Goal: Task Accomplishment & Management: Complete application form

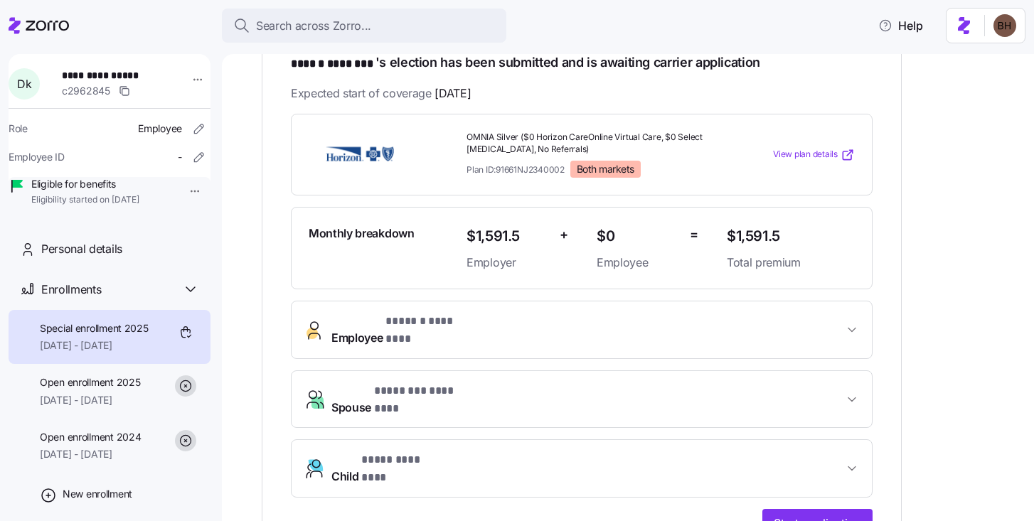
scroll to position [273, 0]
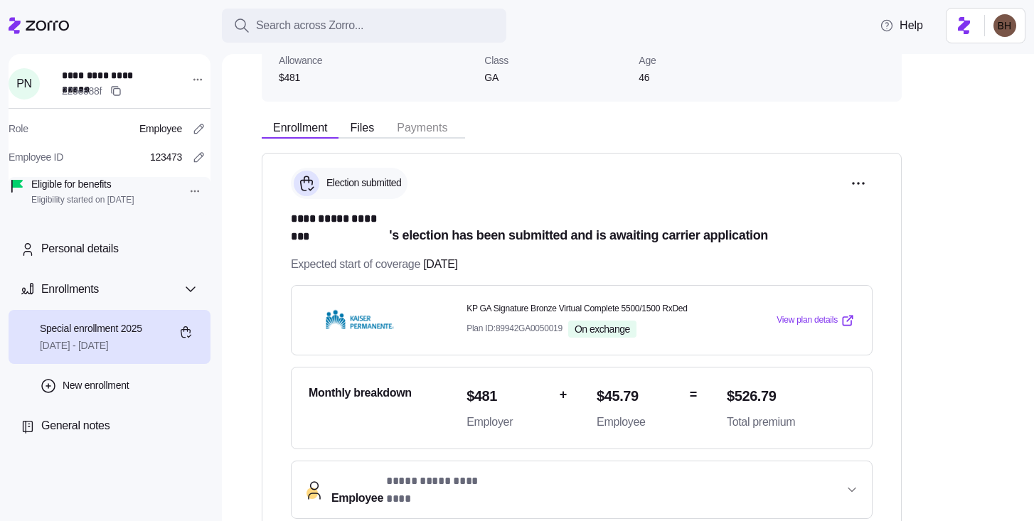
scroll to position [264, 0]
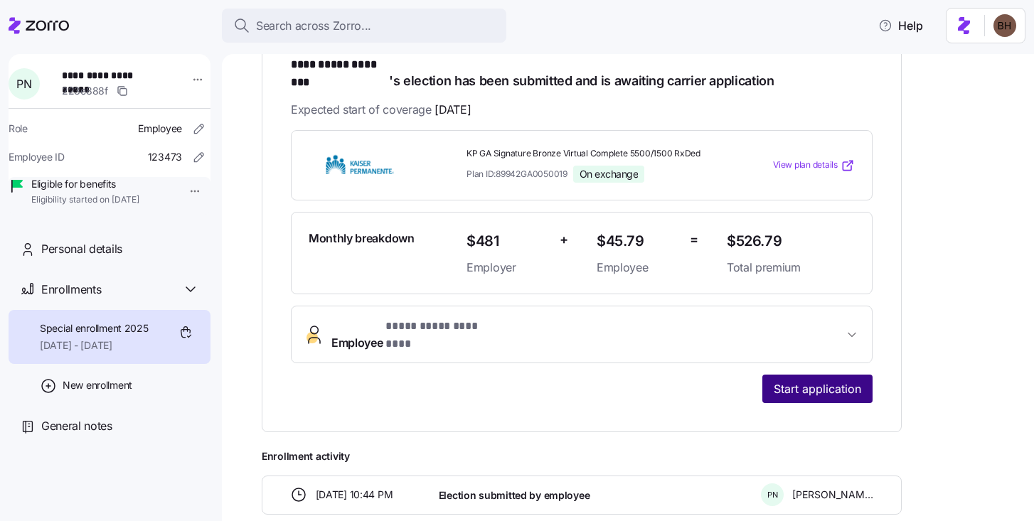
click at [801, 381] on span "Start application" at bounding box center [818, 389] width 88 height 17
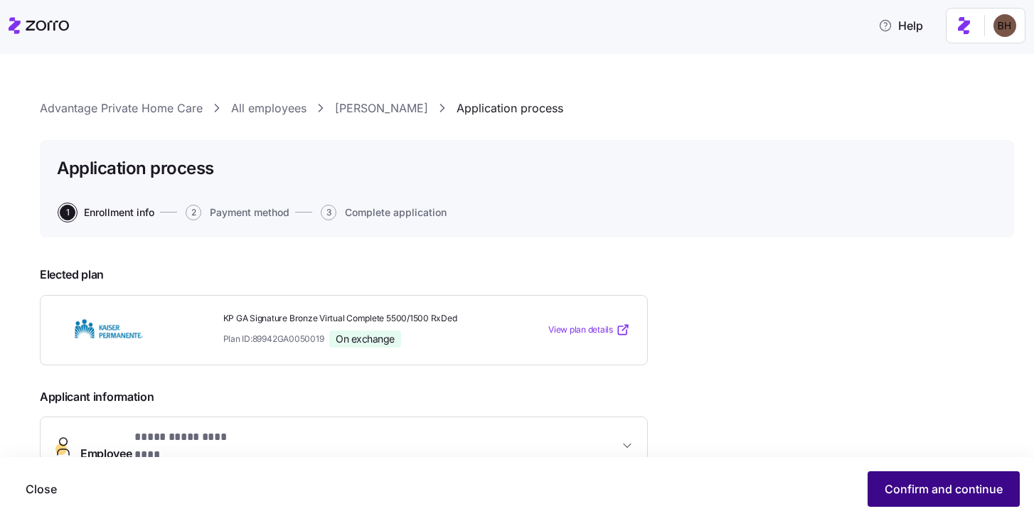
click at [971, 488] on span "Confirm and continue" at bounding box center [944, 489] width 118 height 17
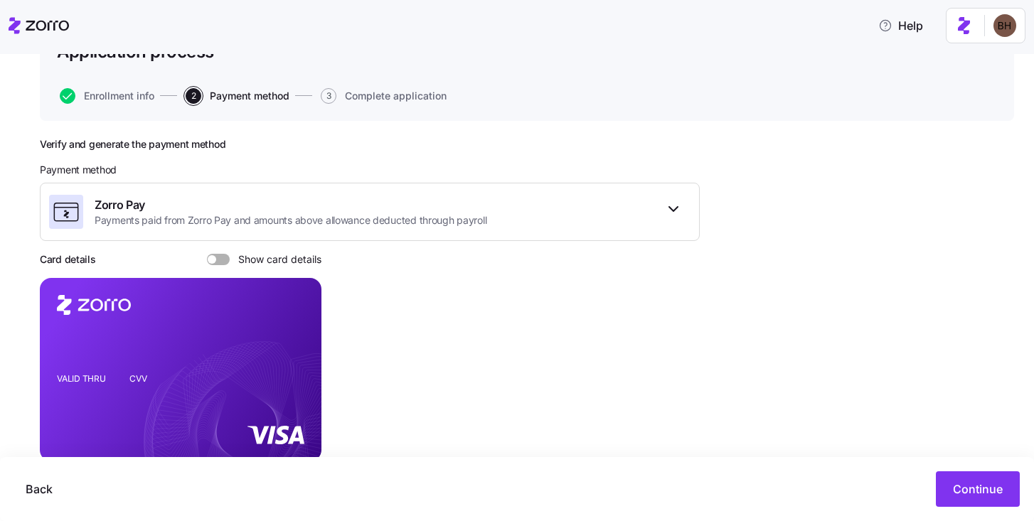
scroll to position [182, 0]
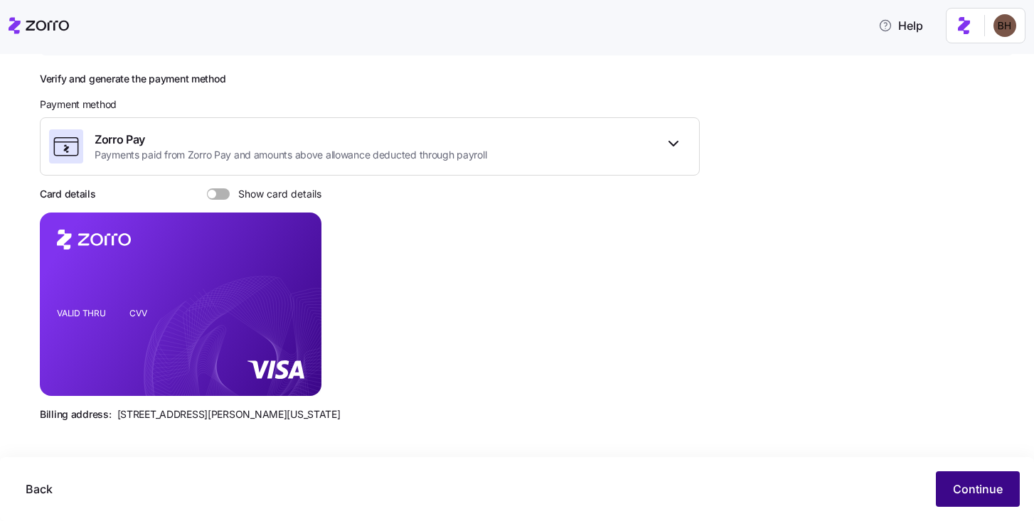
click at [975, 486] on span "Continue" at bounding box center [978, 489] width 50 height 17
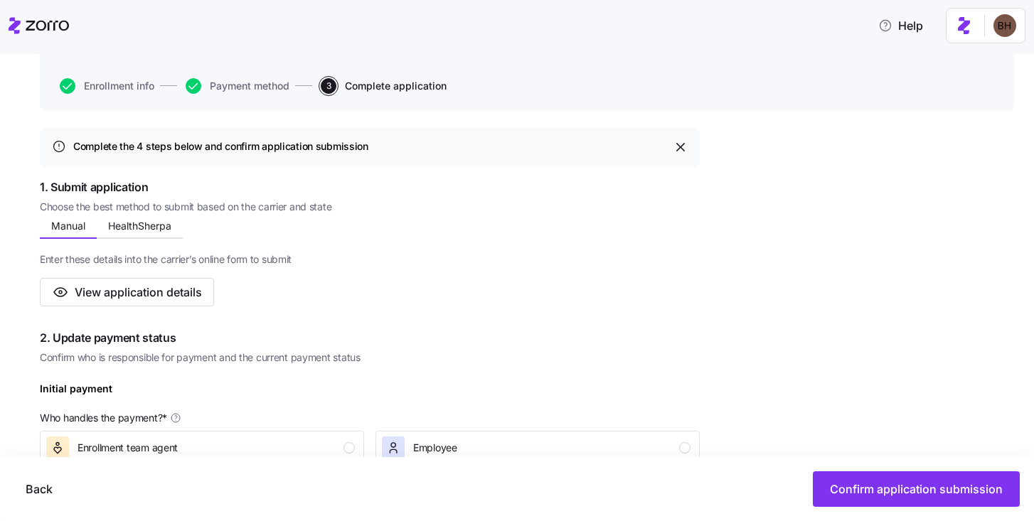
scroll to position [127, 0]
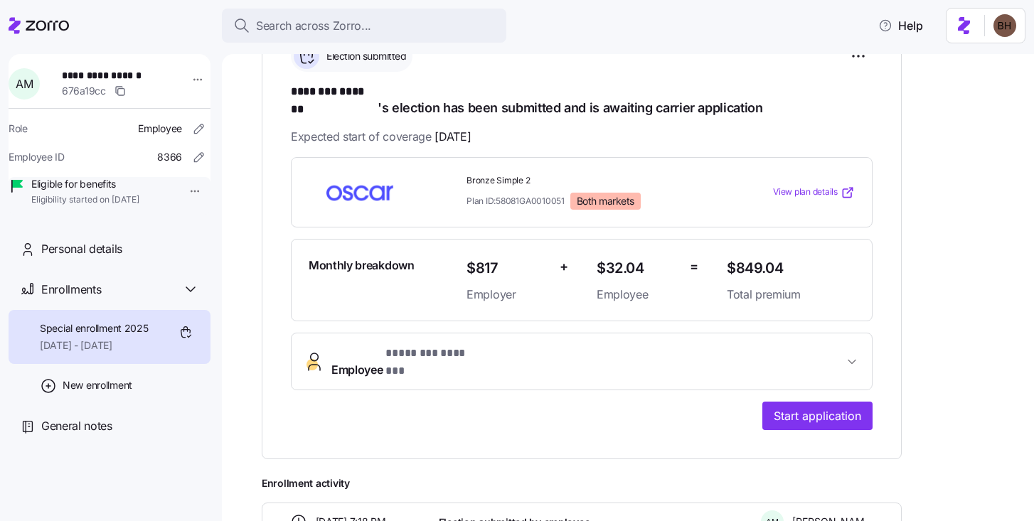
scroll to position [364, 0]
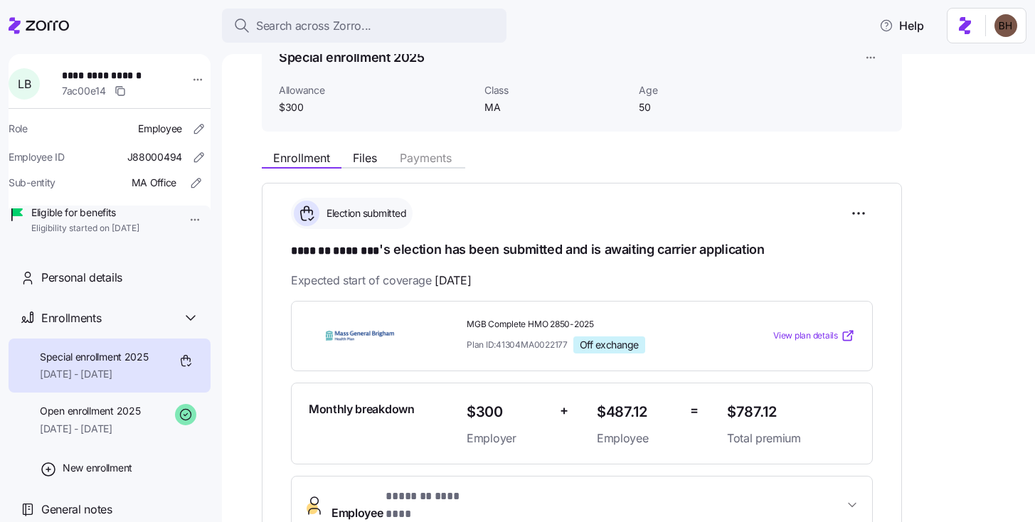
scroll to position [80, 0]
click at [98, 418] on span "Open enrollment 2025" at bounding box center [90, 411] width 100 height 14
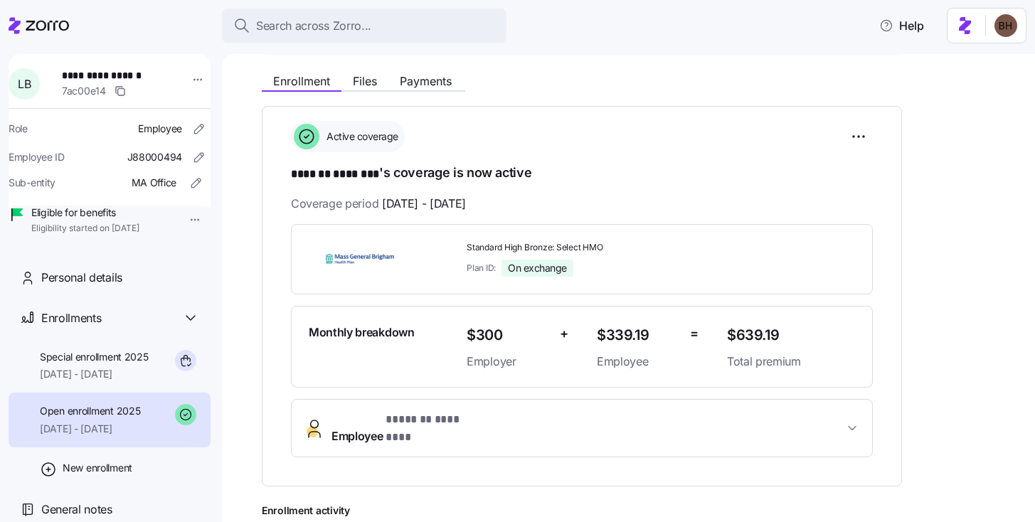
scroll to position [164, 0]
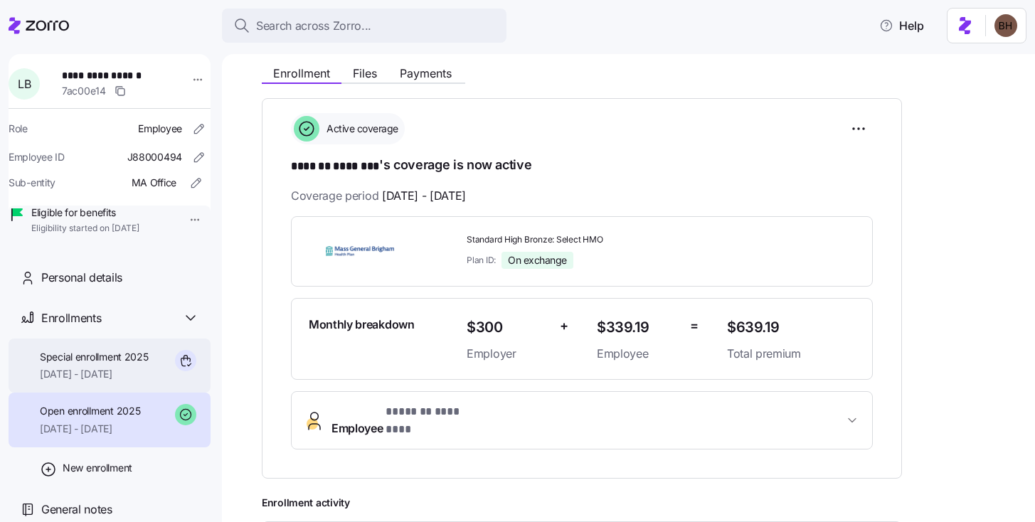
click at [80, 382] on div "Special enrollment 2025 [DATE] - [DATE]" at bounding box center [94, 366] width 109 height 32
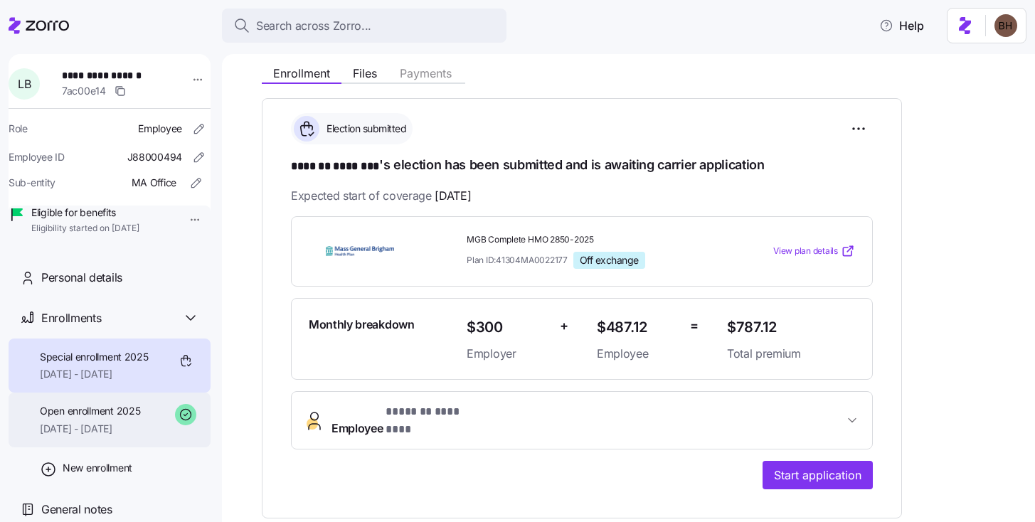
click at [108, 436] on span "[DATE] - [DATE]" at bounding box center [90, 429] width 100 height 14
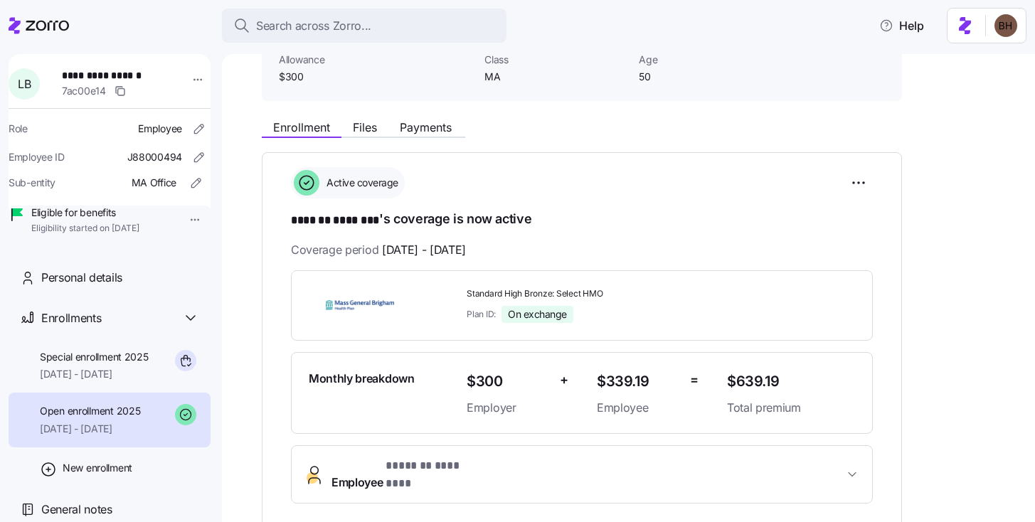
scroll to position [53, 0]
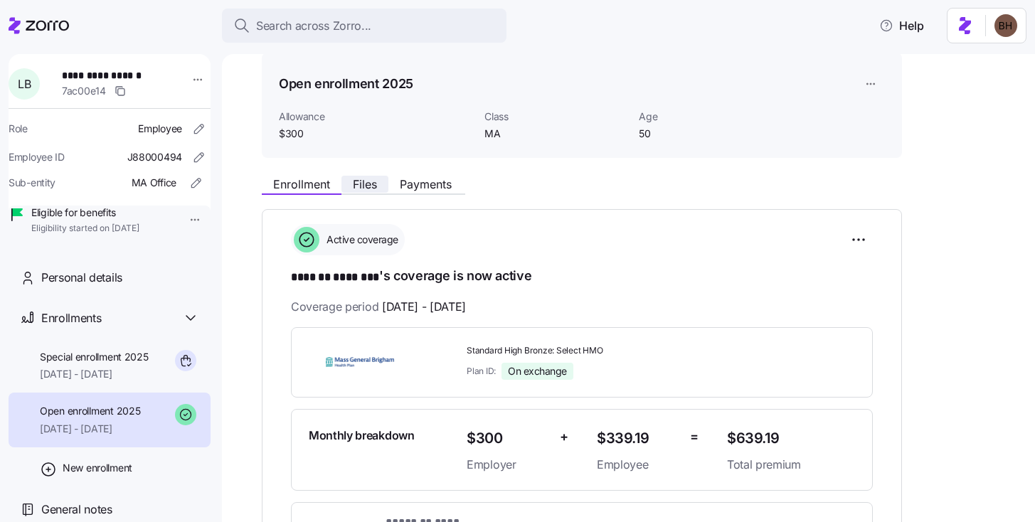
click at [361, 179] on span "Files" at bounding box center [365, 184] width 24 height 11
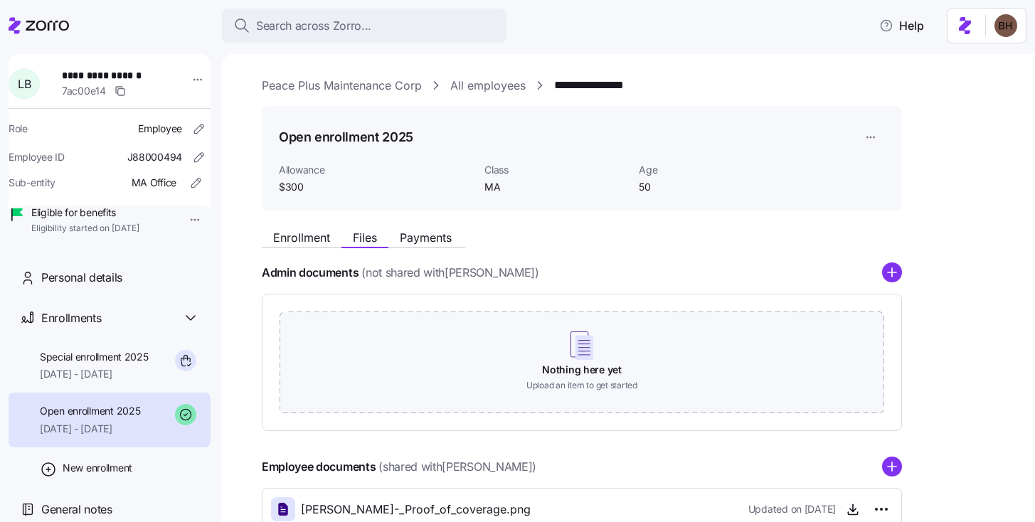
scroll to position [94, 0]
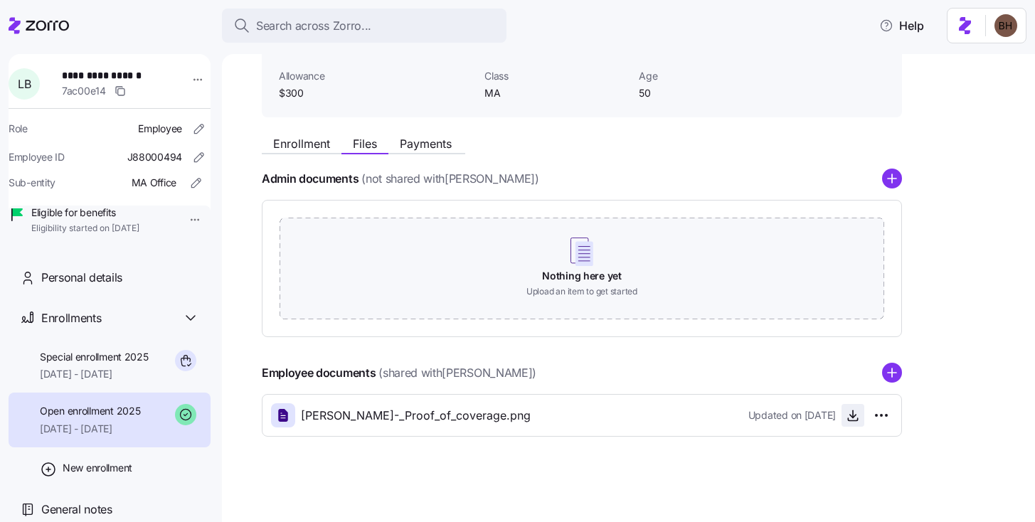
click at [854, 417] on icon "button" at bounding box center [853, 416] width 6 height 3
click at [88, 364] on span "Special enrollment 2025" at bounding box center [94, 357] width 109 height 14
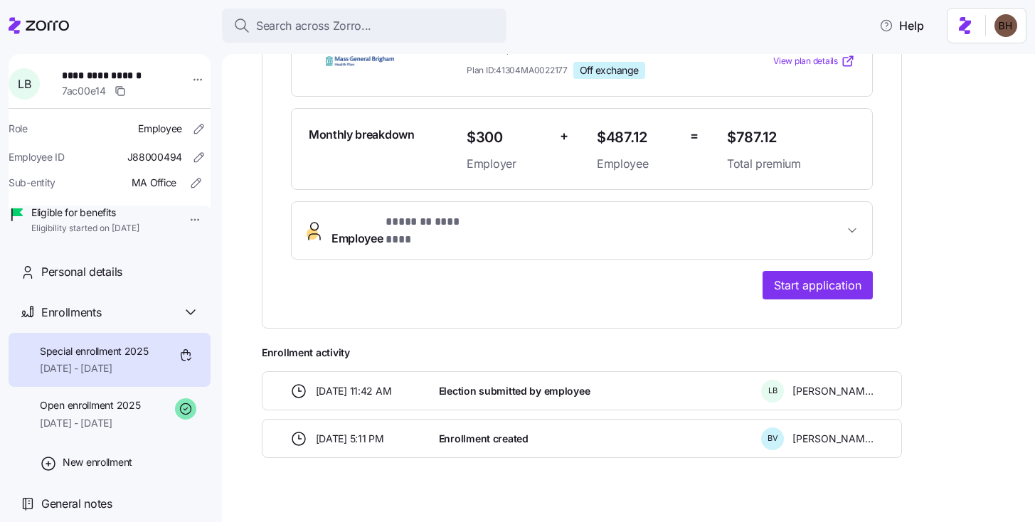
scroll to position [26, 0]
click at [99, 503] on span "General notes" at bounding box center [76, 504] width 71 height 18
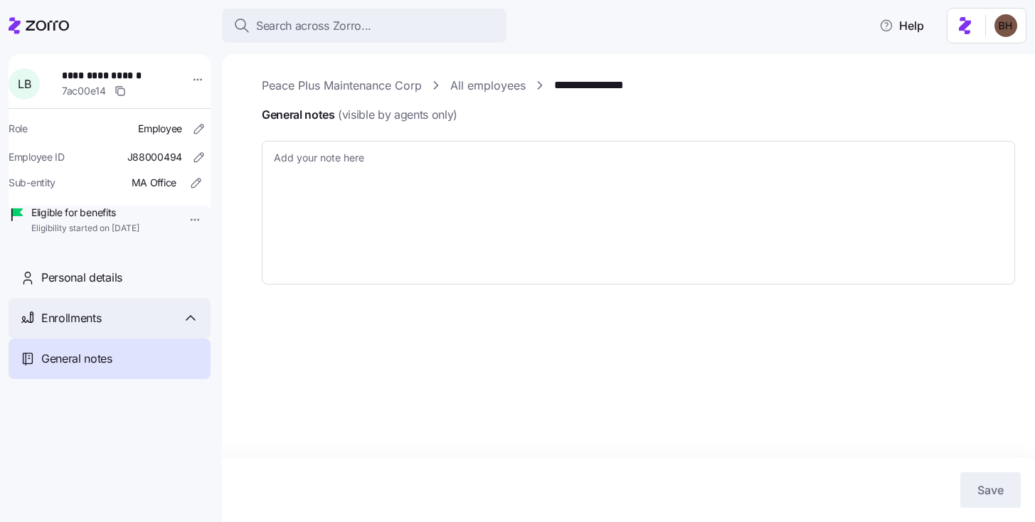
click at [93, 327] on span "Enrollments" at bounding box center [71, 318] width 60 height 18
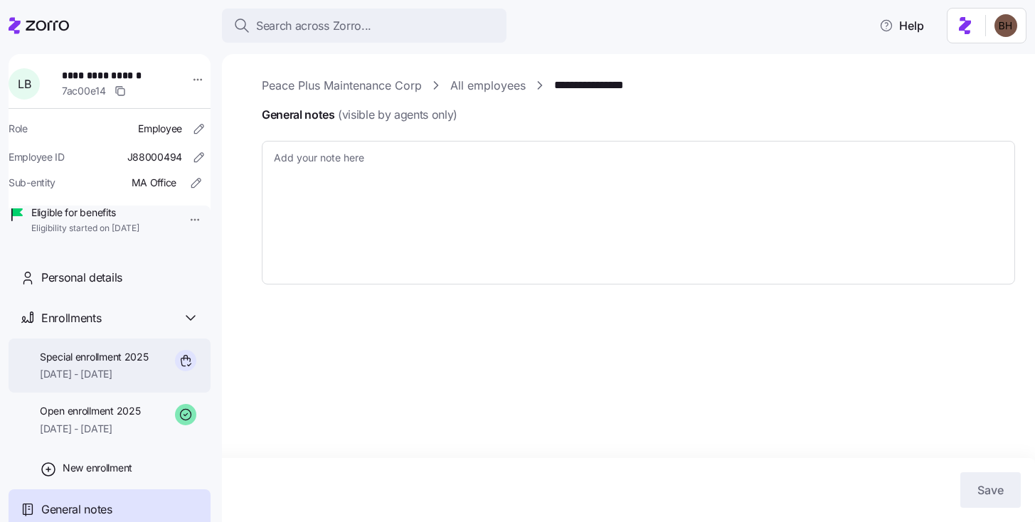
click at [121, 382] on div "Special enrollment 2025 [DATE] - [DATE]" at bounding box center [94, 366] width 109 height 32
type textarea "x"
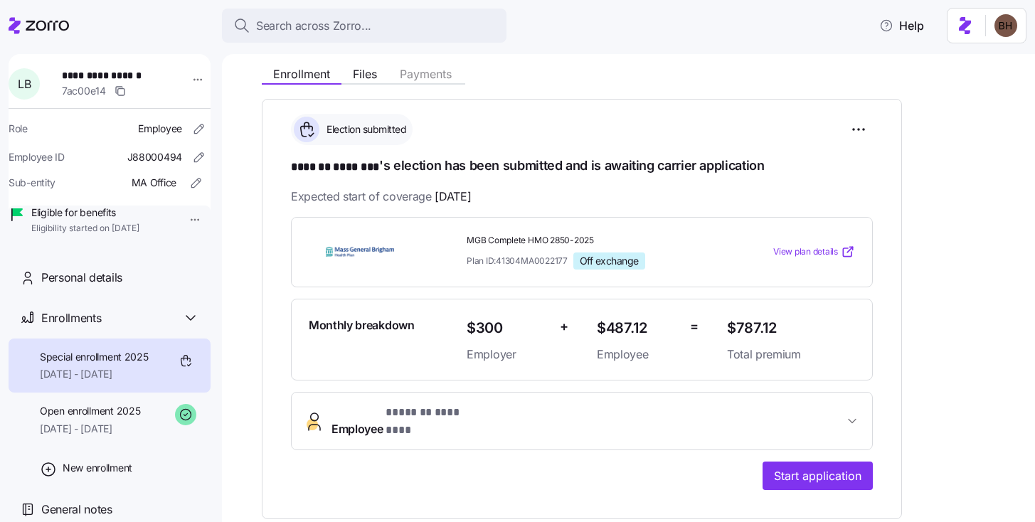
scroll to position [144, 0]
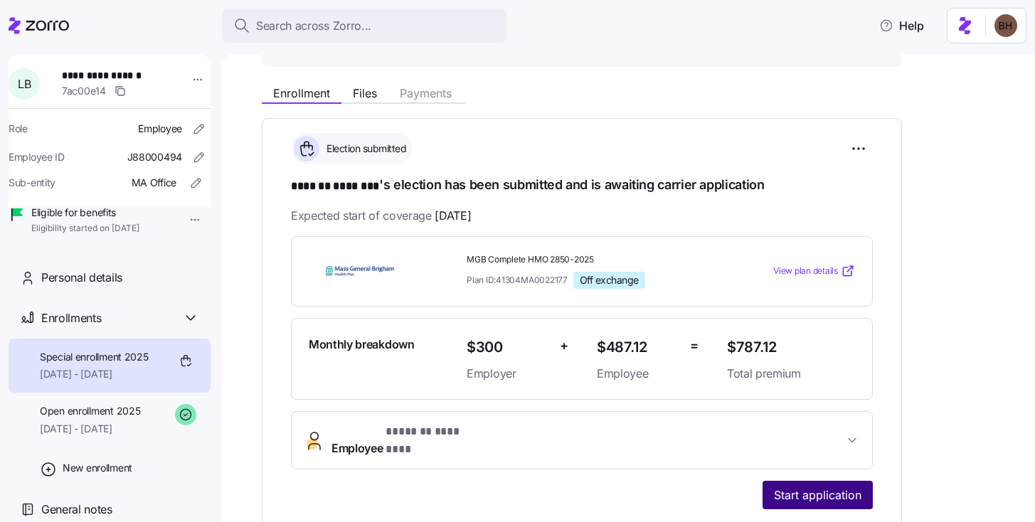
click at [844, 487] on span "Start application" at bounding box center [818, 495] width 88 height 17
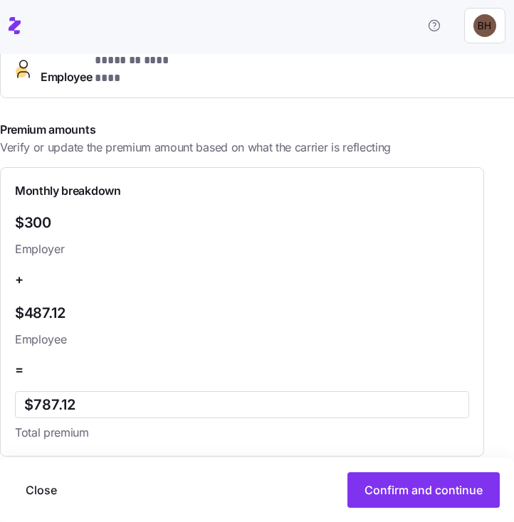
scroll to position [534, 0]
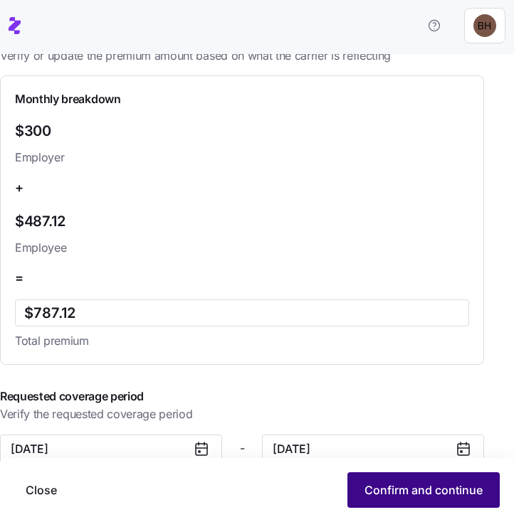
click at [404, 492] on span "Confirm and continue" at bounding box center [423, 490] width 118 height 17
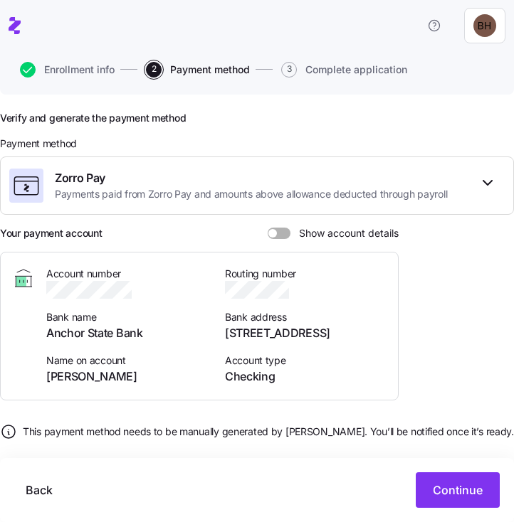
scroll to position [139, 0]
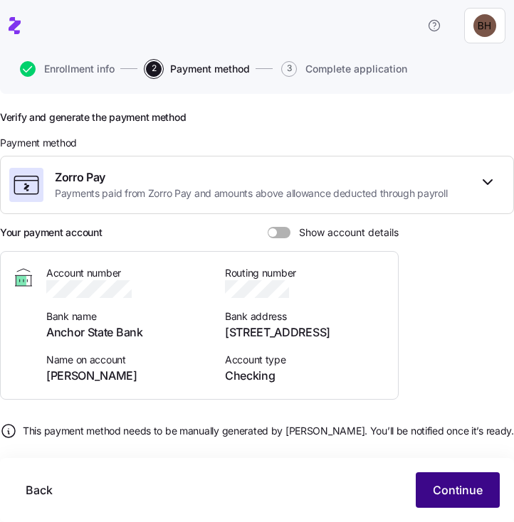
click at [454, 495] on span "Continue" at bounding box center [458, 490] width 50 height 17
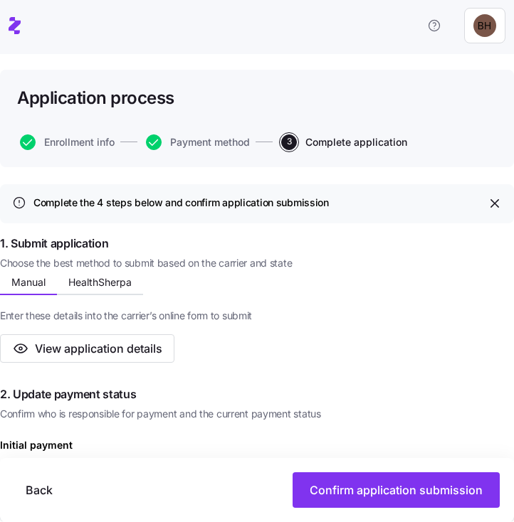
scroll to position [66, 0]
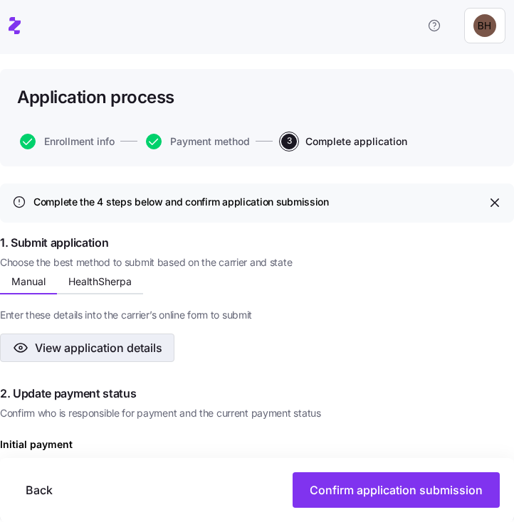
click at [95, 352] on span "View application details" at bounding box center [98, 347] width 127 height 17
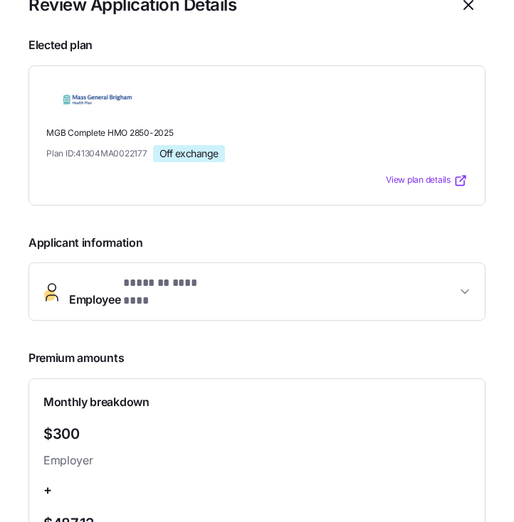
scroll to position [22, 0]
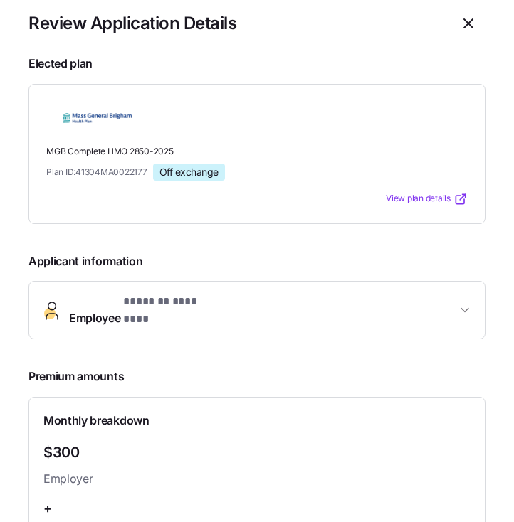
click at [324, 307] on span "Employee * ******* ******** *" at bounding box center [262, 310] width 387 height 34
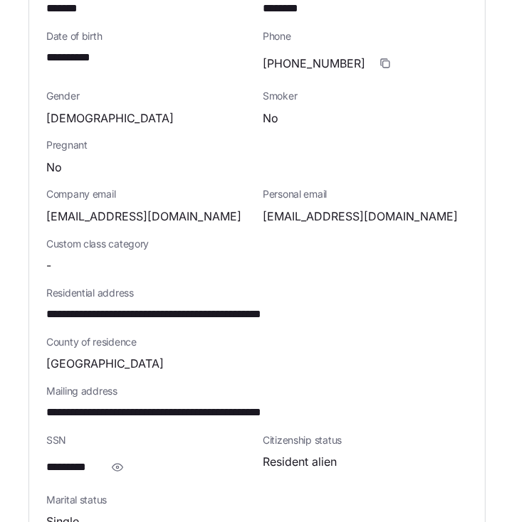
scroll to position [423, 0]
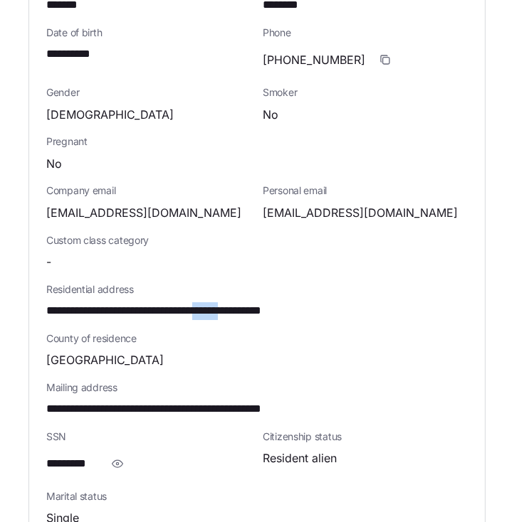
drag, startPoint x: 275, startPoint y: 300, endPoint x: 240, endPoint y: 301, distance: 34.9
click at [240, 302] on span "**********" at bounding box center [191, 311] width 291 height 18
drag, startPoint x: 245, startPoint y: 302, endPoint x: 275, endPoint y: 302, distance: 30.6
click at [275, 302] on span "**********" at bounding box center [191, 311] width 291 height 18
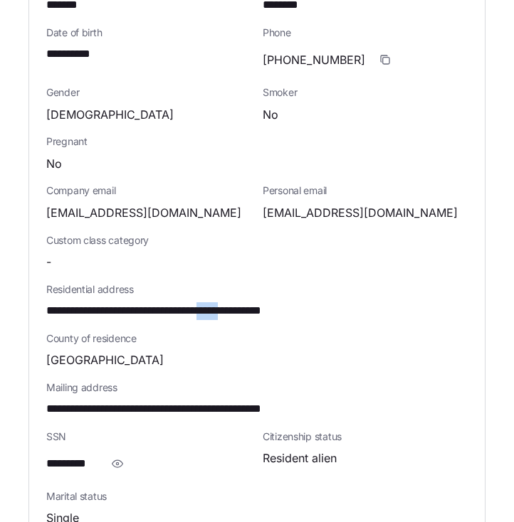
copy span "*****"
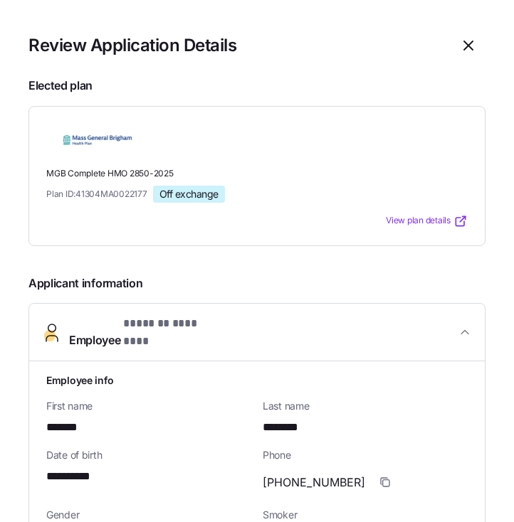
scroll to position [25, 0]
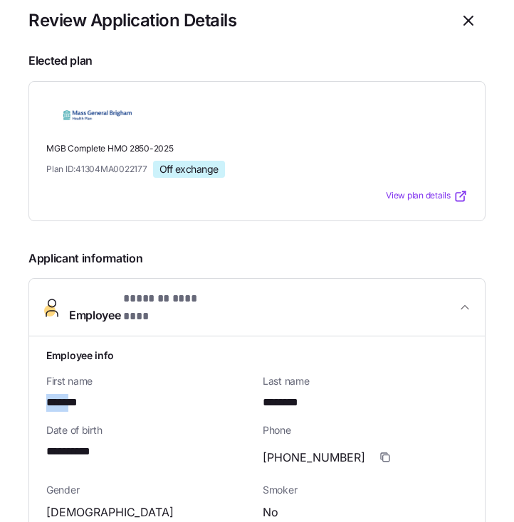
drag, startPoint x: 78, startPoint y: 391, endPoint x: 43, endPoint y: 386, distance: 35.1
copy span "*****"
drag, startPoint x: 306, startPoint y: 389, endPoint x: 255, endPoint y: 391, distance: 50.5
click at [257, 391] on div "Last name ********" at bounding box center [365, 393] width 216 height 49
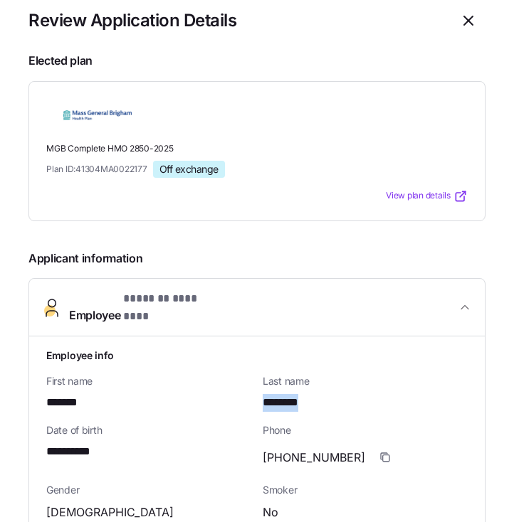
copy span "********"
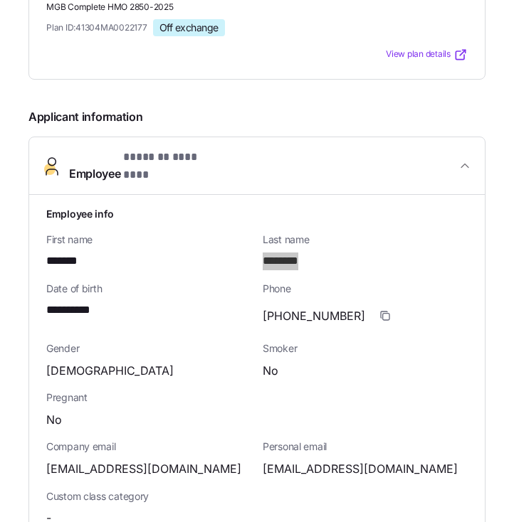
scroll to position [187, 0]
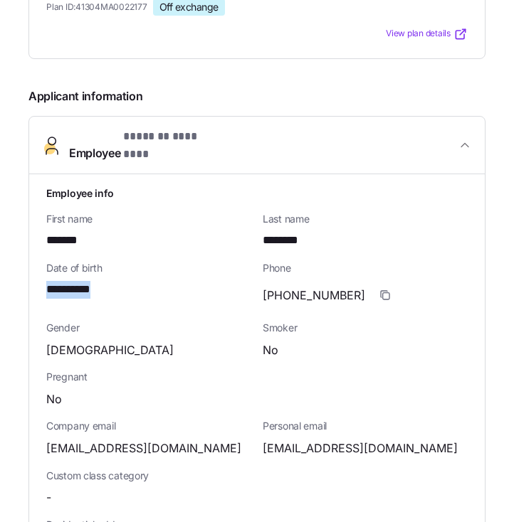
drag, startPoint x: 48, startPoint y: 276, endPoint x: 125, endPoint y: 276, distance: 76.8
click at [125, 281] on div "**********" at bounding box center [148, 290] width 205 height 18
copy span "**********"
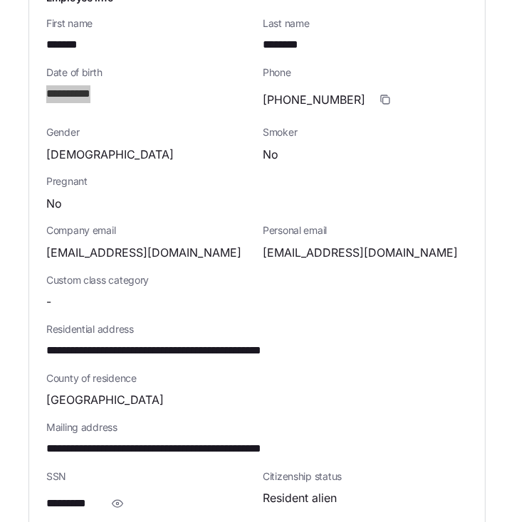
scroll to position [458, 0]
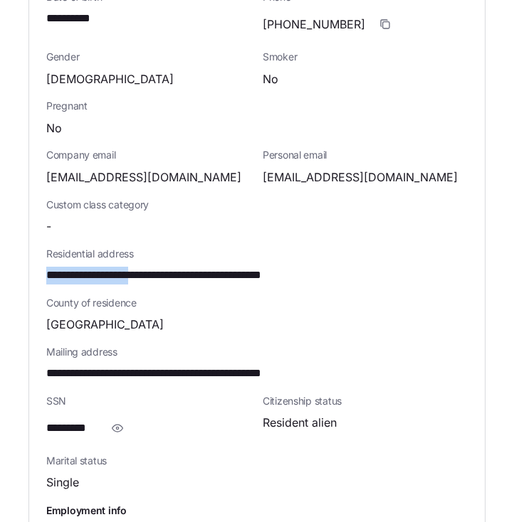
drag, startPoint x: 148, startPoint y: 264, endPoint x: 46, endPoint y: 260, distance: 101.8
click at [46, 267] on span "**********" at bounding box center [191, 276] width 291 height 18
copy span "**********"
drag, startPoint x: 158, startPoint y: 264, endPoint x: 212, endPoint y: 263, distance: 54.1
click at [212, 267] on span "**********" at bounding box center [191, 276] width 291 height 18
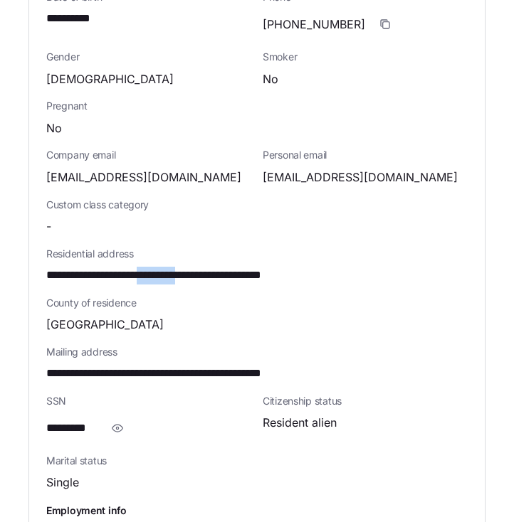
copy span "*********"
drag, startPoint x: 348, startPoint y: 263, endPoint x: 36, endPoint y: 263, distance: 311.6
click at [36, 263] on div "**********" at bounding box center [256, 265] width 455 height 724
copy span "**********"
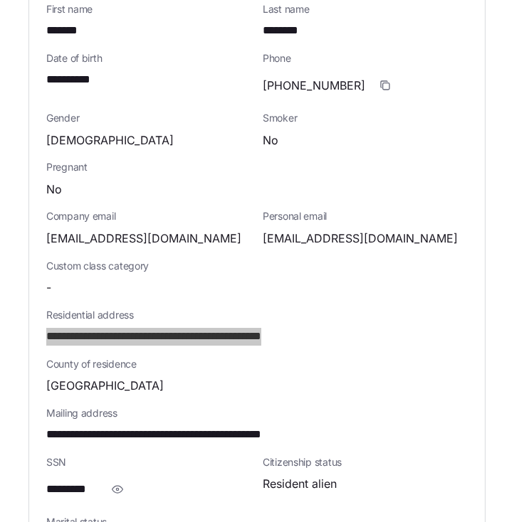
scroll to position [223, 0]
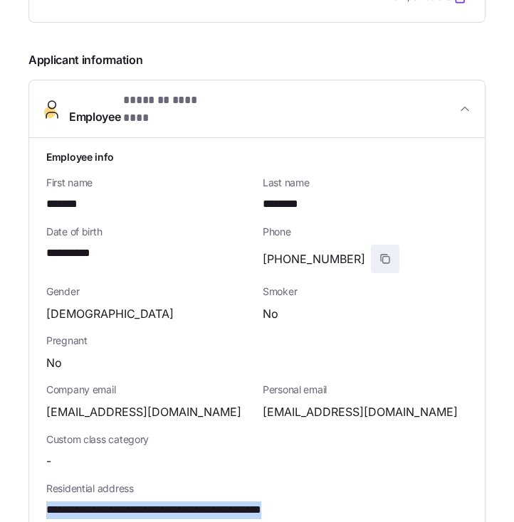
click at [383, 257] on icon "button" at bounding box center [386, 260] width 6 height 6
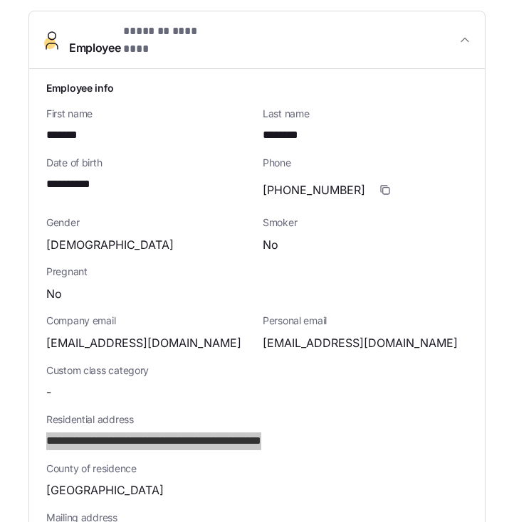
scroll to position [297, 0]
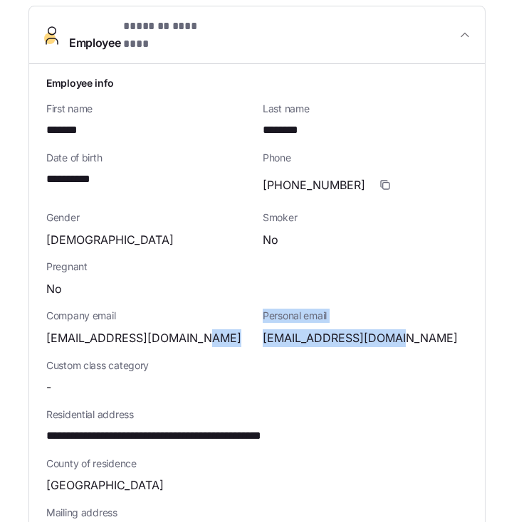
drag, startPoint x: 250, startPoint y: 322, endPoint x: 381, endPoint y: 329, distance: 131.1
click at [381, 329] on div "**********" at bounding box center [257, 426] width 433 height 713
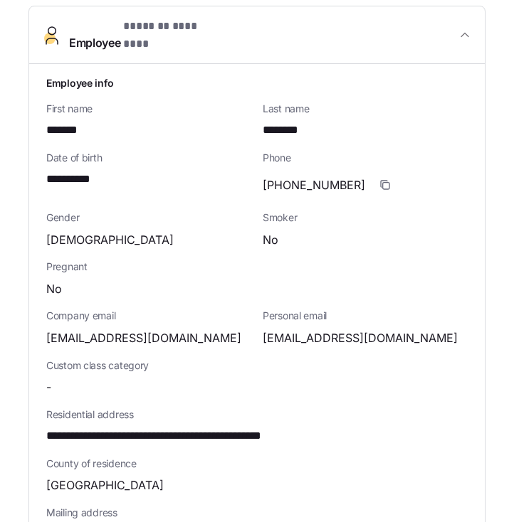
click at [396, 337] on div "Personal email [EMAIL_ADDRESS][DOMAIN_NAME]" at bounding box center [365, 327] width 216 height 49
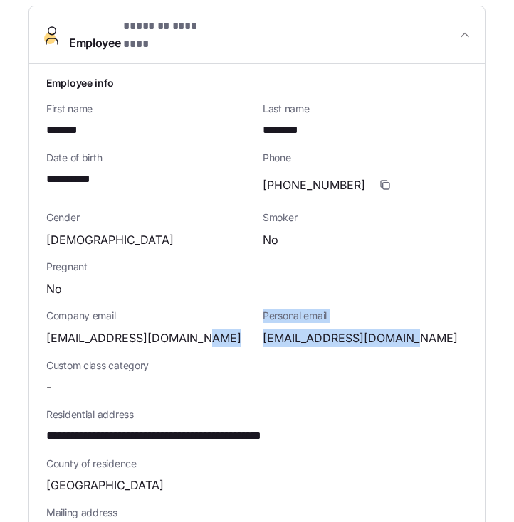
drag, startPoint x: 358, startPoint y: 322, endPoint x: 245, endPoint y: 322, distance: 113.1
click at [245, 322] on div "**********" at bounding box center [257, 426] width 433 height 713
click at [277, 338] on div "Personal email [EMAIL_ADDRESS][DOMAIN_NAME]" at bounding box center [365, 327] width 216 height 49
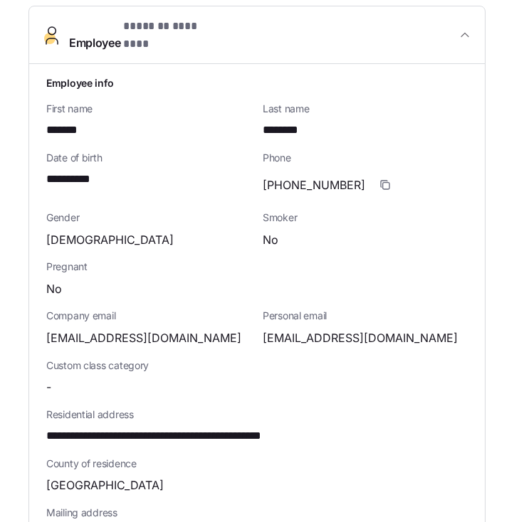
click at [263, 329] on span "[EMAIL_ADDRESS][DOMAIN_NAME]" at bounding box center [360, 338] width 195 height 18
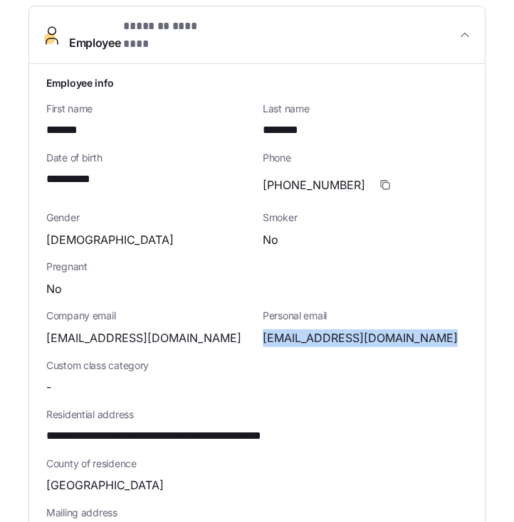
click at [263, 329] on span "[EMAIL_ADDRESS][DOMAIN_NAME]" at bounding box center [360, 338] width 195 height 18
copy span "lucasbadinski"
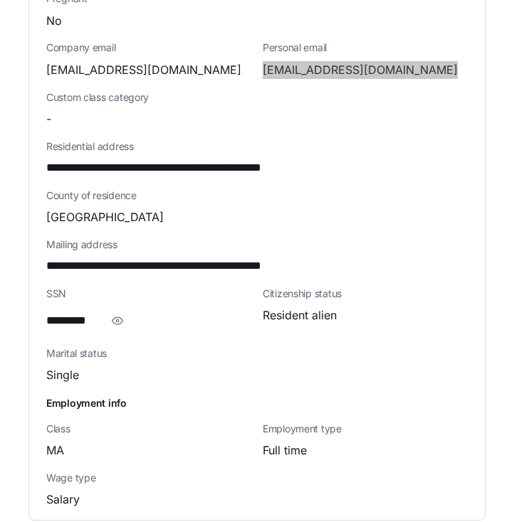
scroll to position [732, 0]
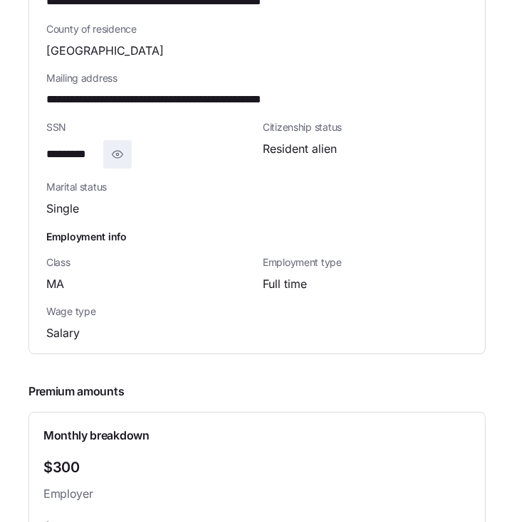
click at [114, 151] on icon "button" at bounding box center [117, 154] width 11 height 7
click at [92, 146] on span "**********" at bounding box center [81, 155] width 70 height 18
copy span "****"
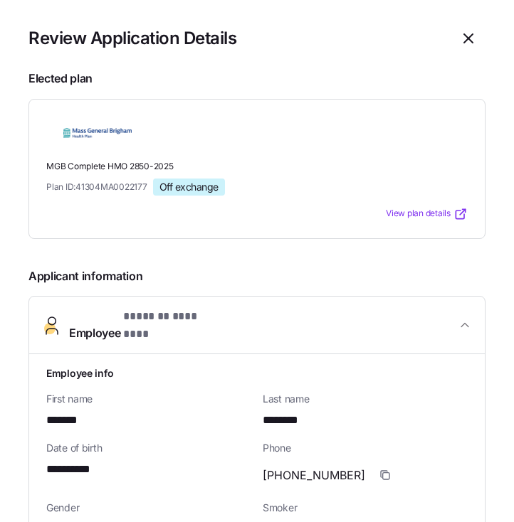
scroll to position [0, 0]
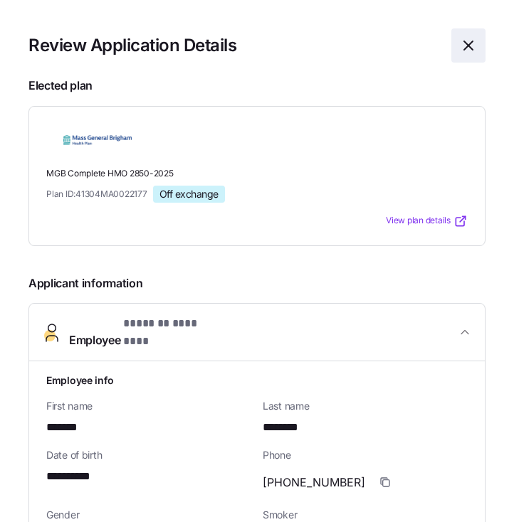
click at [460, 46] on icon "button" at bounding box center [468, 45] width 17 height 17
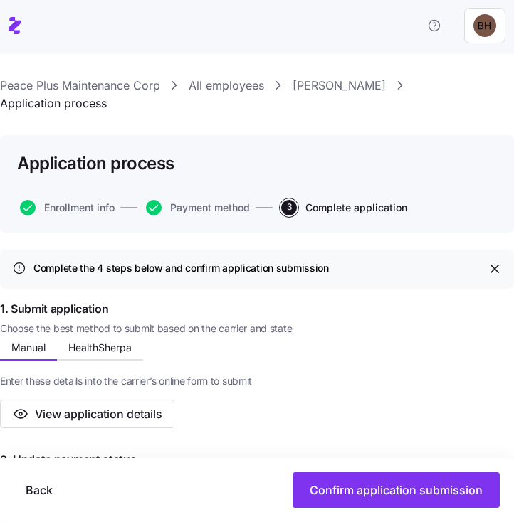
click at [83, 88] on link "Peace Plus Maintenance Corp" at bounding box center [80, 86] width 160 height 18
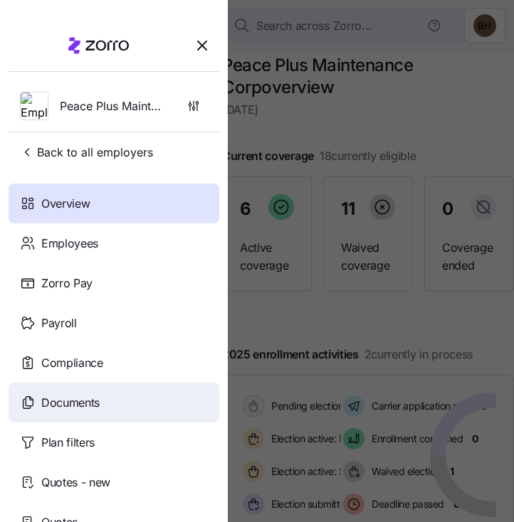
click at [76, 401] on span "Documents" at bounding box center [70, 403] width 58 height 18
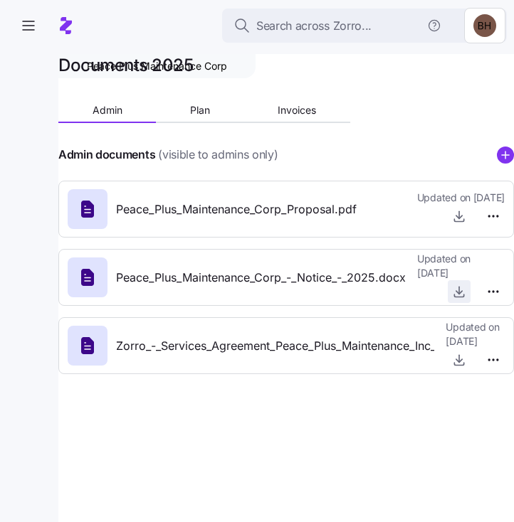
click at [459, 294] on icon "button" at bounding box center [459, 290] width 0 height 7
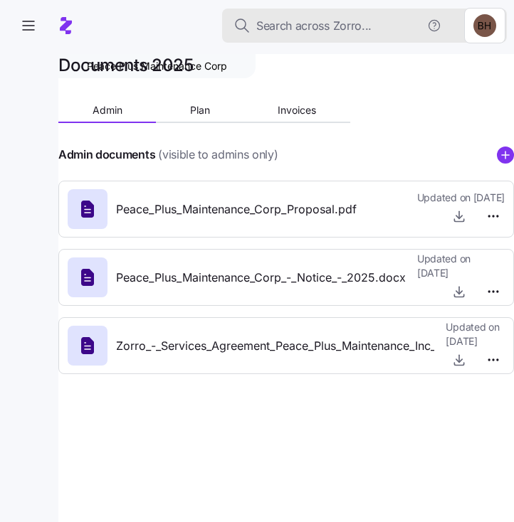
click at [279, 24] on span "Search across Zorro..." at bounding box center [313, 26] width 115 height 18
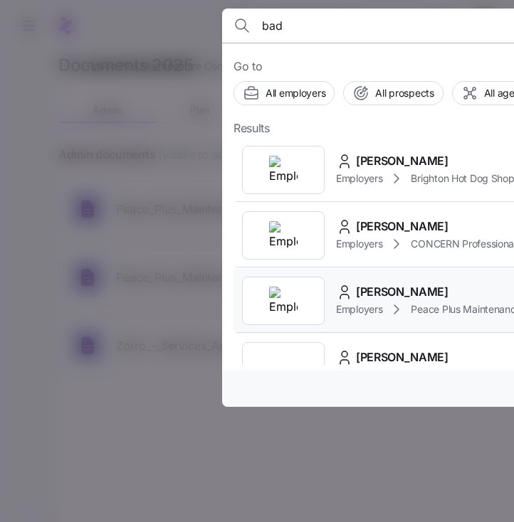
type input "bad"
click at [403, 295] on span "[PERSON_NAME]" at bounding box center [402, 292] width 92 height 18
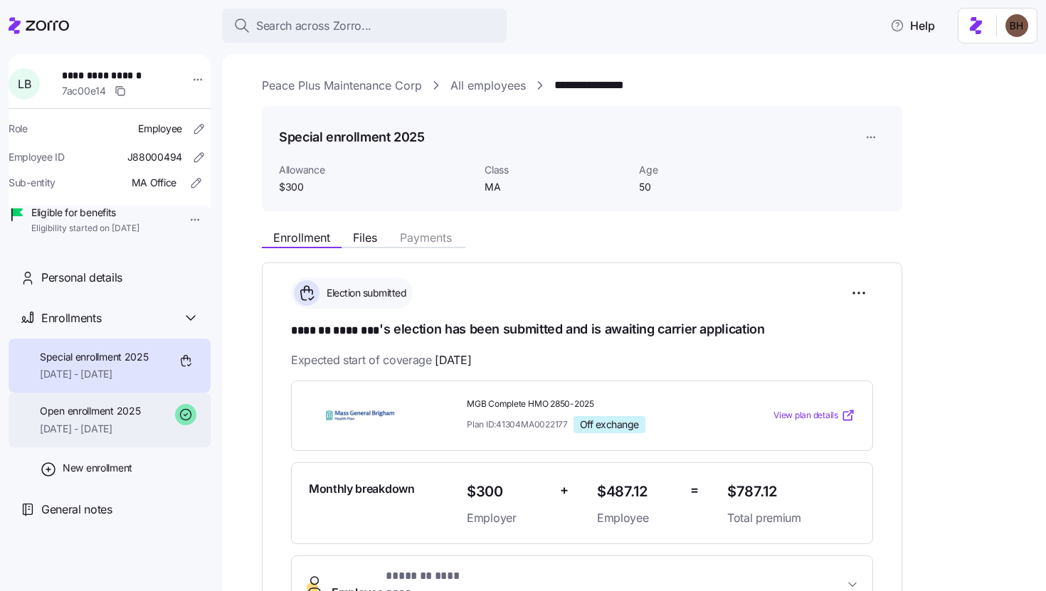
click at [129, 418] on span "Open enrollment 2025" at bounding box center [90, 411] width 100 height 14
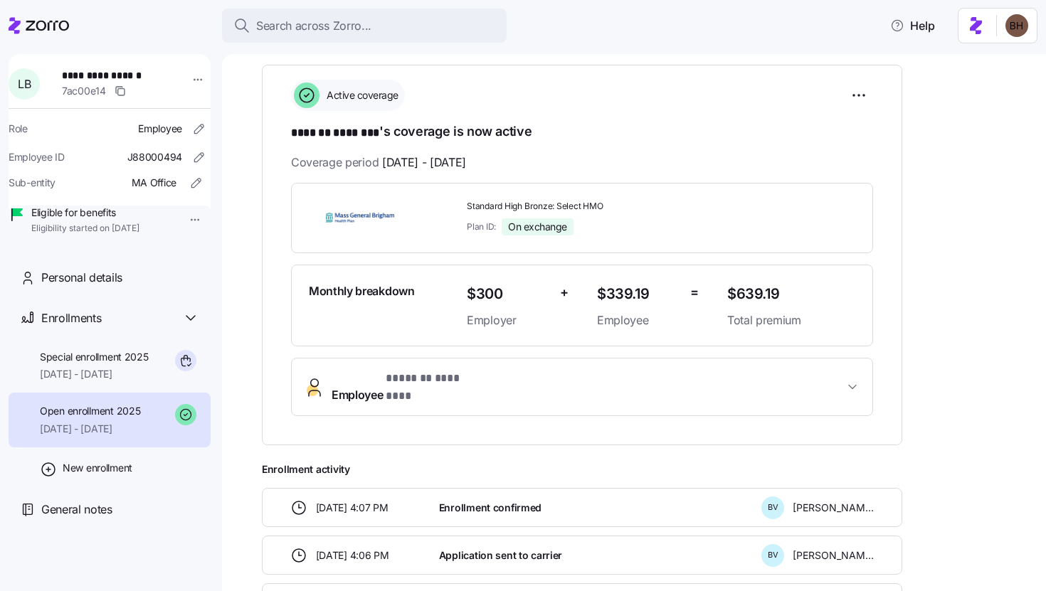
scroll to position [16, 0]
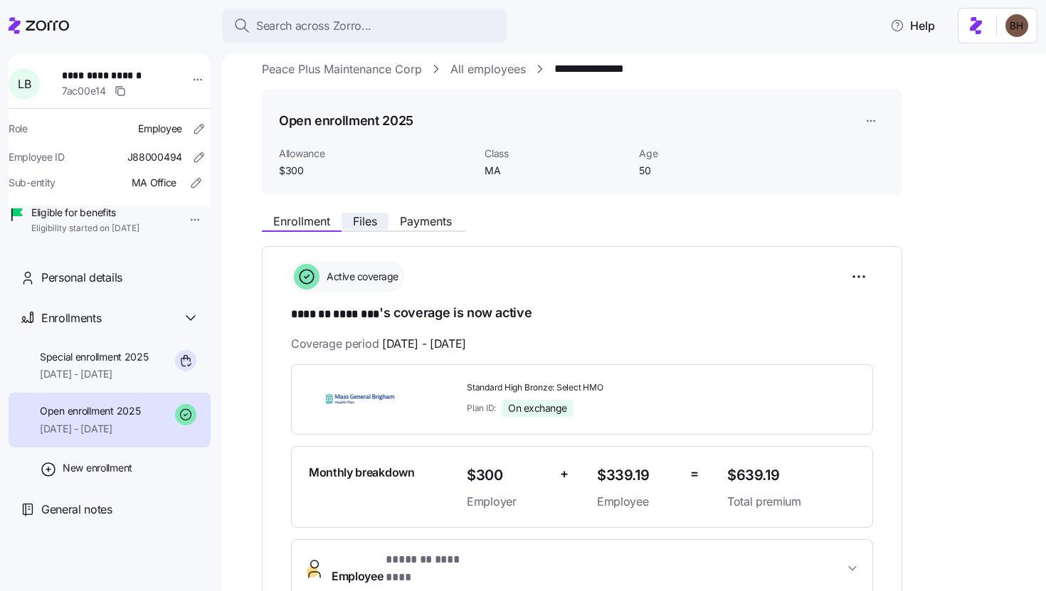
click at [359, 217] on span "Files" at bounding box center [365, 221] width 24 height 11
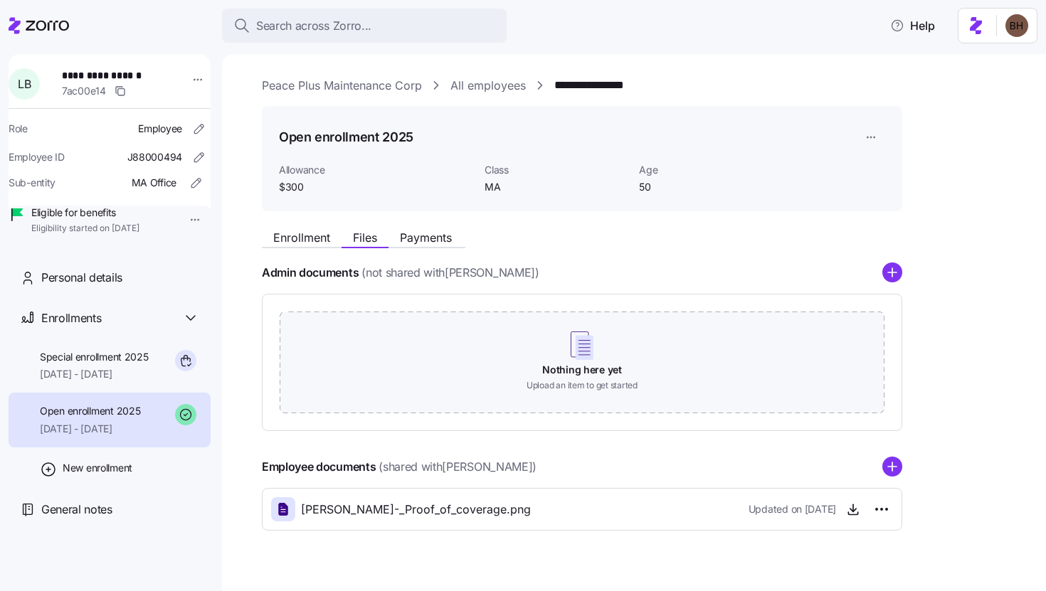
click at [309, 84] on link "Peace Plus Maintenance Corp" at bounding box center [342, 86] width 160 height 18
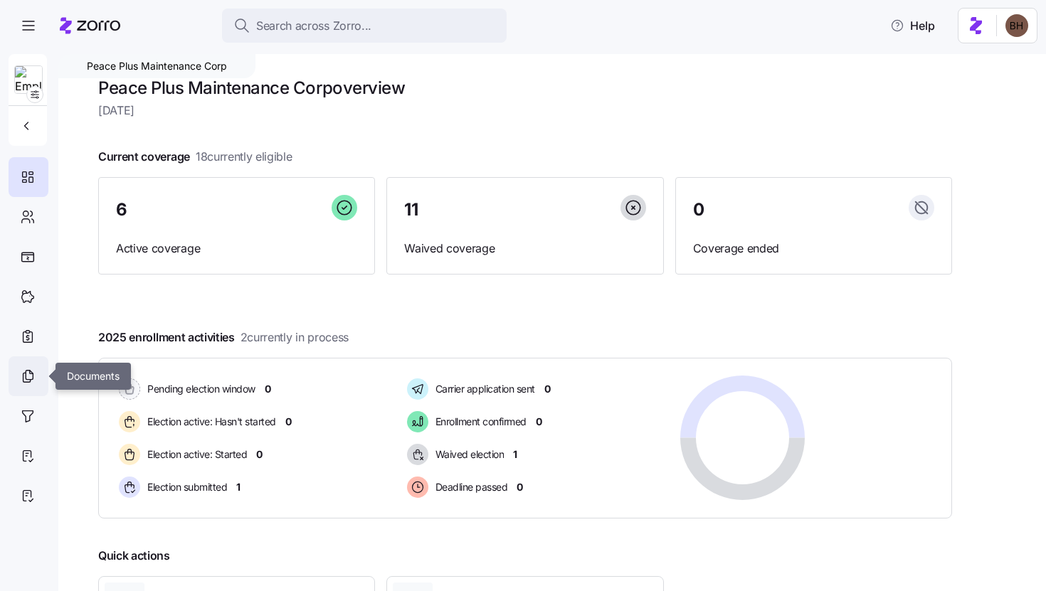
click at [33, 371] on icon at bounding box center [28, 376] width 16 height 17
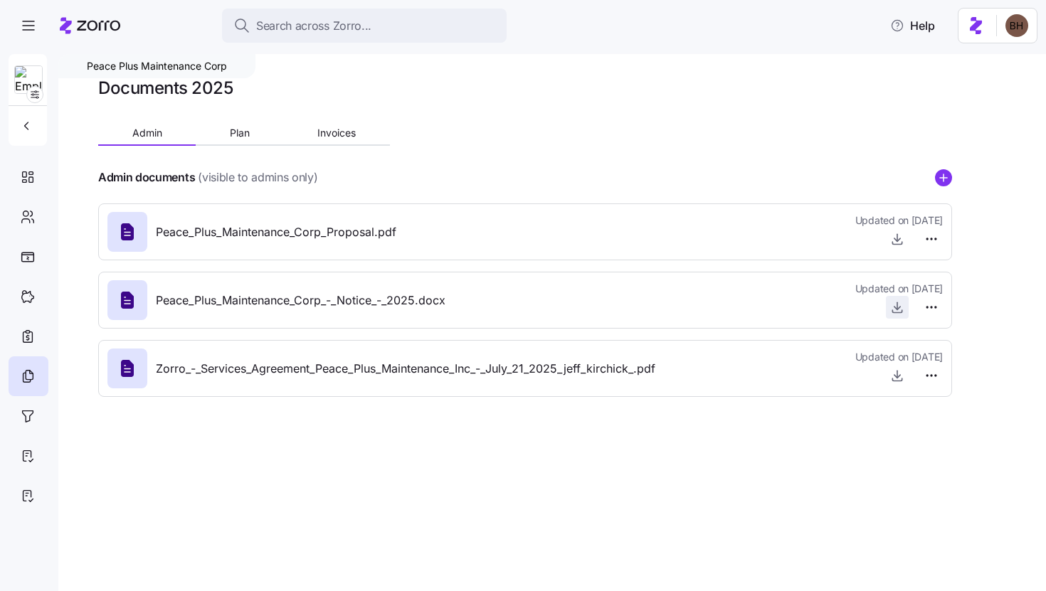
click at [901, 310] on icon "button" at bounding box center [897, 307] width 14 height 14
click at [805, 31] on div "Search across Zorro... Help" at bounding box center [523, 26] width 1029 height 40
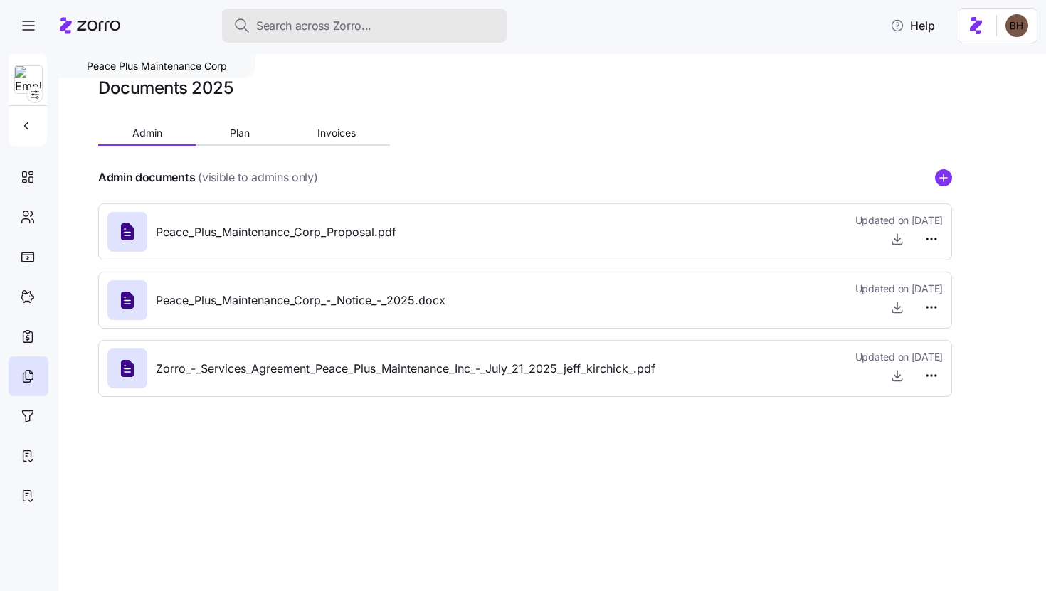
click at [300, 30] on span "Search across Zorro..." at bounding box center [313, 26] width 115 height 18
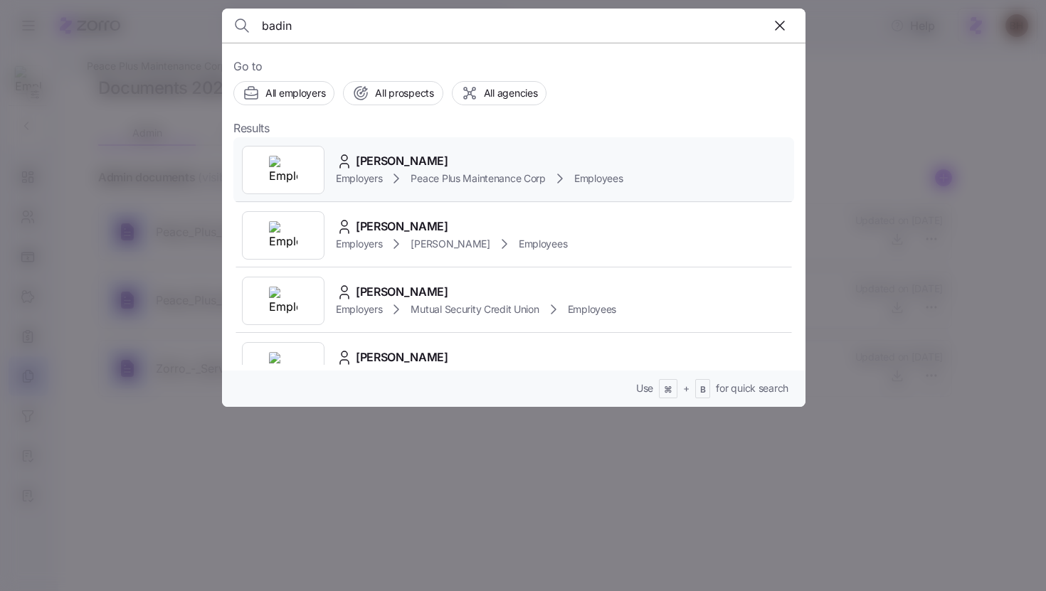
type input "badin"
click at [418, 164] on span "[PERSON_NAME]" at bounding box center [402, 161] width 92 height 18
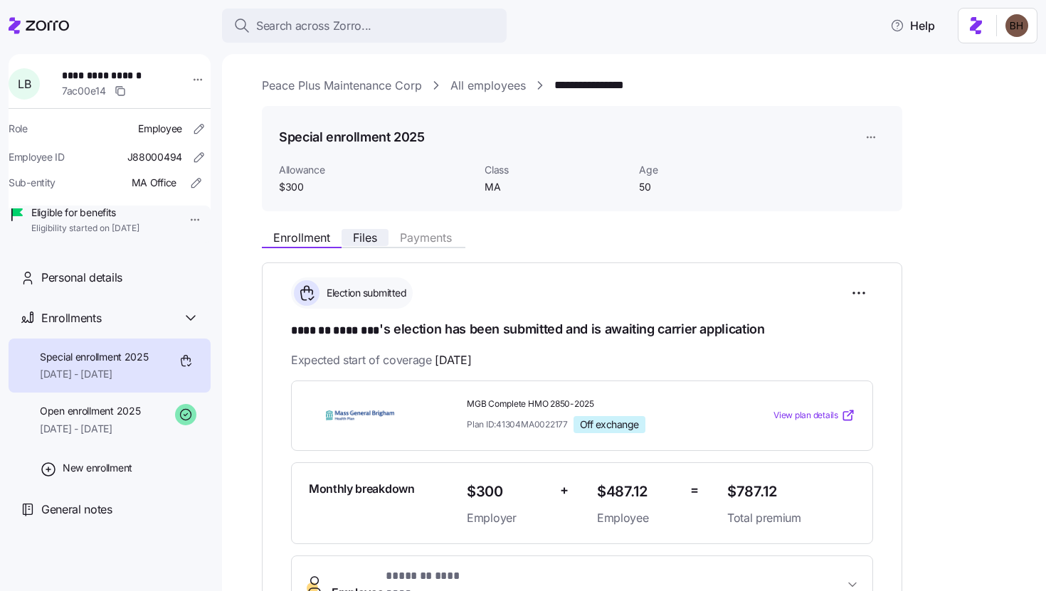
click at [364, 235] on span "Files" at bounding box center [365, 237] width 24 height 11
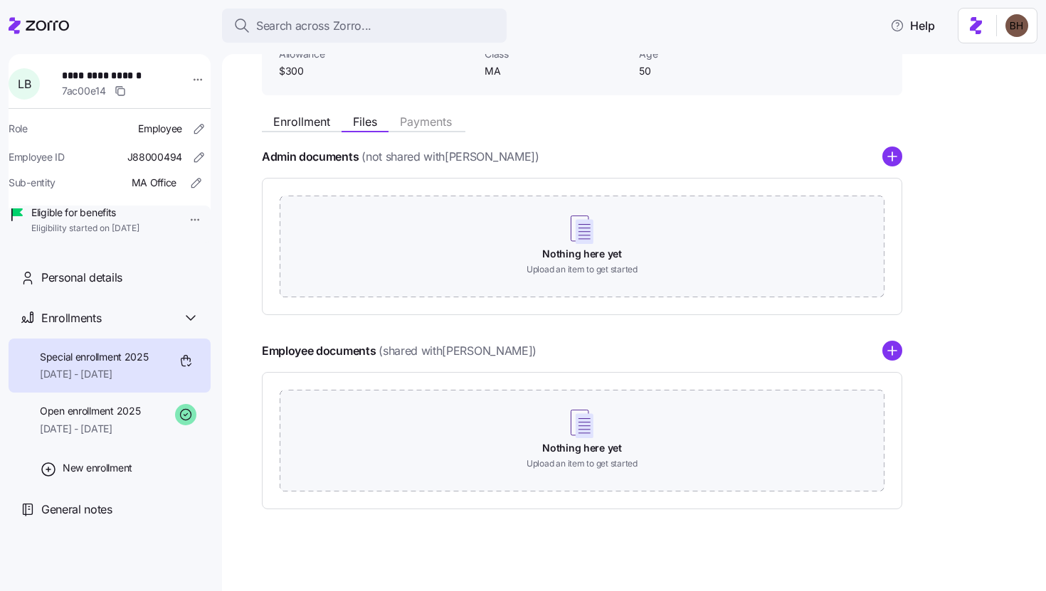
scroll to position [120, 0]
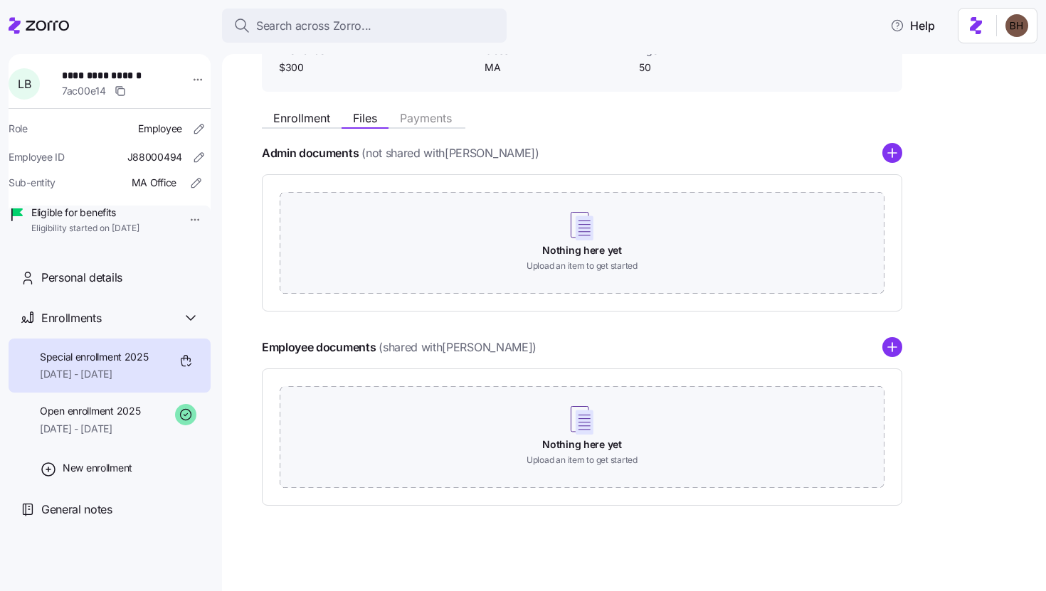
click at [449, 521] on div "**********" at bounding box center [634, 322] width 824 height 537
click at [892, 350] on icon "add icon" at bounding box center [892, 347] width 0 height 9
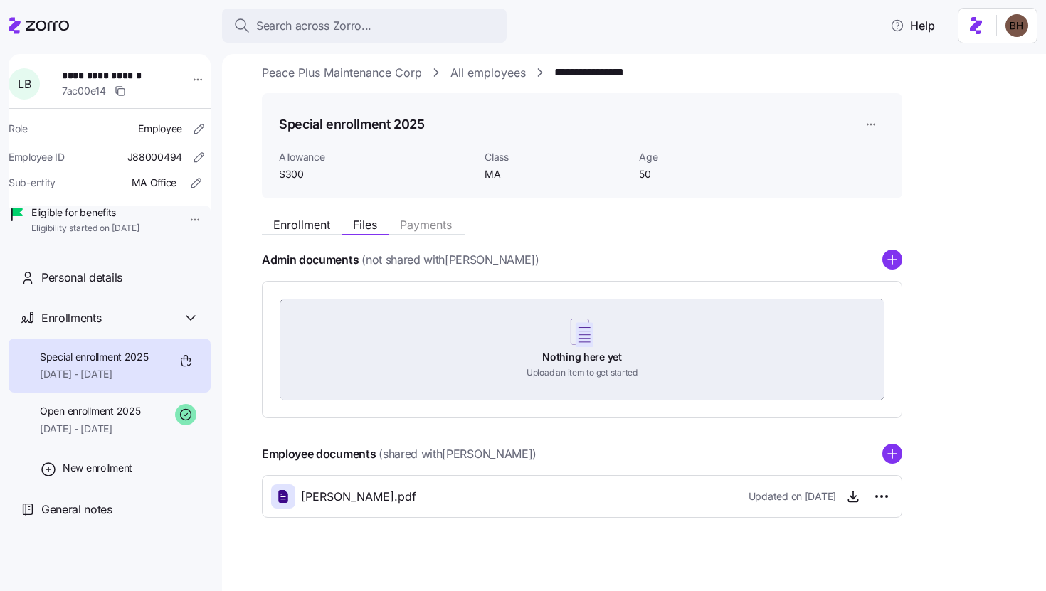
scroll to position [0, 0]
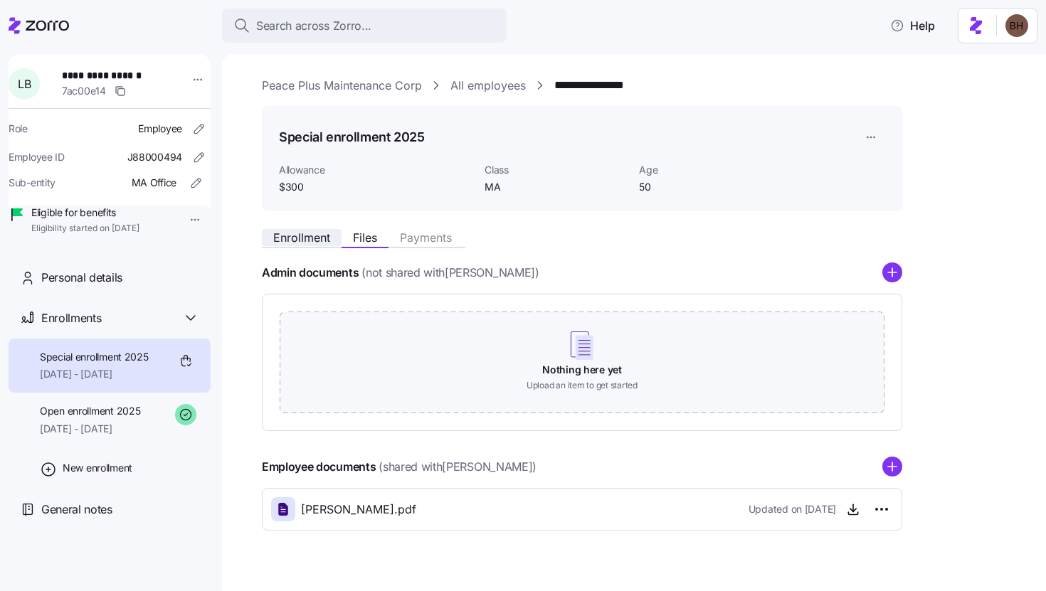
click at [311, 232] on span "Enrollment" at bounding box center [301, 237] width 57 height 11
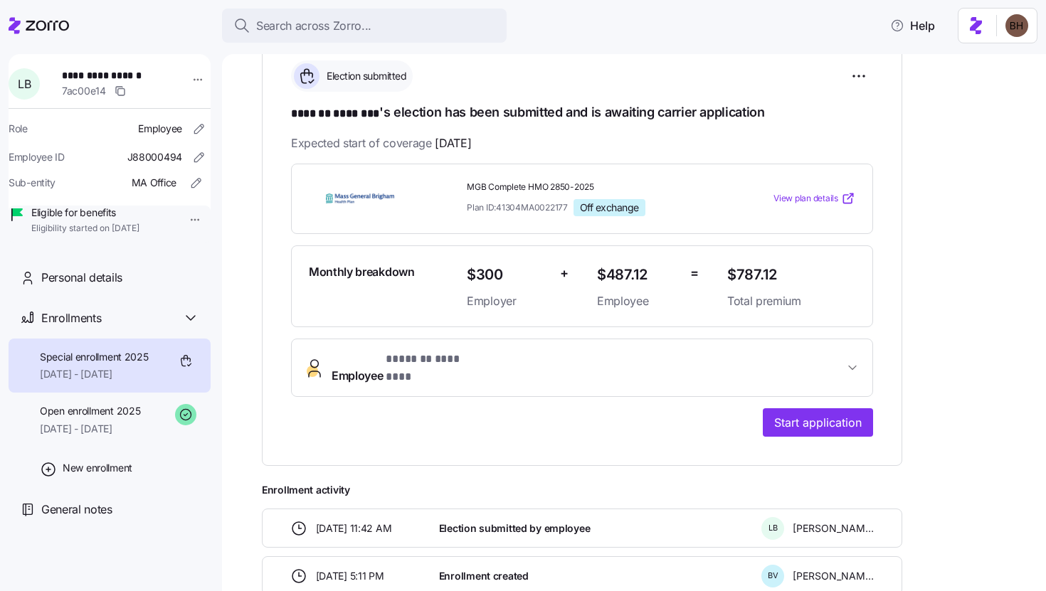
scroll to position [294, 0]
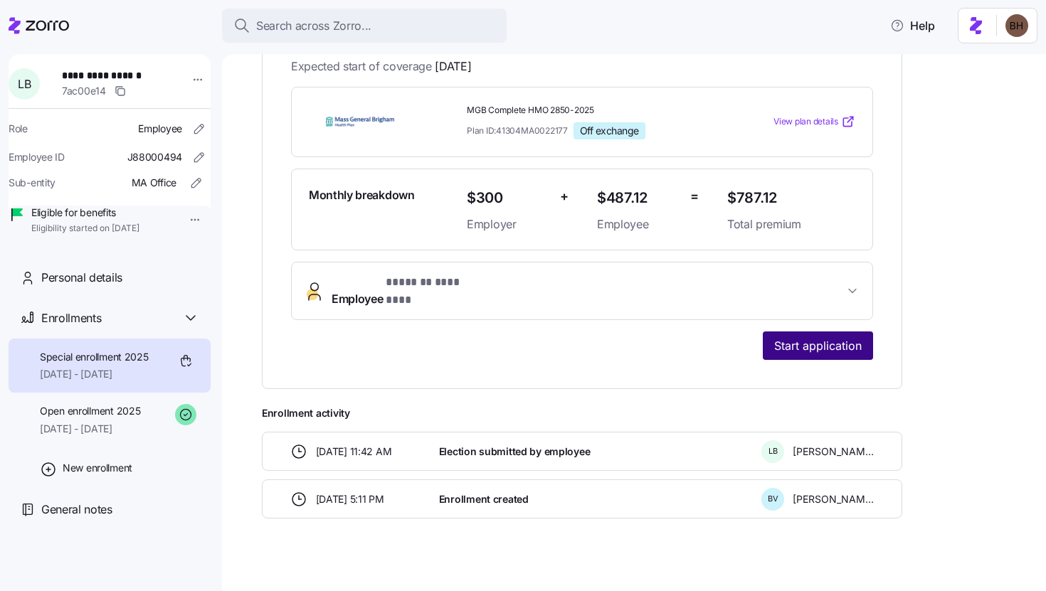
click at [823, 337] on span "Start application" at bounding box center [818, 345] width 88 height 17
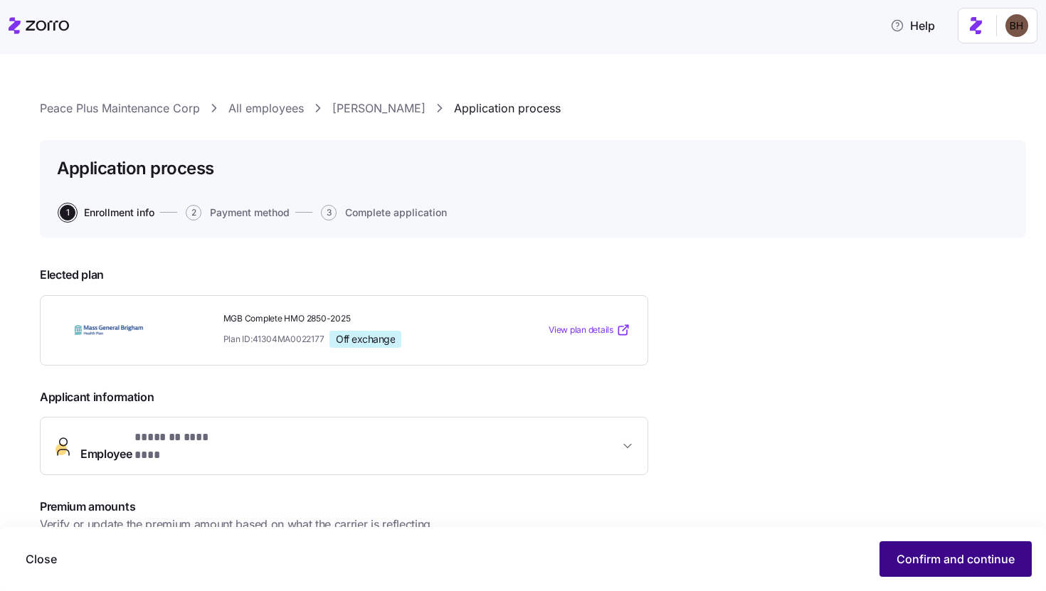
click at [929, 521] on span "Confirm and continue" at bounding box center [955, 559] width 118 height 17
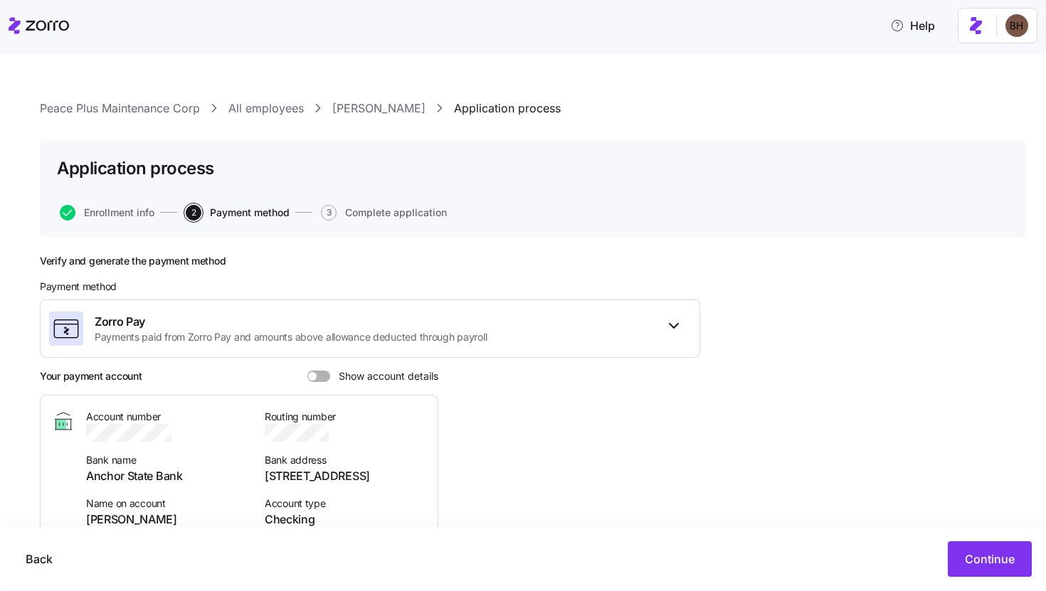
scroll to position [92, 0]
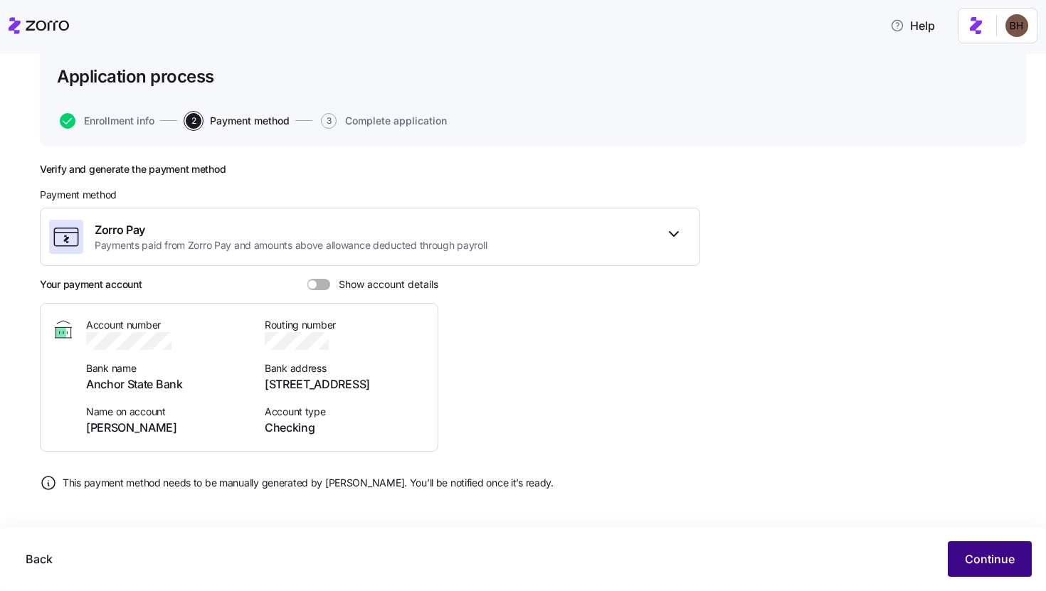
click at [1001, 521] on span "Continue" at bounding box center [990, 559] width 50 height 17
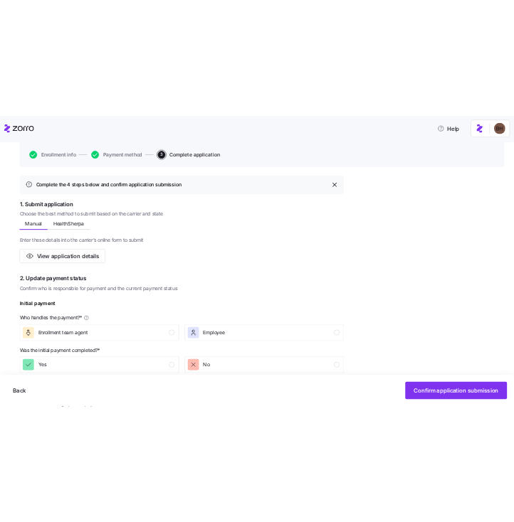
scroll to position [132, 0]
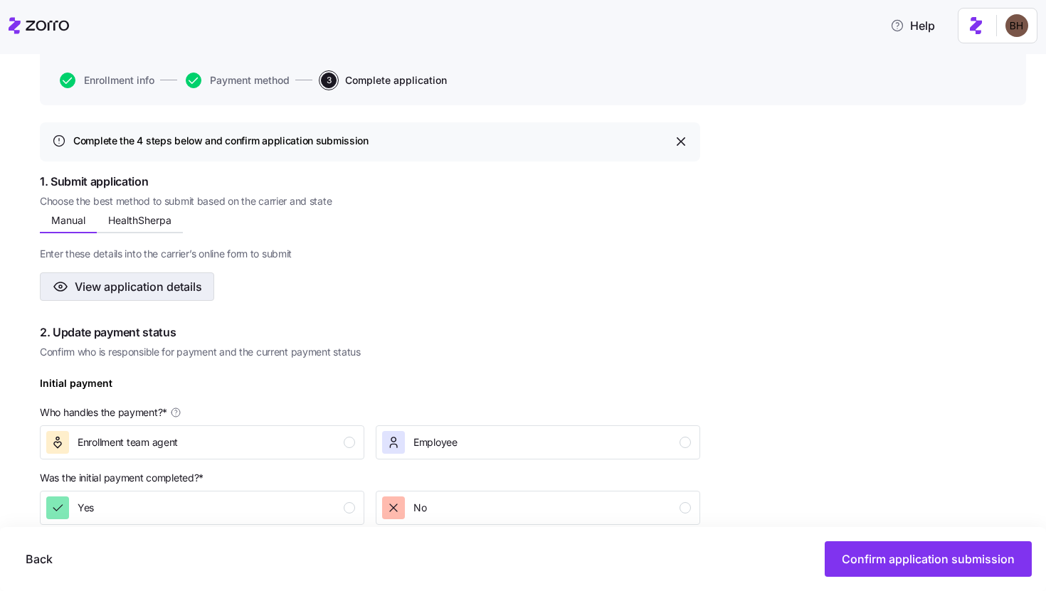
click at [154, 289] on span "View application details" at bounding box center [138, 286] width 127 height 17
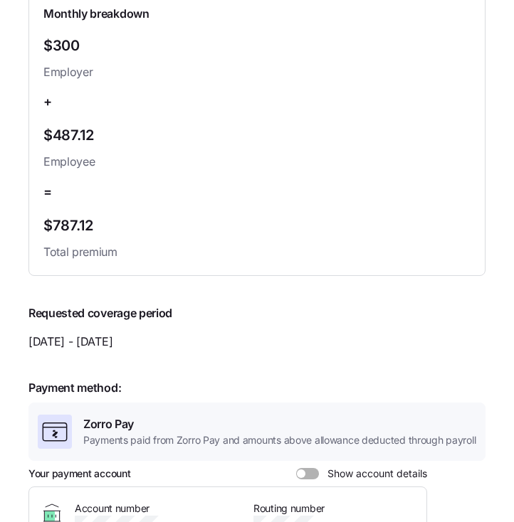
scroll to position [634, 0]
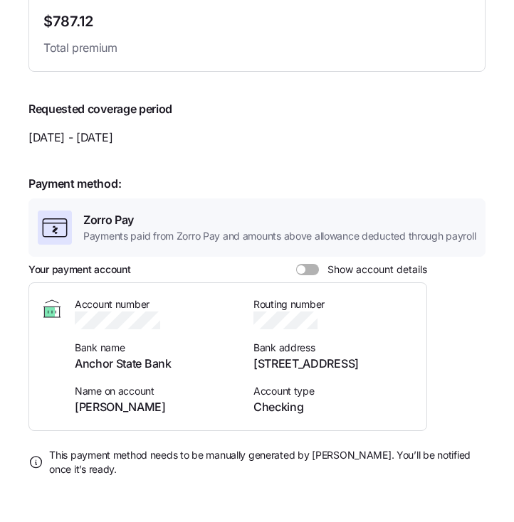
click at [300, 270] on span at bounding box center [301, 269] width 9 height 9
click at [296, 264] on input "Show account details" at bounding box center [296, 264] width 0 height 0
click at [176, 318] on icon "button" at bounding box center [176, 320] width 14 height 14
click at [328, 319] on icon "button" at bounding box center [327, 321] width 9 height 9
click at [171, 320] on icon "button" at bounding box center [175, 319] width 8 height 8
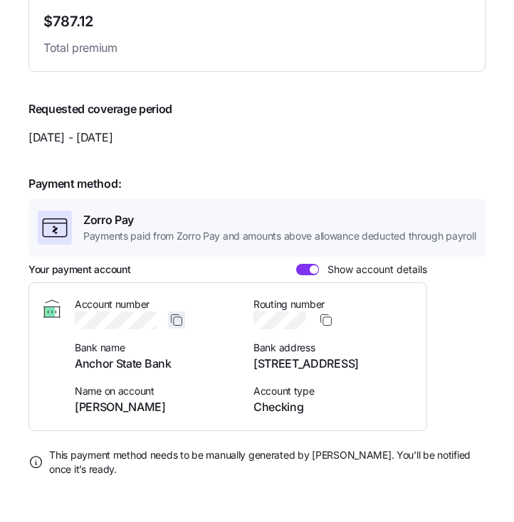
click at [168, 321] on div at bounding box center [155, 321] width 161 height 18
click at [159, 324] on div at bounding box center [155, 321] width 161 height 18
click at [75, 319] on div at bounding box center [155, 321] width 161 height 18
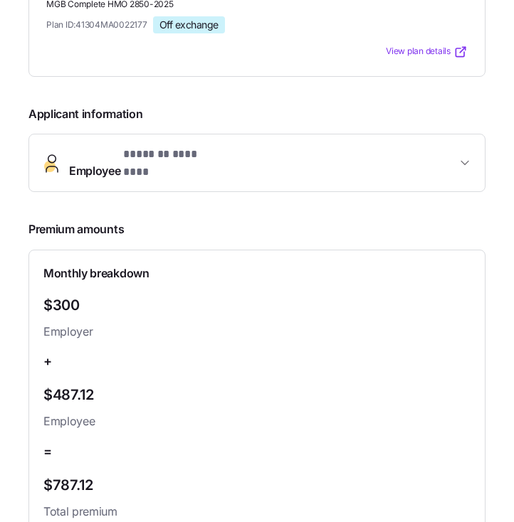
scroll to position [0, 0]
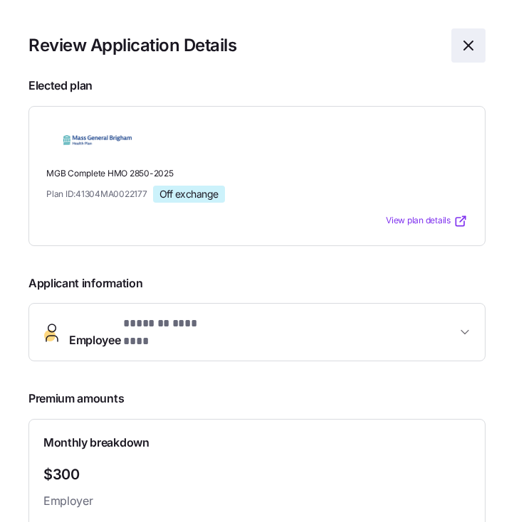
click at [460, 48] on icon "button" at bounding box center [468, 45] width 17 height 17
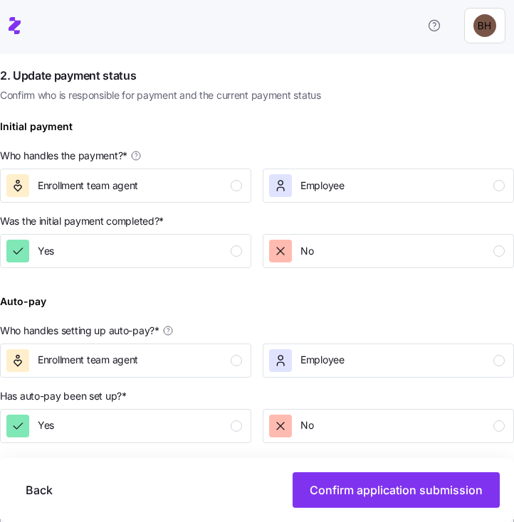
scroll to position [386, 0]
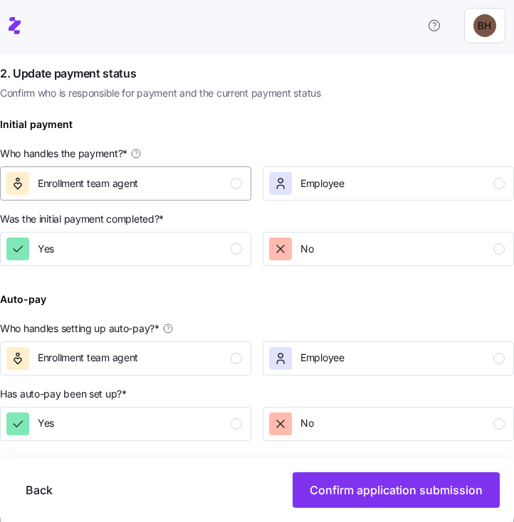
click at [120, 187] on span "Enrollment team agent" at bounding box center [88, 183] width 100 height 14
click at [279, 245] on icon "button" at bounding box center [280, 249] width 14 height 14
click at [186, 355] on div "Enrollment team agent" at bounding box center [123, 358] width 235 height 23
click at [159, 425] on div "Yes" at bounding box center [123, 424] width 235 height 23
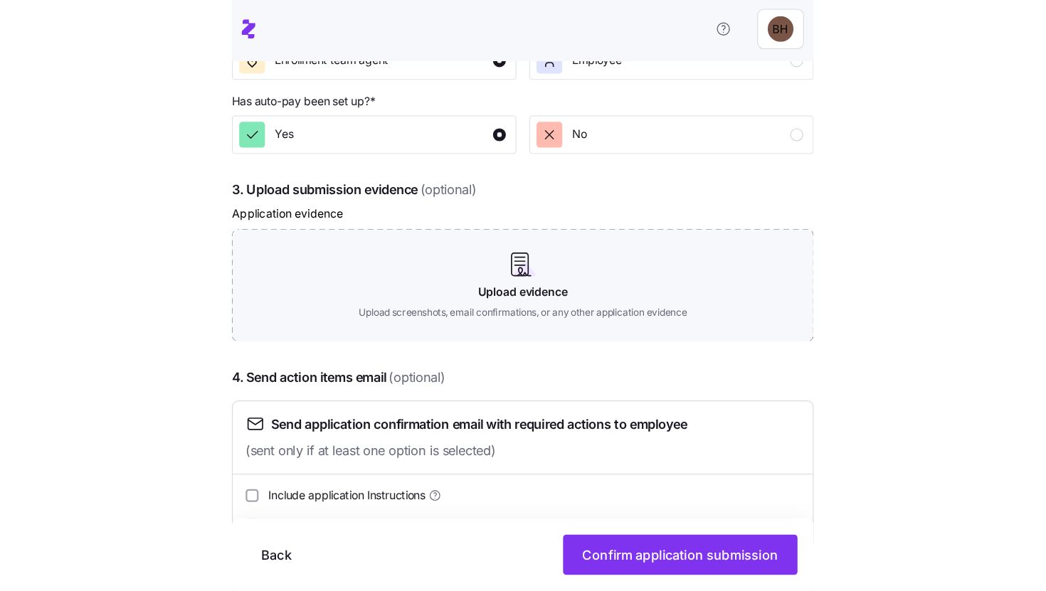
scroll to position [726, 0]
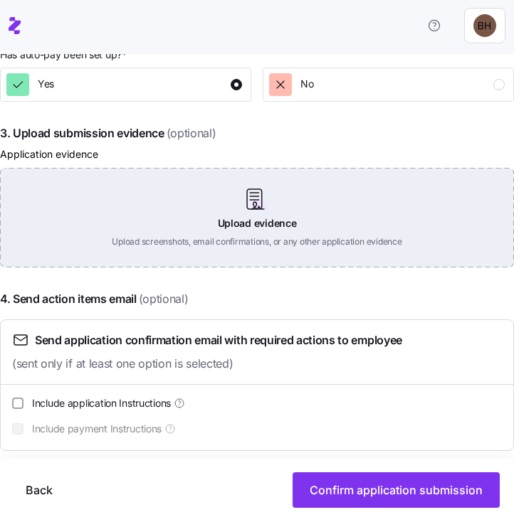
click at [247, 211] on div "Upload evidence Upload screenshots, email confirmations, or any other applicati…" at bounding box center [257, 218] width 514 height 100
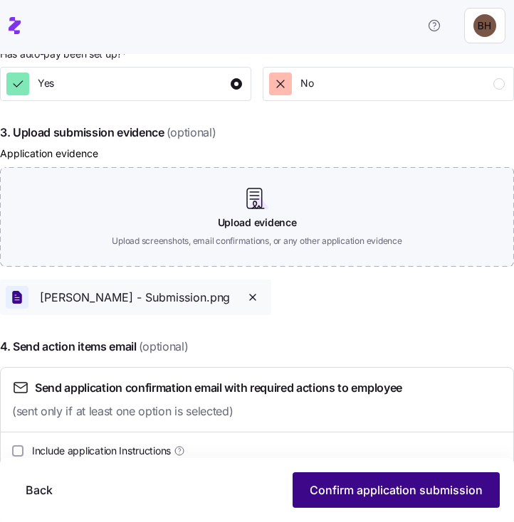
click at [351, 485] on span "Confirm application submission" at bounding box center [395, 490] width 173 height 17
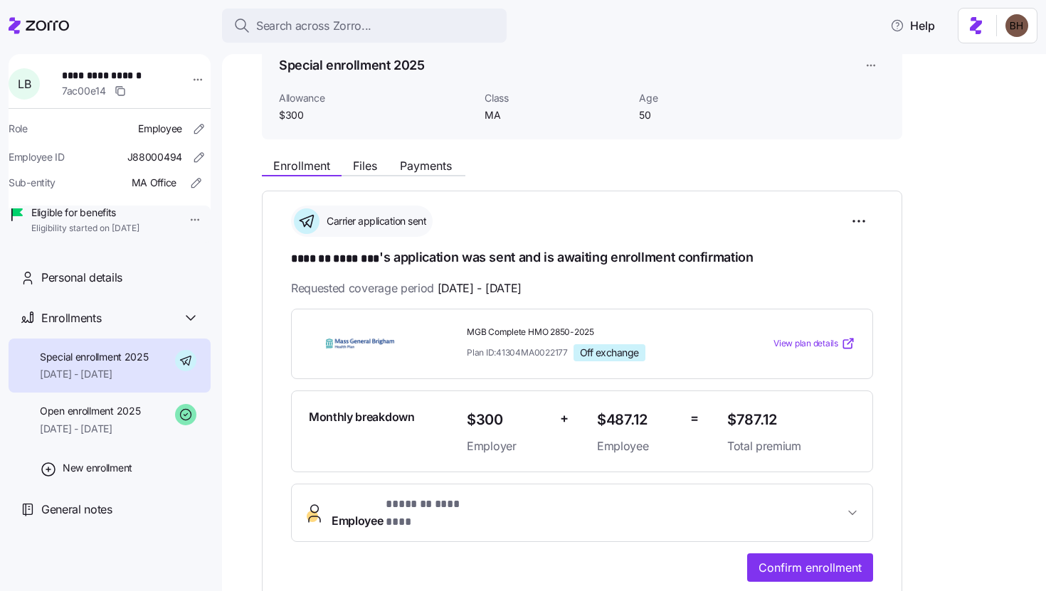
scroll to position [75, 0]
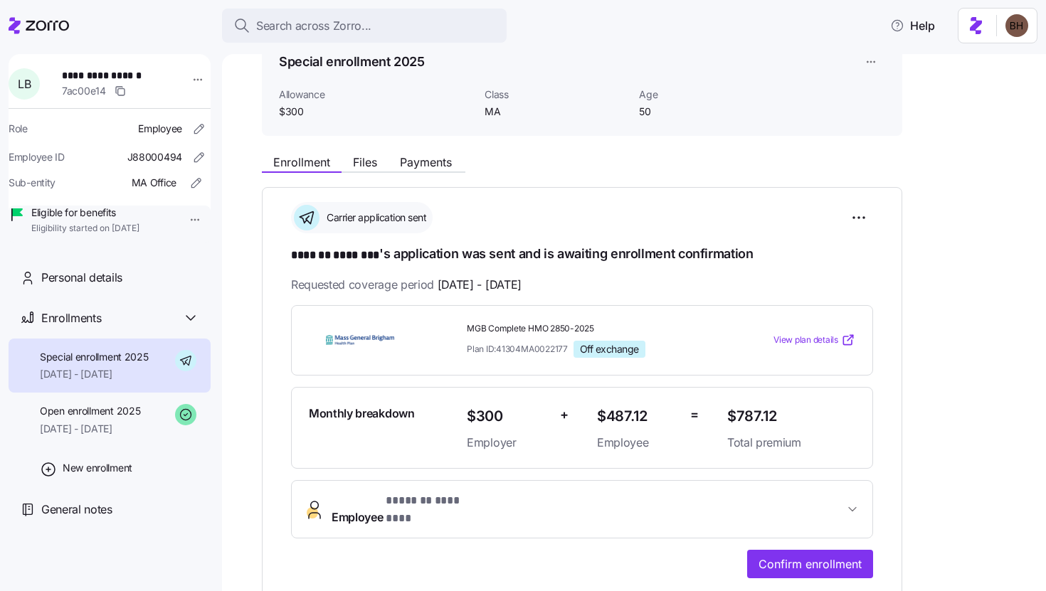
click at [675, 508] on span "Employee * ******* ******** *" at bounding box center [588, 509] width 512 height 34
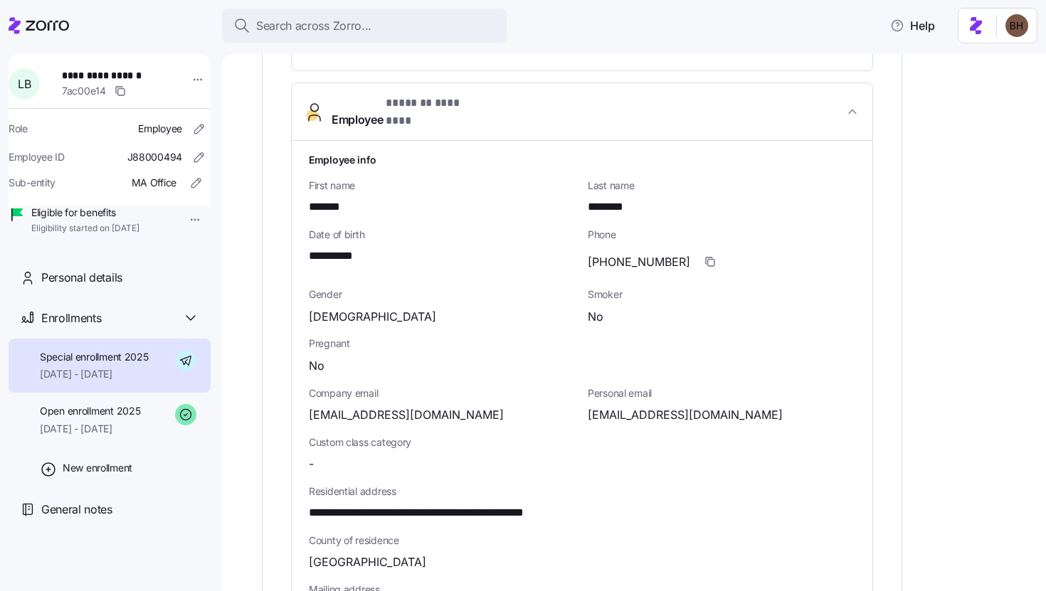
scroll to position [497, 0]
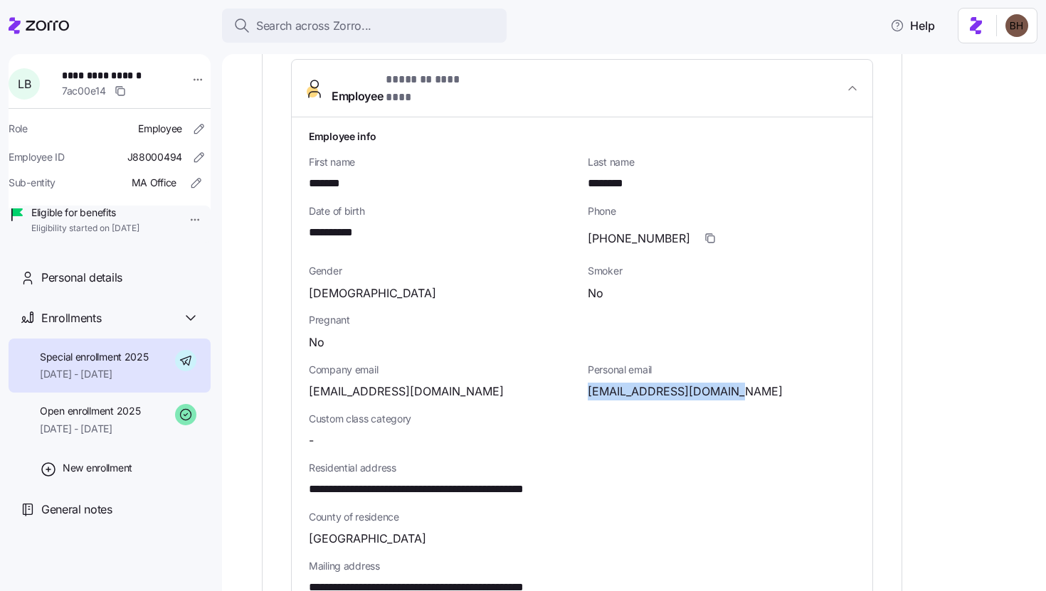
drag, startPoint x: 586, startPoint y: 378, endPoint x: 733, endPoint y: 382, distance: 147.3
click at [733, 382] on div "Personal email [EMAIL_ADDRESS][DOMAIN_NAME]" at bounding box center [721, 381] width 279 height 49
copy span "[EMAIL_ADDRESS][DOMAIN_NAME]"
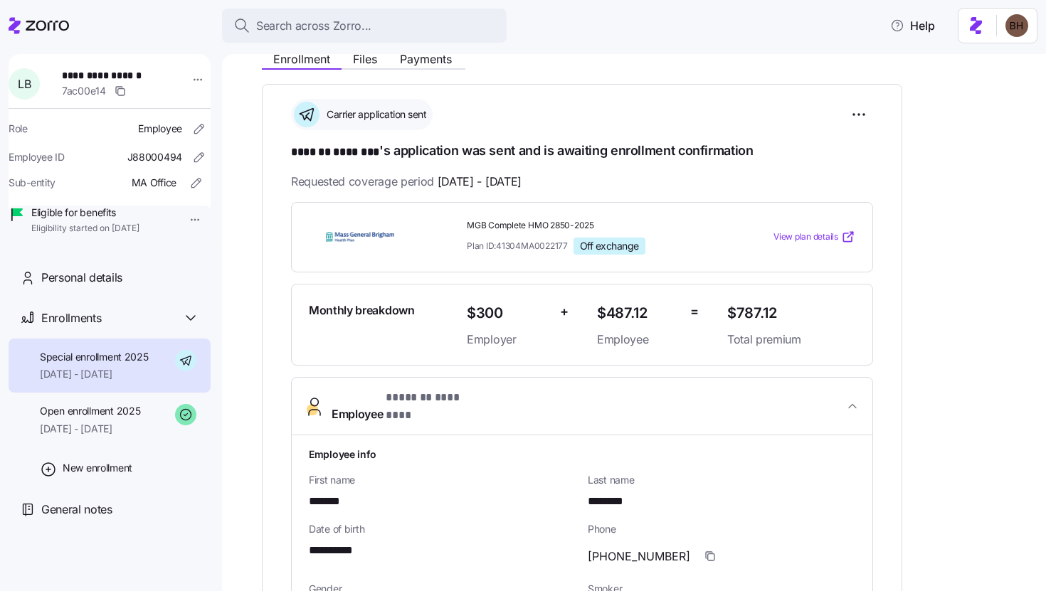
scroll to position [102, 0]
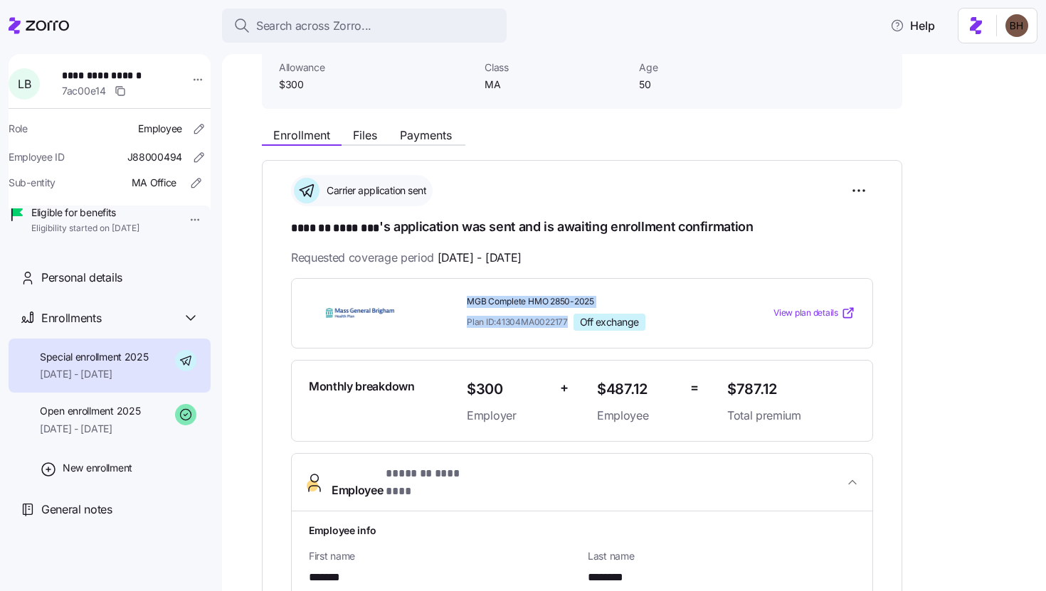
drag, startPoint x: 463, startPoint y: 298, endPoint x: 571, endPoint y: 322, distance: 110.7
click at [571, 322] on div "MGB Complete HMO 2850-2025 Plan ID: 41304MA0022177 Off exchange" at bounding box center [591, 313] width 260 height 46
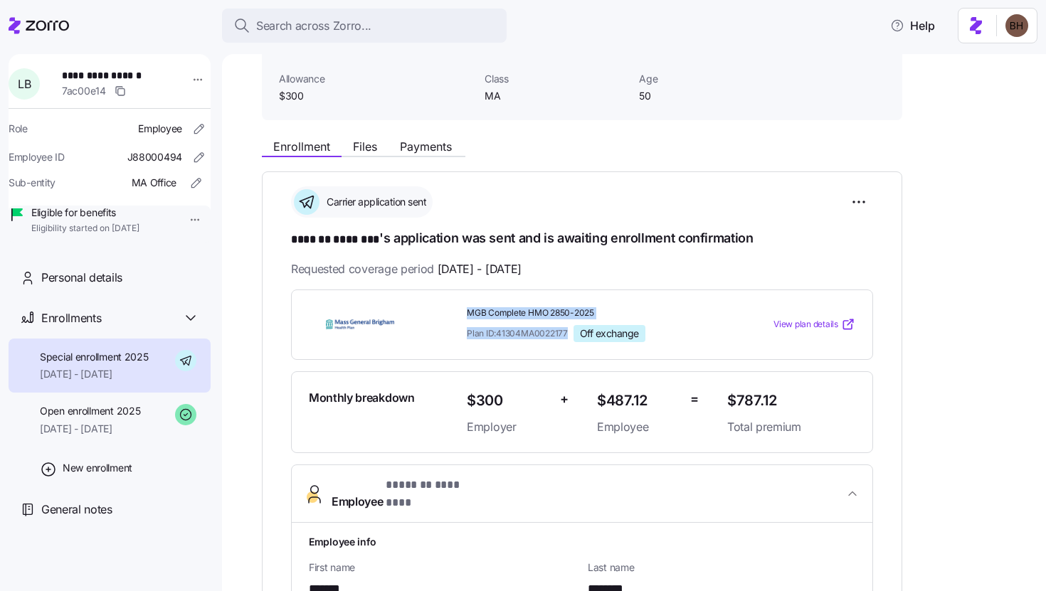
scroll to position [0, 0]
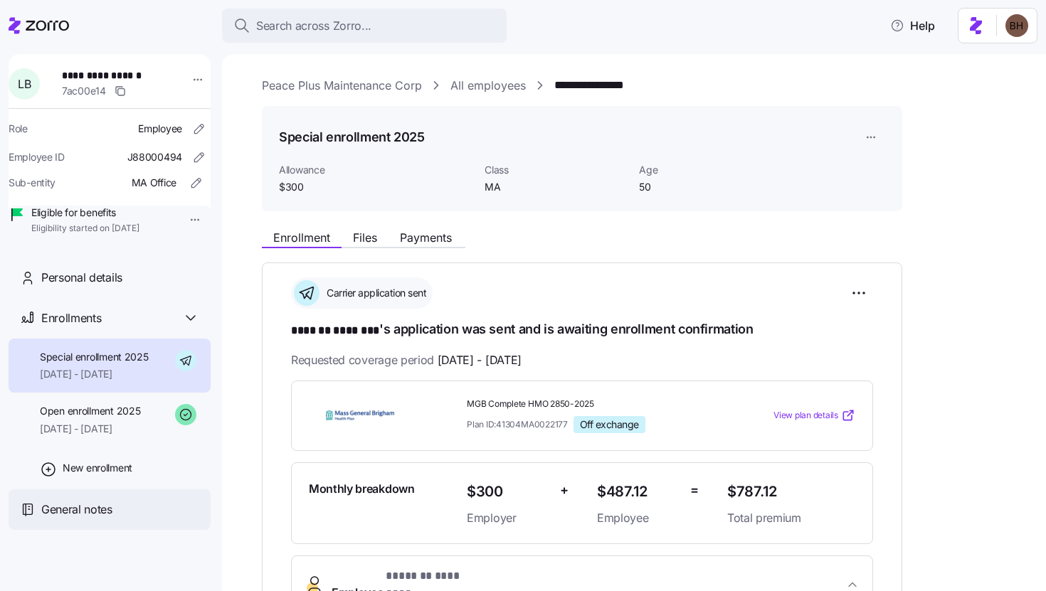
click at [97, 519] on span "General notes" at bounding box center [76, 510] width 71 height 18
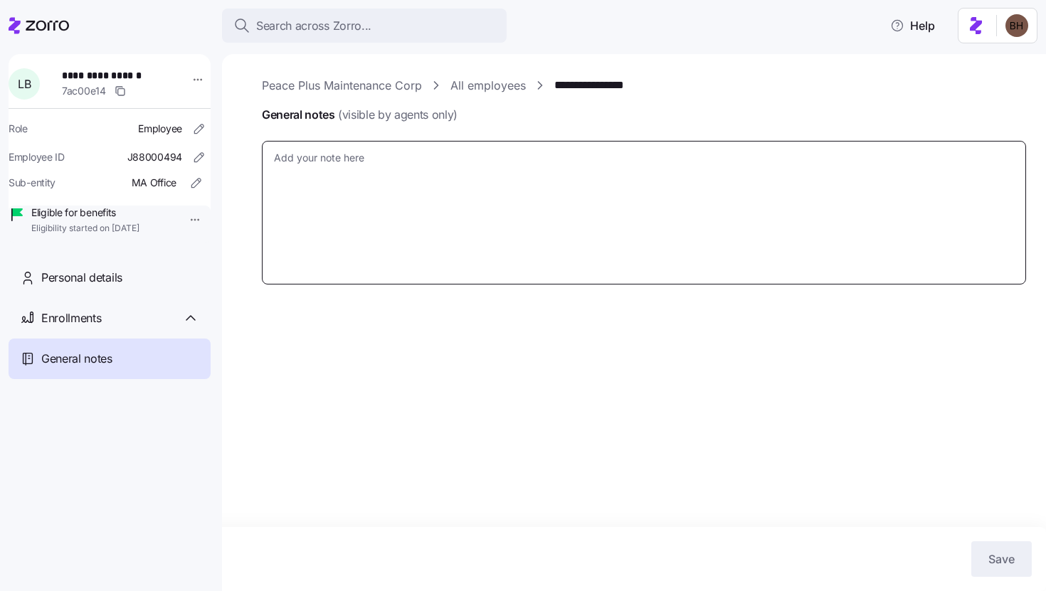
click at [333, 187] on textarea "General notes (visible by agents only)" at bounding box center [644, 213] width 764 height 144
paste textarea "[URL][DOMAIN_NAME]"
type textarea "x"
type textarea "[URL][DOMAIN_NAME]"
click at [271, 160] on textarea "[URL][DOMAIN_NAME]" at bounding box center [644, 213] width 764 height 144
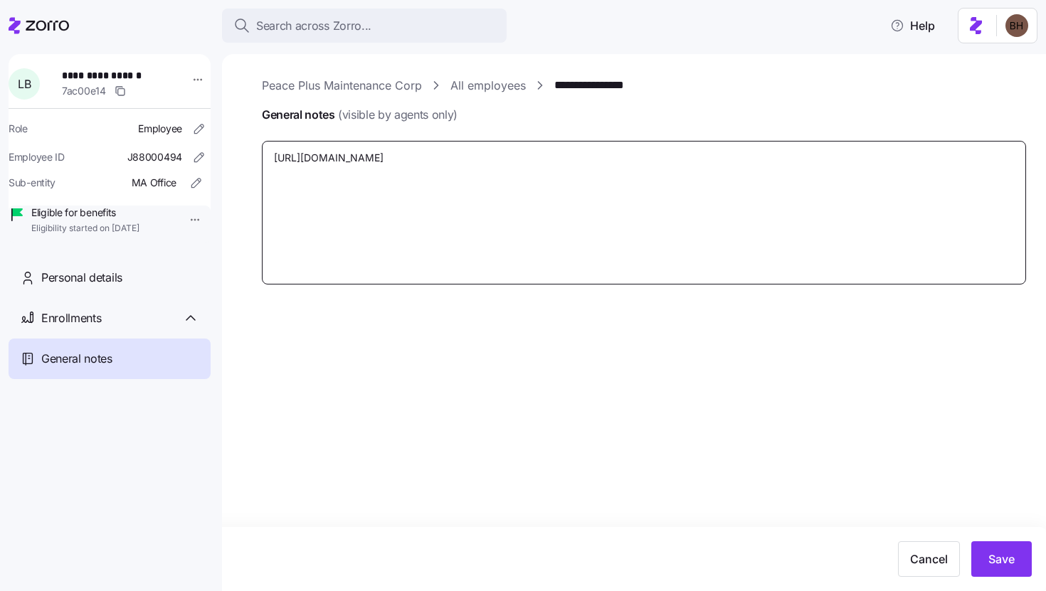
type textarea "x"
type textarea "9[URL][DOMAIN_NAME]"
type textarea "x"
type textarea "9/[URL][DOMAIN_NAME]"
type textarea "x"
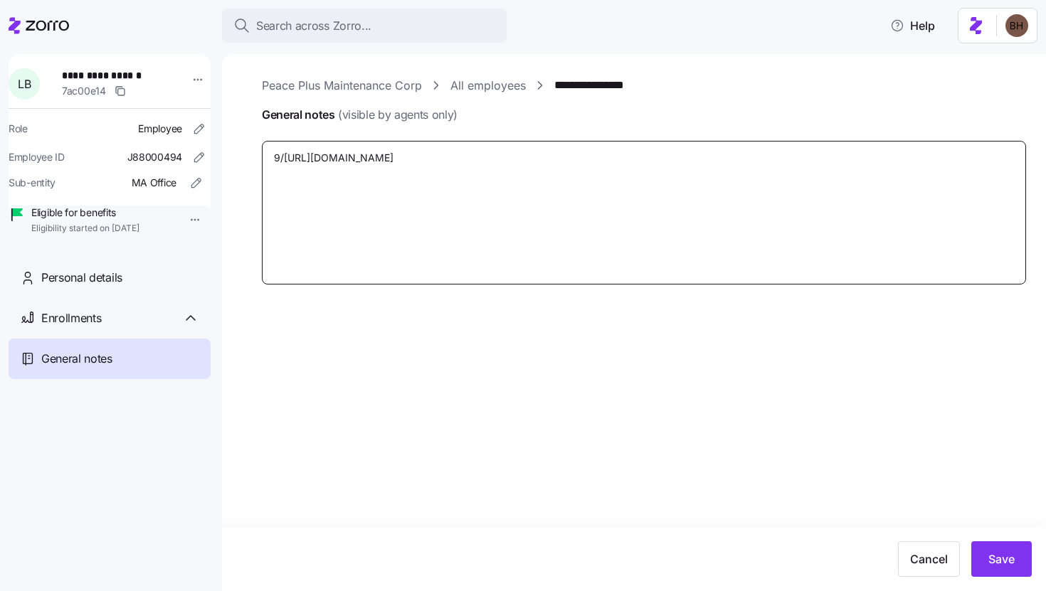
type textarea "9/1[URL][DOMAIN_NAME]"
type textarea "x"
type textarea "9/12[URL][DOMAIN_NAME]"
type textarea "x"
type textarea "9/12 [URL][DOMAIN_NAME]"
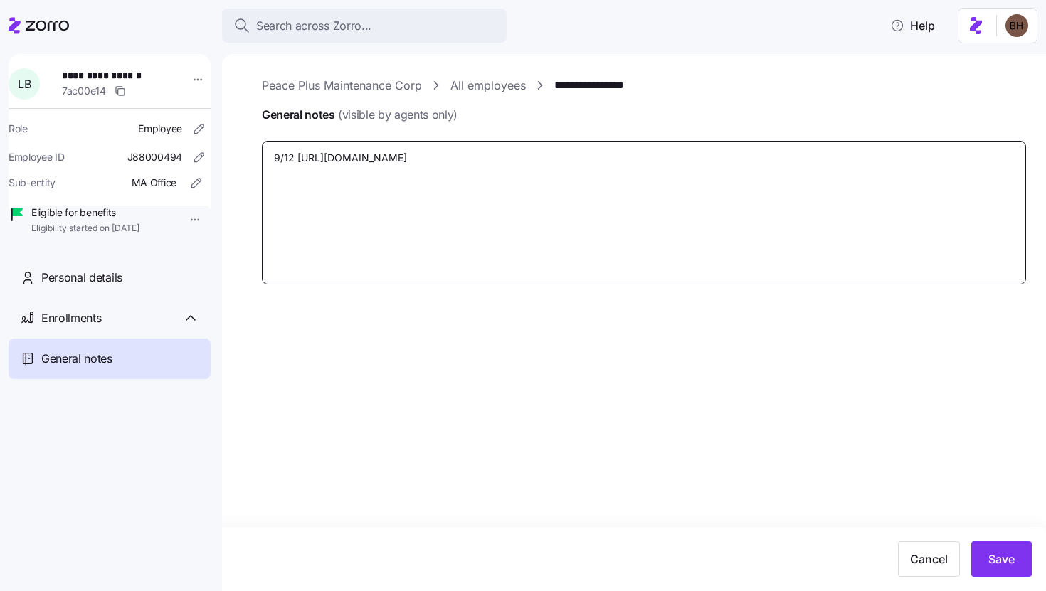
type textarea "x"
type textarea "9/12 - [URL][DOMAIN_NAME]"
type textarea "x"
type textarea "9/12 - Nhttps://[DOMAIN_NAME][URL]"
type textarea "x"
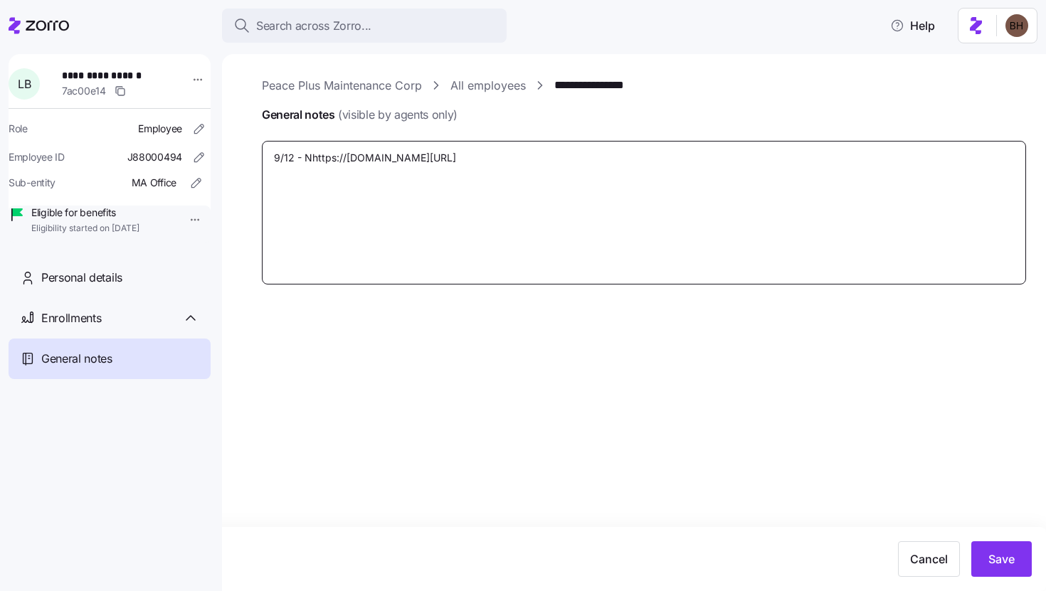
type textarea "9/12 - Nohttps://[DOMAIN_NAME][URL]"
type textarea "x"
type textarea "9/12 - Nothttps://[DOMAIN_NAME][URL]"
type textarea "x"
type textarea "9/12 - Notihttps://[DOMAIN_NAME][URL]"
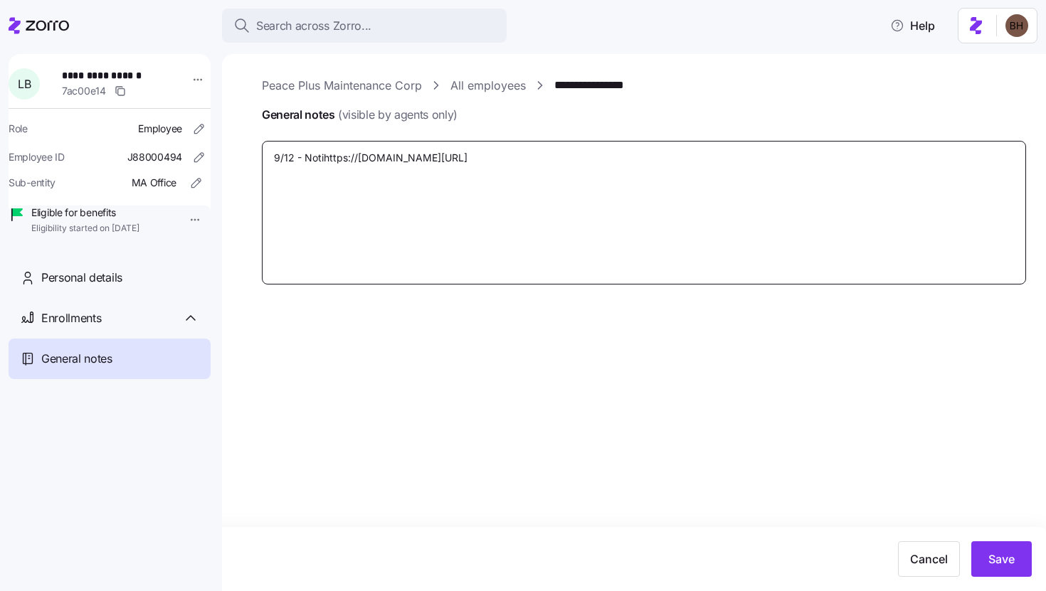
type textarea "x"
type textarea "9/12 - Notifhttps://[DOMAIN_NAME][URL]"
type textarea "x"
type textarea "9/12 - Notifihttps://[DOMAIN_NAME][URL]"
type textarea "x"
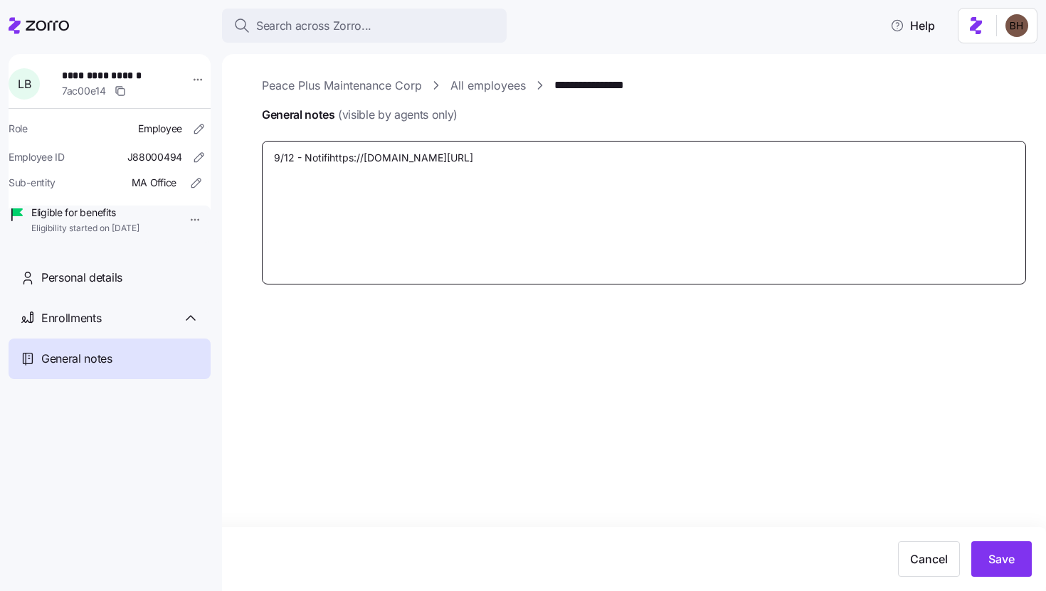
type textarea "9/12 - Notifiehttps://[DOMAIN_NAME][URL]"
type textarea "x"
type textarea "9/12 - Notifiedhttps://[DOMAIN_NAME][URL]"
type textarea "x"
type textarea "9/12 - Notified [URL][DOMAIN_NAME]"
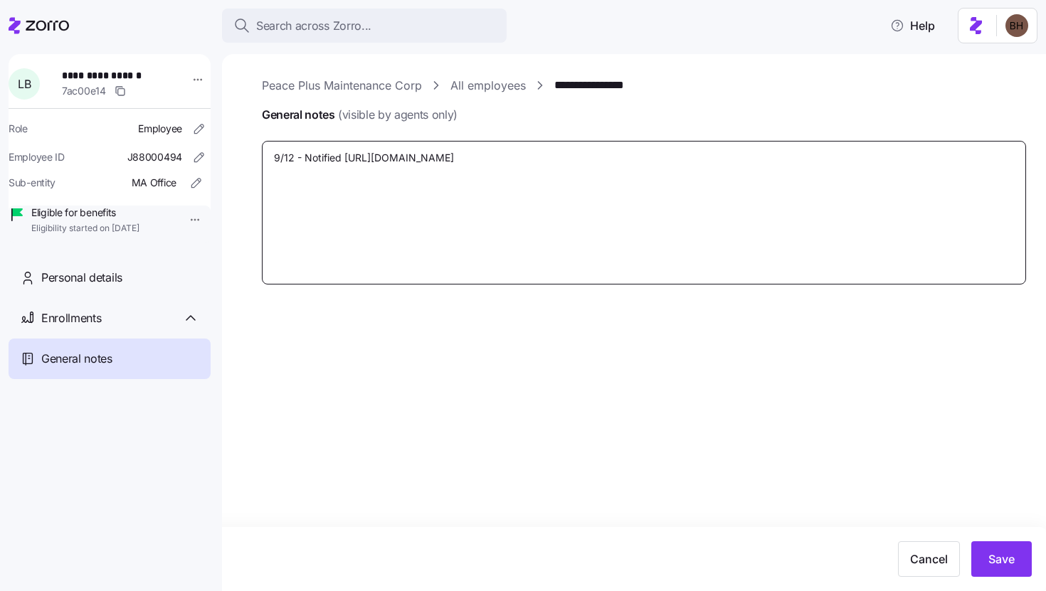
type textarea "x"
type textarea "9/12 - Notified Ehttps://[DOMAIN_NAME][URL]"
type textarea "x"
type textarea "9/12 - Notified EEhttps://[DOMAIN_NAME][URL]"
type textarea "x"
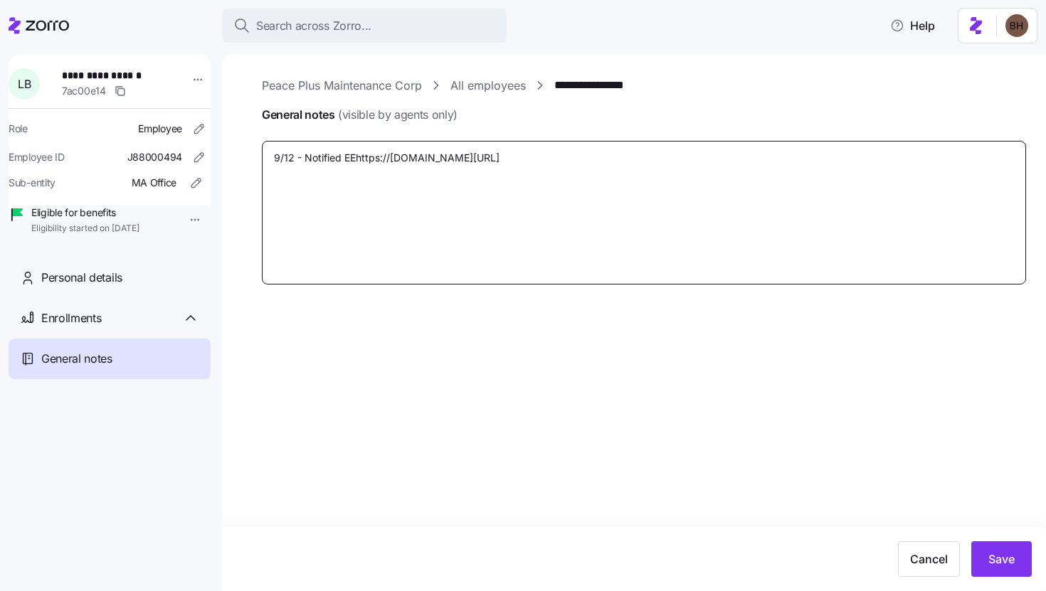
type textarea "9/12 - Notified EE [URL][DOMAIN_NAME]"
type textarea "x"
type textarea "9/12 - Notified EE thttps://[DOMAIN_NAME][URL]"
type textarea "x"
type textarea "9/12 - Notified EE tohttps://[DOMAIN_NAME][URL]"
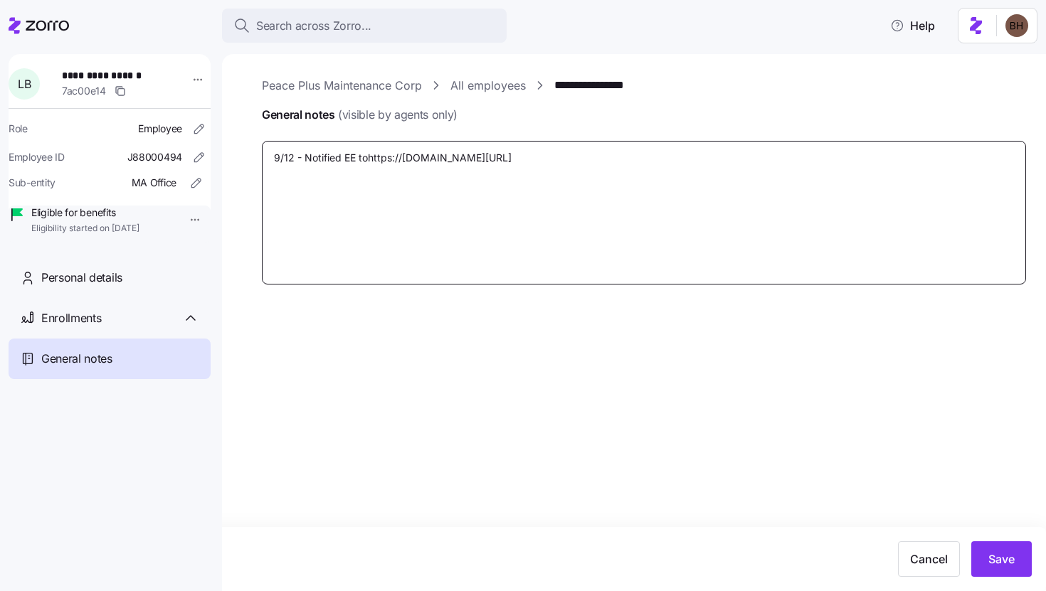
type textarea "x"
type textarea "9/12 - Notified EE to [URL][DOMAIN_NAME]"
type textarea "x"
type textarea "9/12 - Notified EE to thttps://[DOMAIN_NAME][URL]"
type textarea "x"
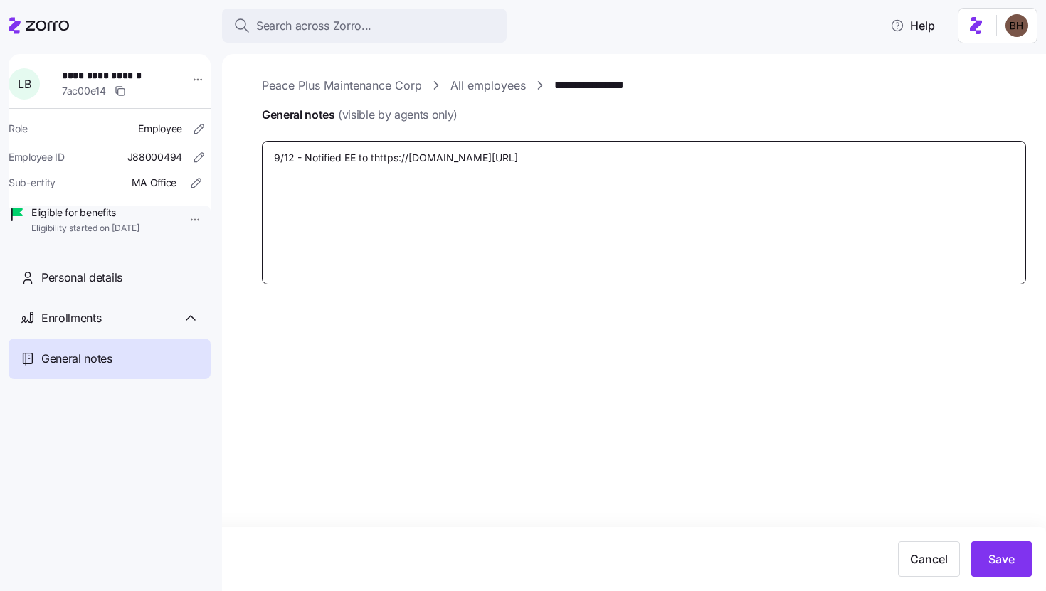
type textarea "9/12 - Notified EE to tehttps://[DOMAIN_NAME][URL]"
type textarea "x"
type textarea "9/12 - Notified EE to terhttps://[DOMAIN_NAME][URL]"
type textarea "x"
type textarea "9/12 - Notified EE to termhttps://[DOMAIN_NAME][URL]"
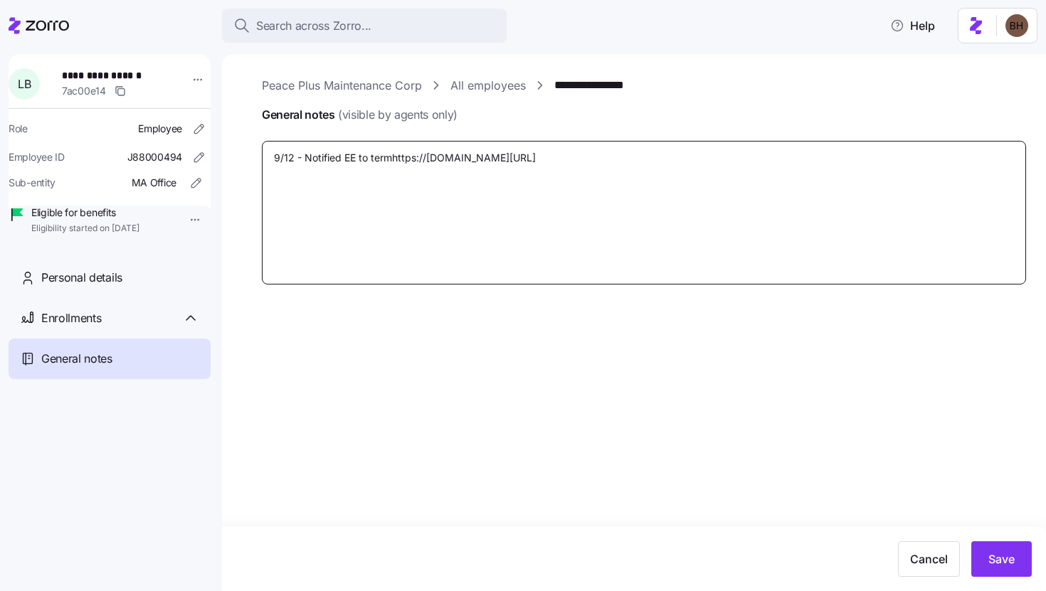
type textarea "x"
type textarea "9/12 - Notified EE to term [URL][DOMAIN_NAME]"
type textarea "x"
type textarea "9/12 - Notified EE to term thhttps://[DOMAIN_NAME][URL]"
type textarea "x"
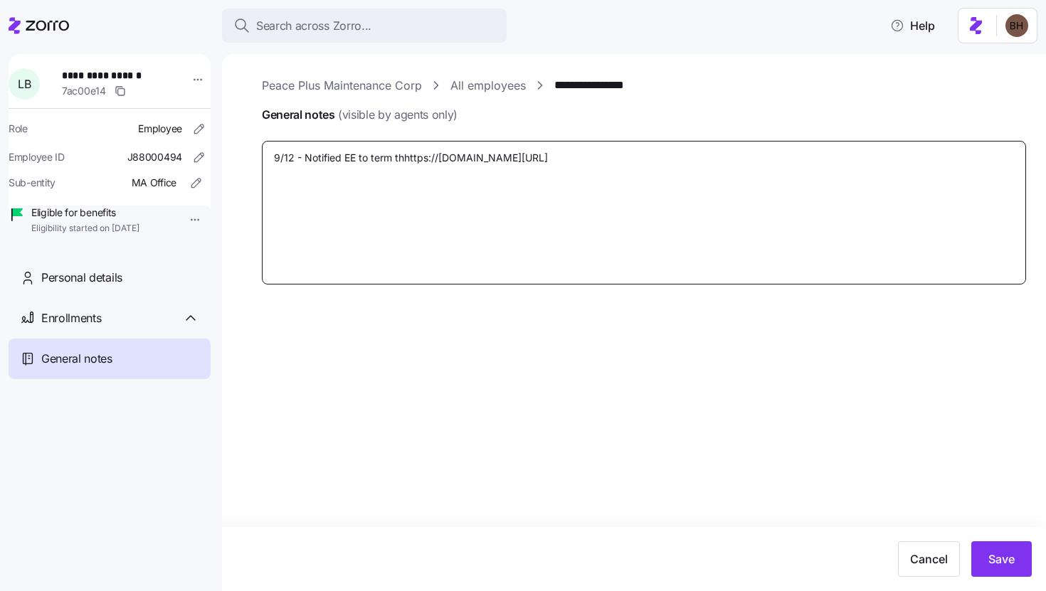
type textarea "9/12 - Notified EE to term thehttps://[DOMAIN_NAME][URL]"
type textarea "x"
type textarea "9/12 - Notified EE to term theihttps://[DOMAIN_NAME][URL]"
type textarea "x"
type textarea "9/12 - Notified EE to term theirhttps://[DOMAIN_NAME][URL]"
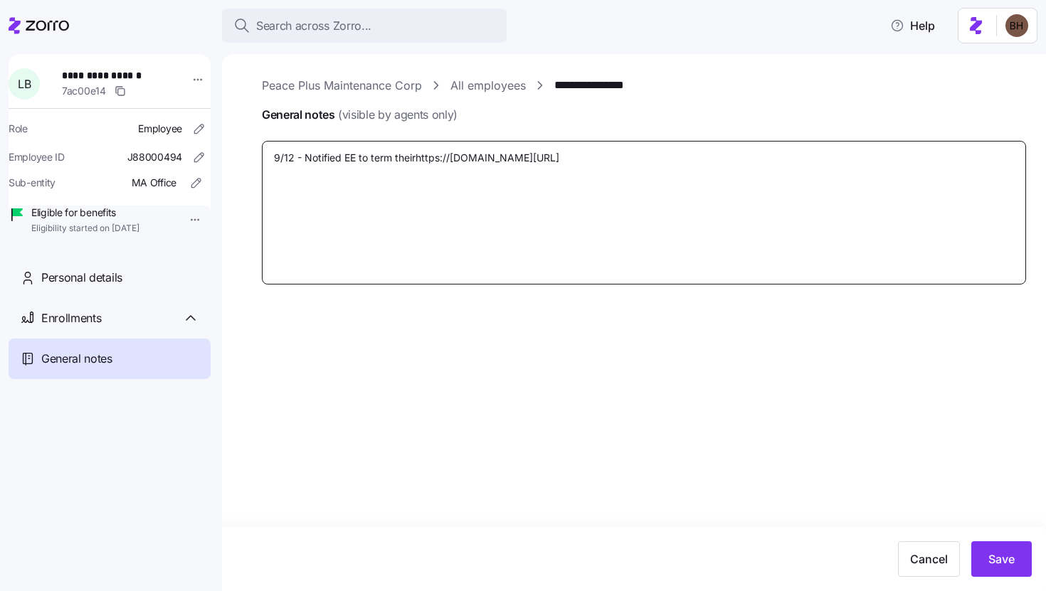
type textarea "x"
type textarea "9/12 - Notified EE to term their [URL][DOMAIN_NAME]"
type textarea "x"
type textarea "9/12 - Notified EE to term their ohttps://[DOMAIN_NAME][URL]"
type textarea "x"
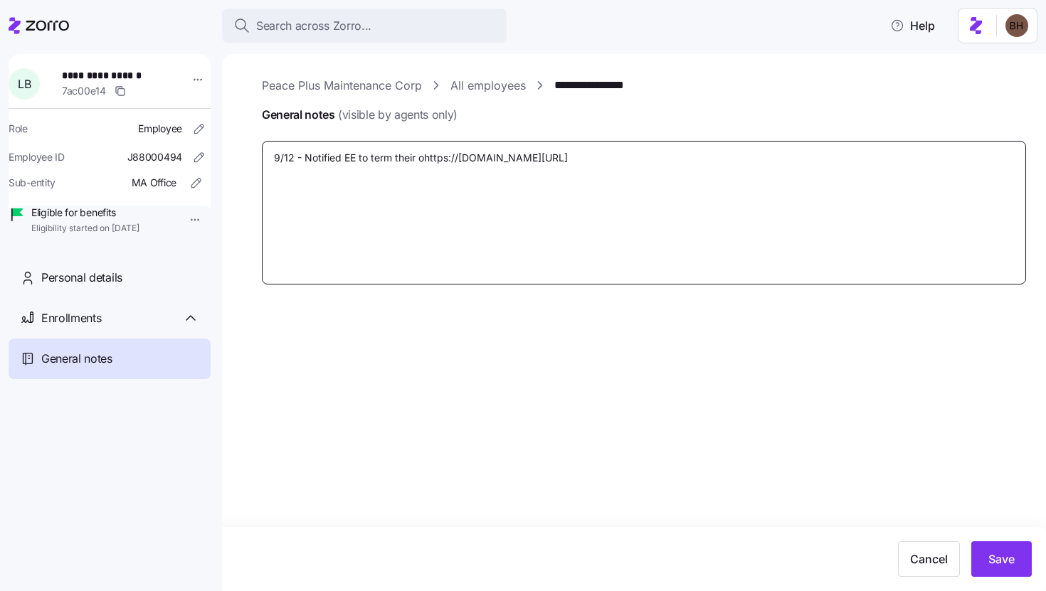
type textarea "9/12 - Notified EE to term their olhttps://[DOMAIN_NAME][URL]"
type textarea "x"
type textarea "9/12 - Notified EE to term their oldhttps://[DOMAIN_NAME][URL]"
type textarea "x"
type textarea "9/12 - Notified EE to term their old [URL][DOMAIN_NAME]"
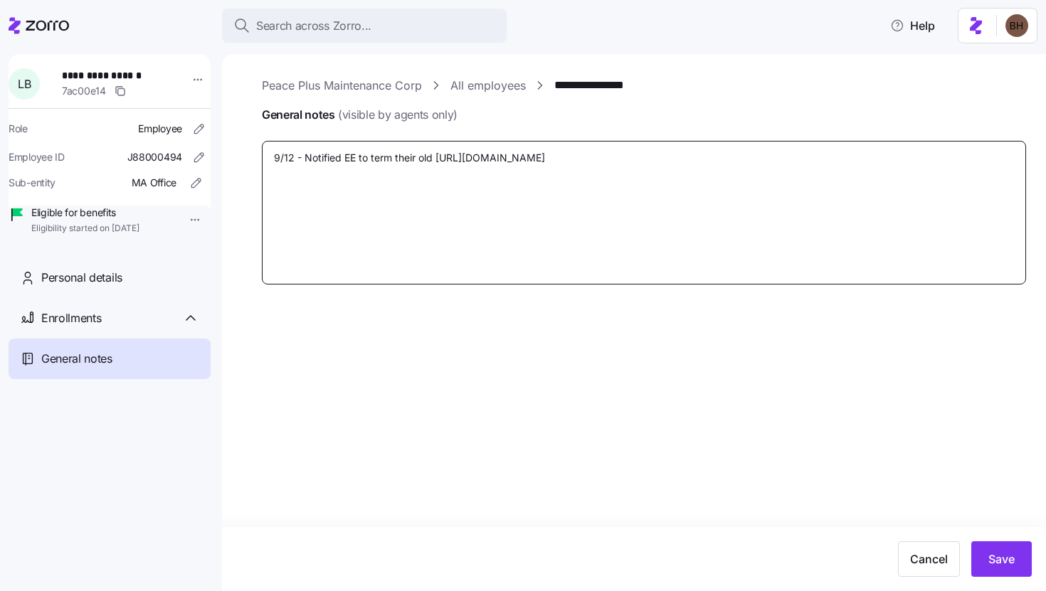
type textarea "x"
type textarea "9/12 - Notified EE to term their oldhttps://[DOMAIN_NAME][URL]"
type textarea "x"
type textarea "9/12 - Notified EE to term their olhttps://[DOMAIN_NAME][URL]"
type textarea "x"
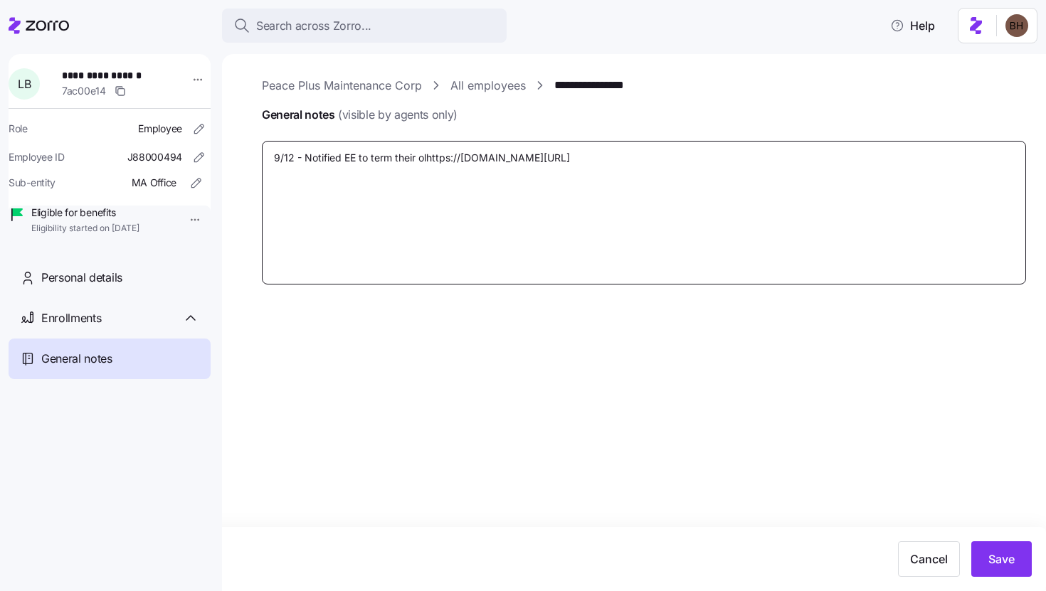
type textarea "9/12 - Notified EE to term their ohttps://[DOMAIN_NAME][URL]"
type textarea "x"
type textarea "9/12 - Notified EE to term their [URL][DOMAIN_NAME]"
type textarea "x"
type textarea "9/12 - Notified EE to term their phttps://[DOMAIN_NAME][URL]"
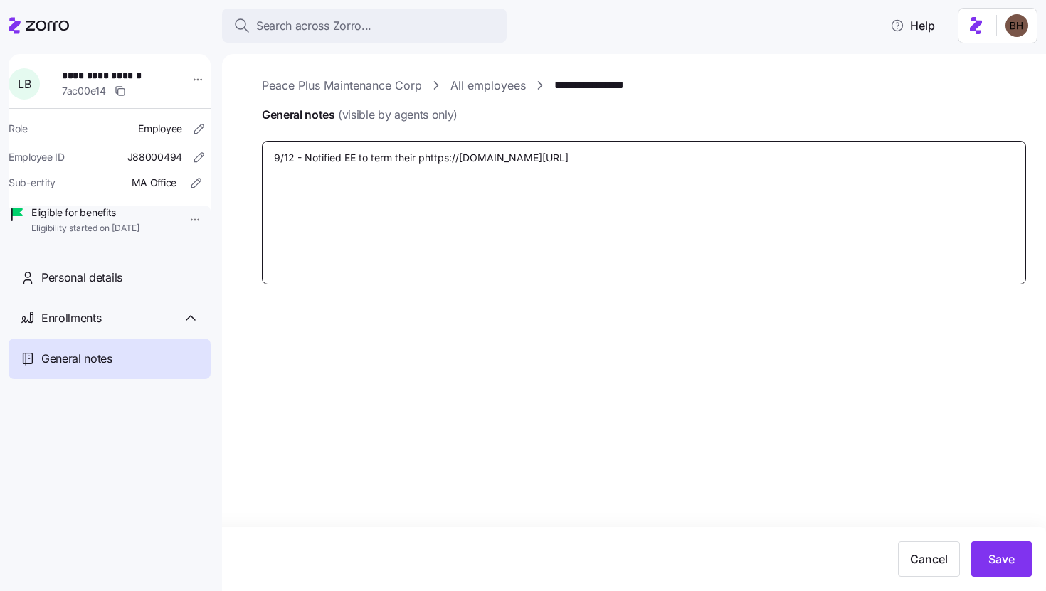
type textarea "x"
type textarea "9/12 - Notified EE to term their prhttps://[DOMAIN_NAME][URL]"
type textarea "x"
type textarea "9/12 - Notified EE to term their prehttps://[DOMAIN_NAME][URL]"
type textarea "x"
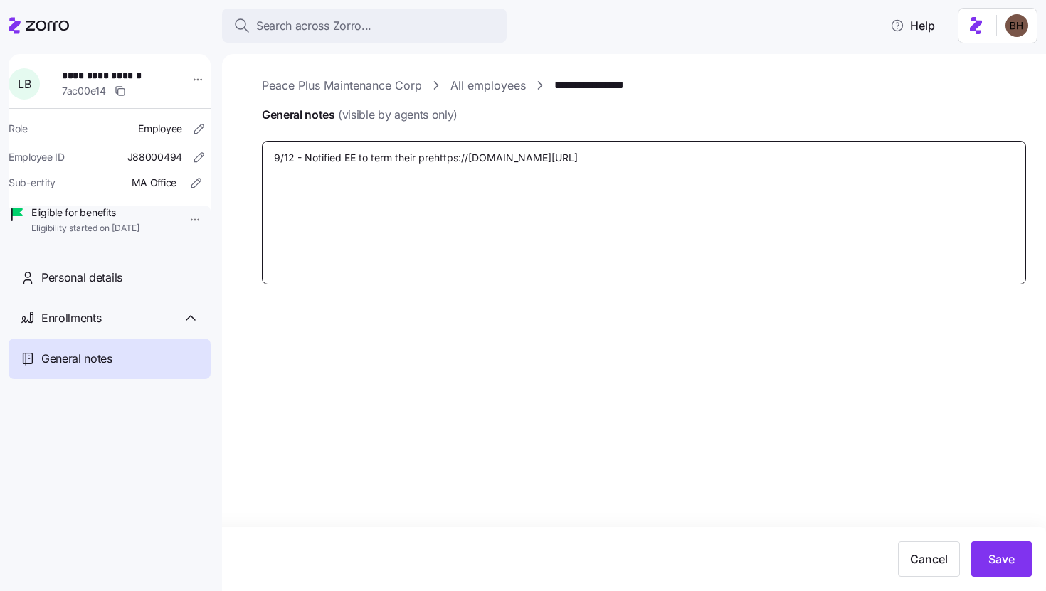
type textarea "9/12 - Notified EE to term their prevhttps://[DOMAIN_NAME][URL]"
type textarea "x"
type textarea "9/12 - Notified EE to term their previhttps://[DOMAIN_NAME][URL]"
type textarea "x"
type textarea "9/12 - Notified EE to term their previohttps://[DOMAIN_NAME][URL]"
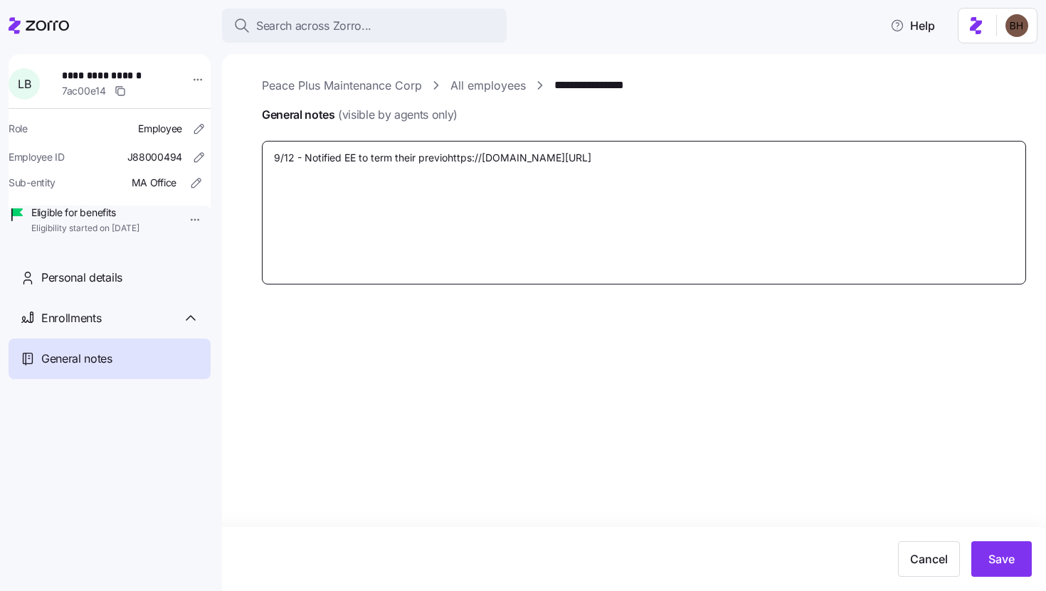
type textarea "x"
type textarea "9/12 - Notified EE to term their previouhttps://[DOMAIN_NAME][URL]"
type textarea "x"
type textarea "9/12 - Notified EE to term their previoushttps://[DOMAIN_NAME][URL]"
type textarea "x"
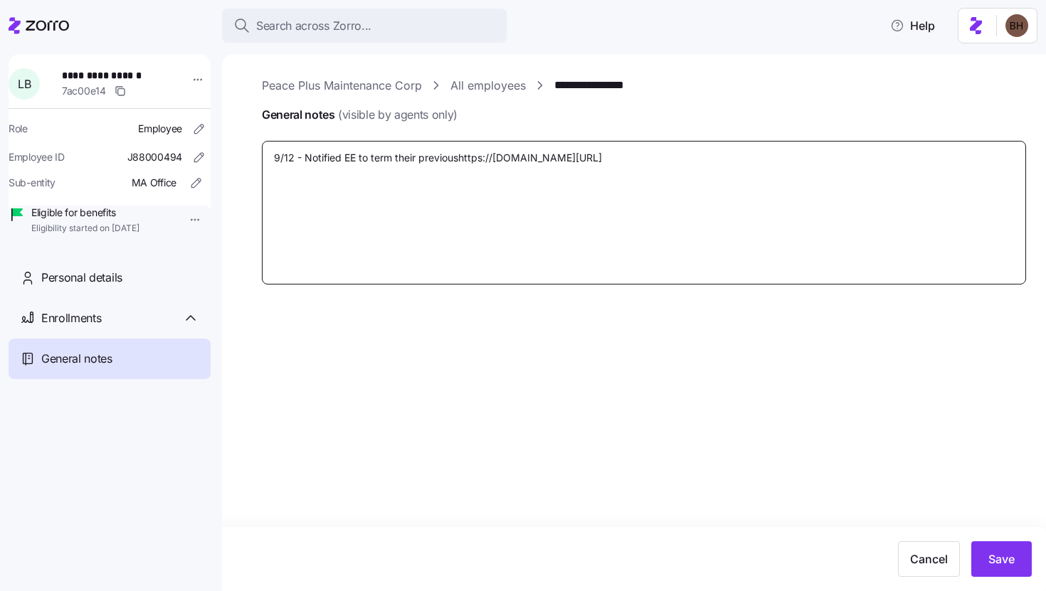
type textarea "9/12 - Notified EE to term their previous [URL][DOMAIN_NAME]"
type textarea "x"
type textarea "9/12 - Notified EE to term their previous phttps://[DOMAIN_NAME][URL]"
type textarea "x"
type textarea "9/12 - Notified EE to term their previous plhttps://[DOMAIN_NAME][URL]"
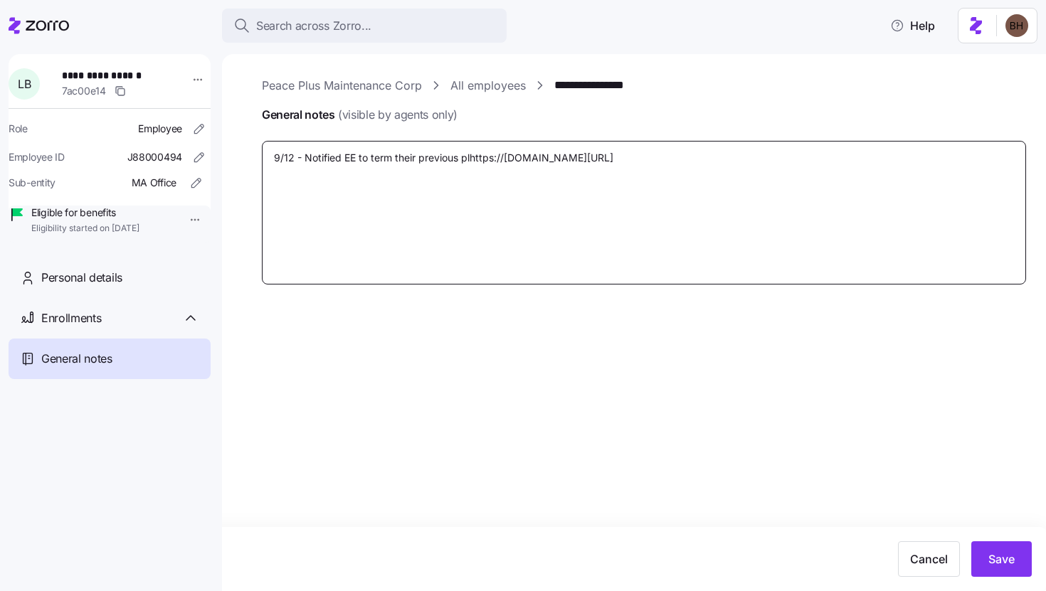
type textarea "x"
type textarea "9/12 - Notified EE to term their previous planhttps://[DOMAIN_NAME][URL]"
type textarea "x"
type textarea "9/12 - Notified EE to term their previous plan [URL][DOMAIN_NAME]"
type textarea "x"
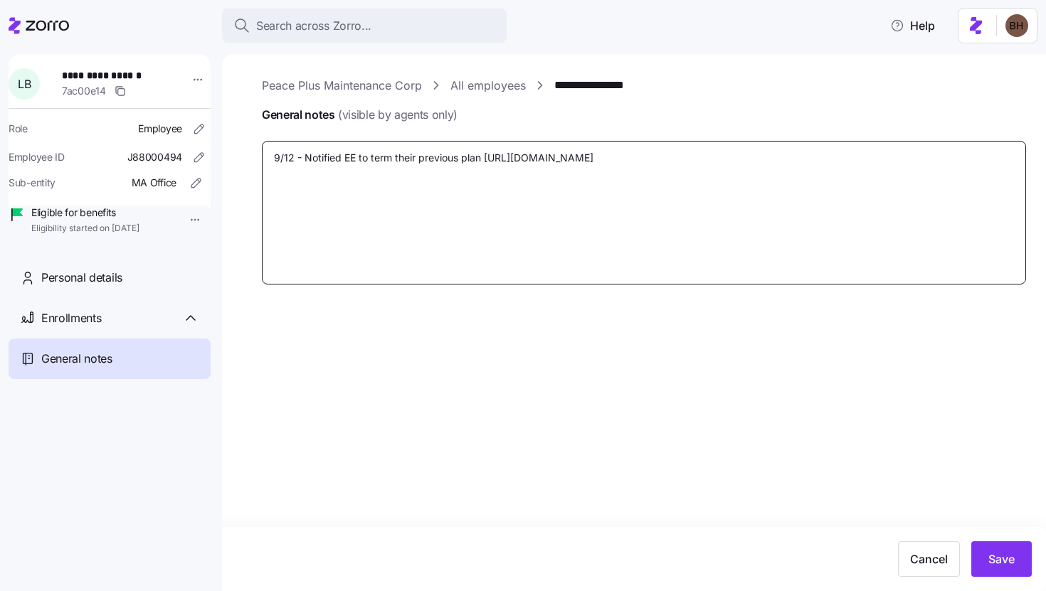
type textarea "9/12 - Notified EE to term their previous plan ahttps://[DOMAIN_NAME][URL]"
type textarea "x"
type textarea "9/12 - Notified EE to term their previous plan ashttps://[DOMAIN_NAME][URL]"
type textarea "x"
type textarea "9/12 - Notified EE to term their previous plan as [URL][DOMAIN_NAME]"
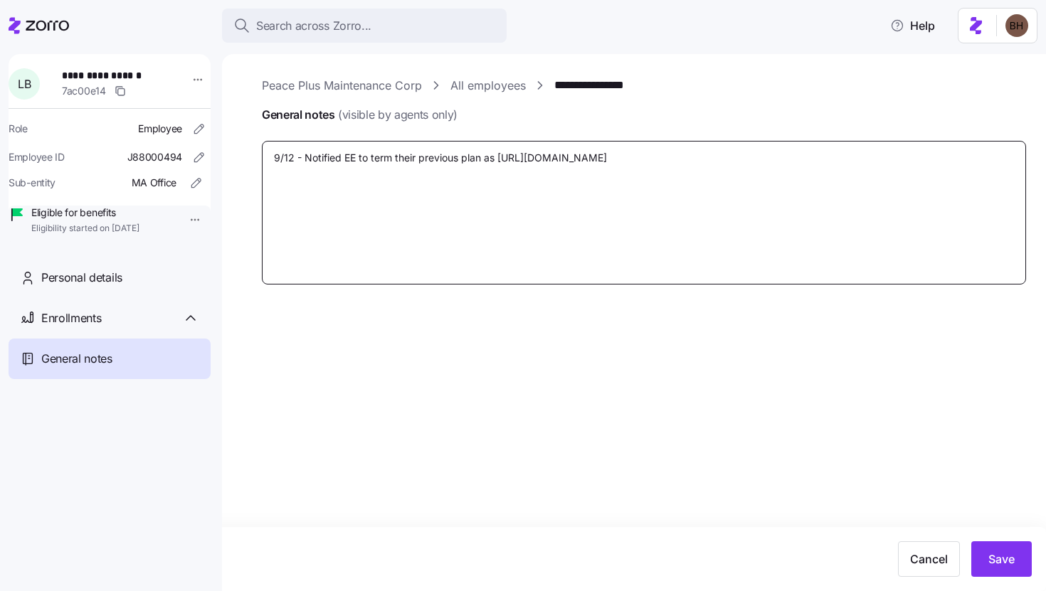
type textarea "x"
type textarea "9/12 - Notified EE to term their previous plan as ohttps://[DOMAIN_NAME][URL]"
type textarea "x"
type textarea "9/12 - Notified EE to term their previous plan as of [URL][DOMAIN_NAME]"
type textarea "x"
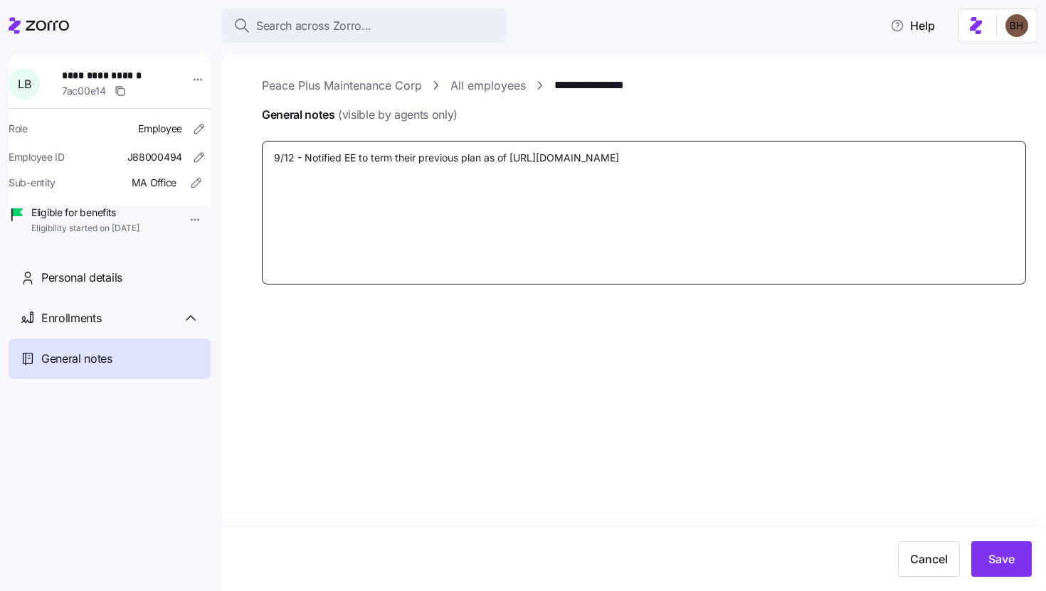
type textarea "9/12 - Notified EE to term their previous plan as ofhttps://[DOMAIN_NAME][URL]"
type textarea "x"
type textarea "9/12 - Notified EE to term their previous plan as ohttps://[DOMAIN_NAME][URL]"
type textarea "x"
type textarea "9/12 - Notified EE to term their previous plan as [URL][DOMAIN_NAME]"
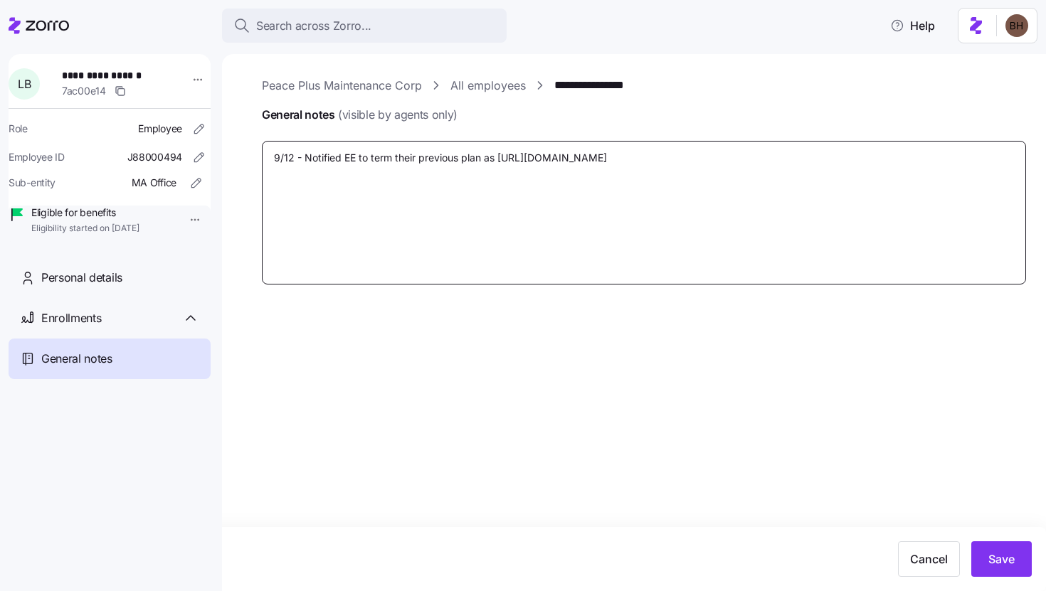
type textarea "x"
type textarea "9/12 - Notified EE to term their previous plan ashttps://[DOMAIN_NAME][URL]"
type textarea "x"
type textarea "9/12 - Notified EE to term their previous plan ahttps://[DOMAIN_NAME][URL]"
type textarea "x"
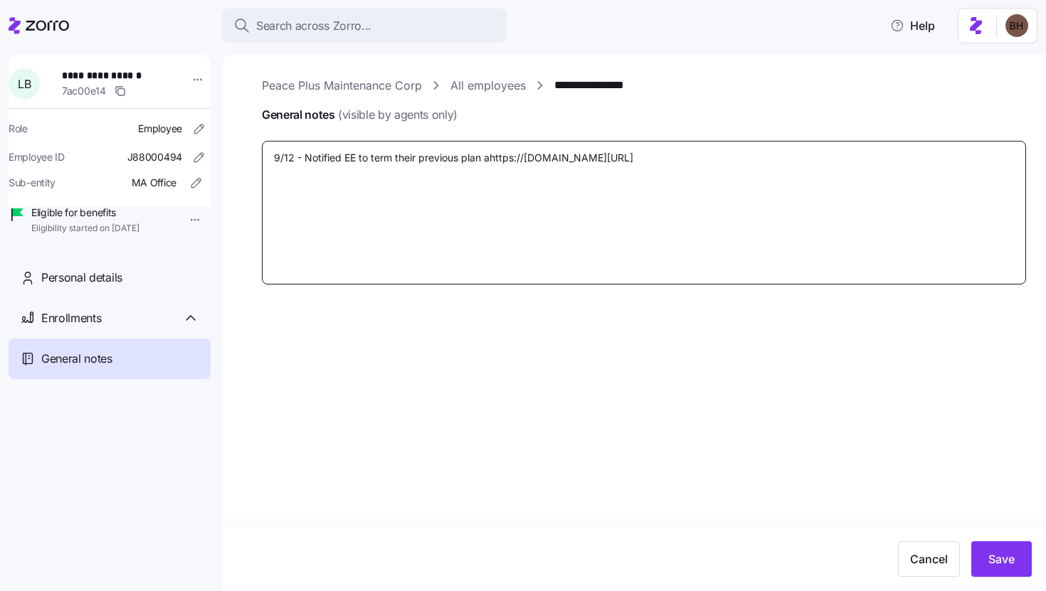
type textarea "9/12 - Notified EE to term their previous plan [URL][DOMAIN_NAME]"
type textarea "x"
type textarea "9/12 - Notified EE to term their previous plan whttps://[DOMAIN_NAME][URL]"
type textarea "x"
type textarea "9/12 - Notified EE to term their previous plan wihttps://[DOMAIN_NAME][URL]"
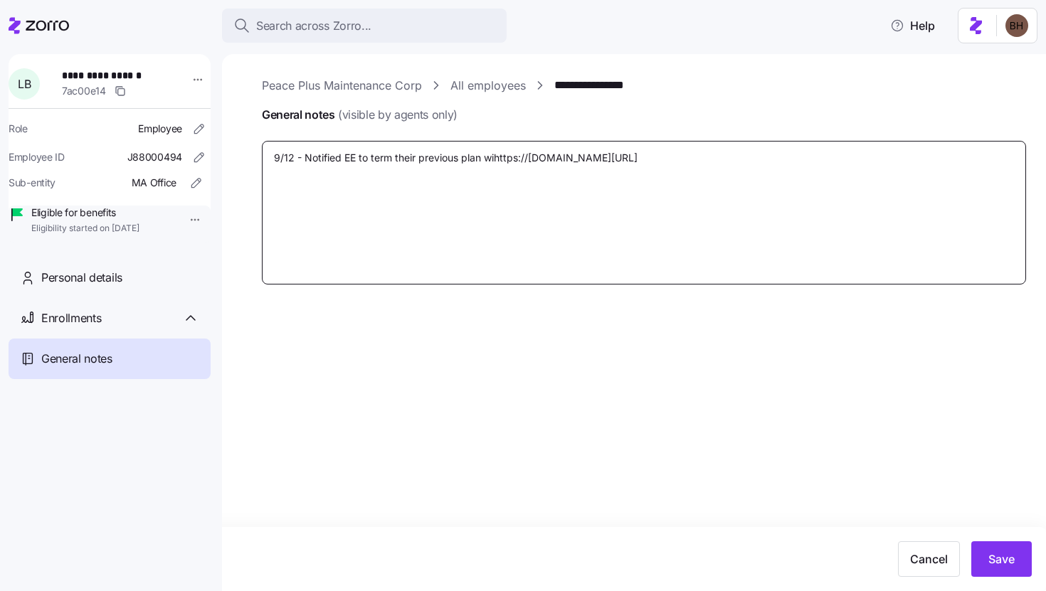
type textarea "x"
type textarea "9/12 - Notified EE to term their previous plan withttps://[DOMAIN_NAME][URL]"
type textarea "x"
type textarea "9/12 - Notified EE to term their previous plan withhttps://[DOMAIN_NAME][URL]"
type textarea "x"
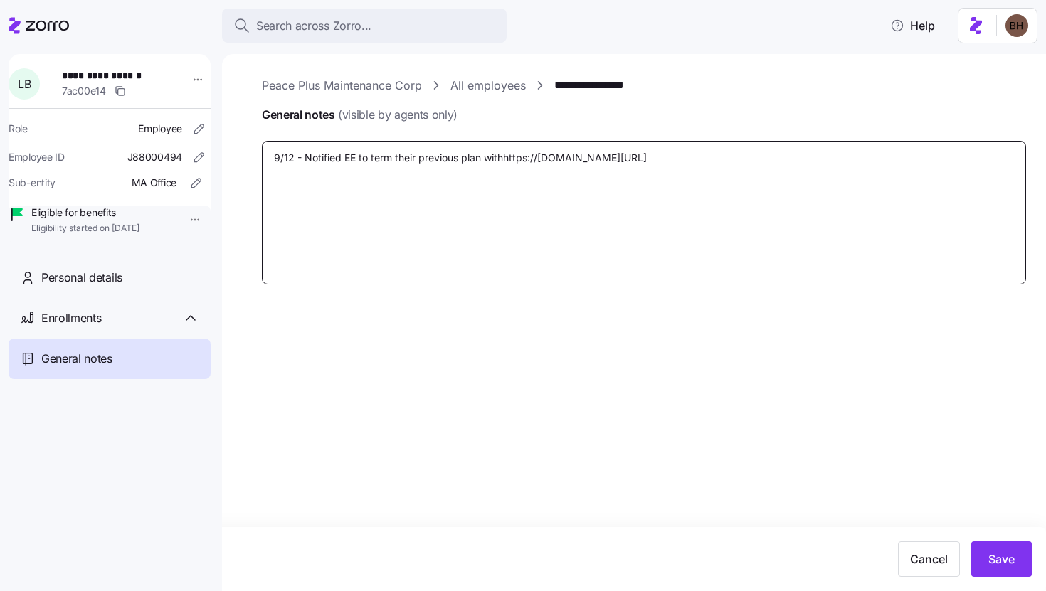
type textarea "9/12 - Notified EE to term their previous plan with [URL][DOMAIN_NAME]"
type textarea "x"
type textarea "9/12 - Notified EE to term their previous plan with ahttps://[DOMAIN_NAME][URL]"
type textarea "x"
type textarea "9/12 - Notified EE to term their previous plan with a [URL][DOMAIN_NAME]"
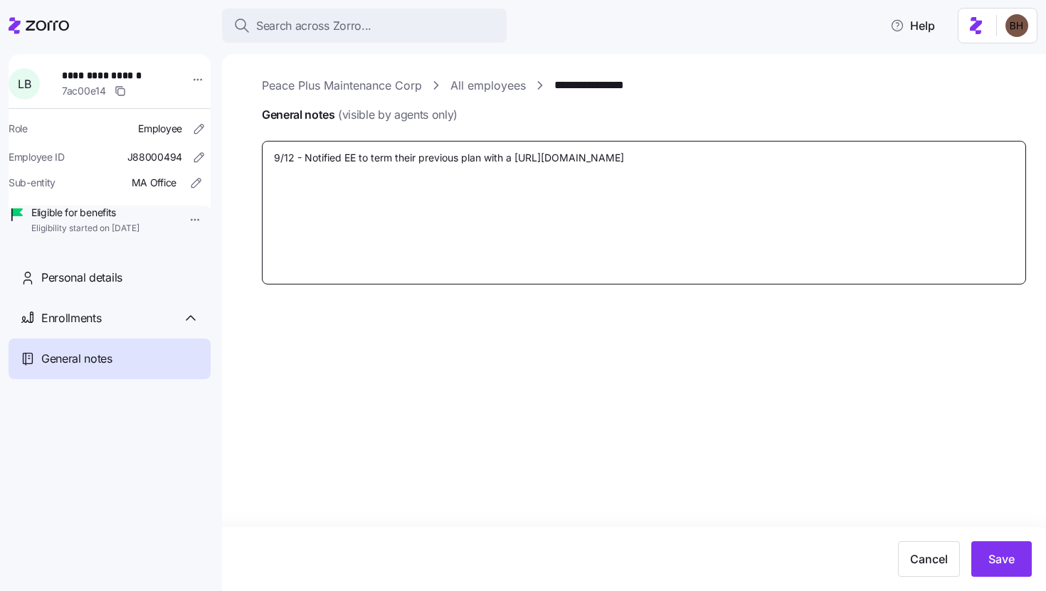
type textarea "x"
type textarea "9/12 - Notified EE to term their previous plan with a thttps://[DOMAIN_NAME][UR…"
type textarea "x"
type textarea "9/12 - Notified EE to term their previous plan with a tehttps://[DOMAIN_NAME][U…"
type textarea "x"
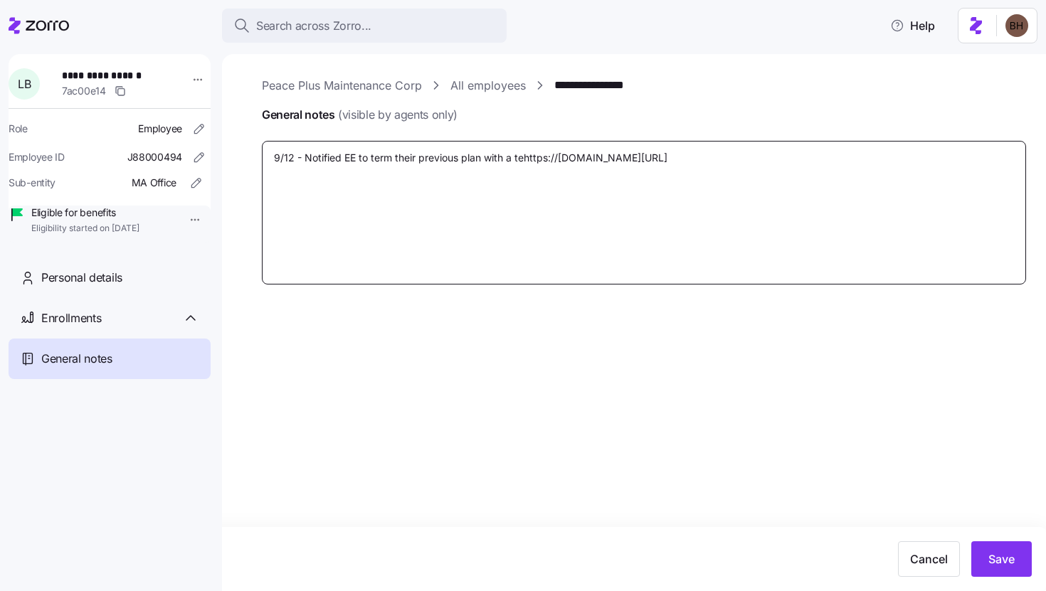
type textarea "9/12 - Notified EE to term their previous plan with a terhttps://[DOMAIN_NAME][…"
type textarea "x"
type textarea "9/12 - Notified EE to term their previous plan with a termhttps://[DOMAIN_NAME]…"
type textarea "x"
type textarea "9/12 - Notified EE to term their previous plan with a term [URL][DOMAIN_NAME]"
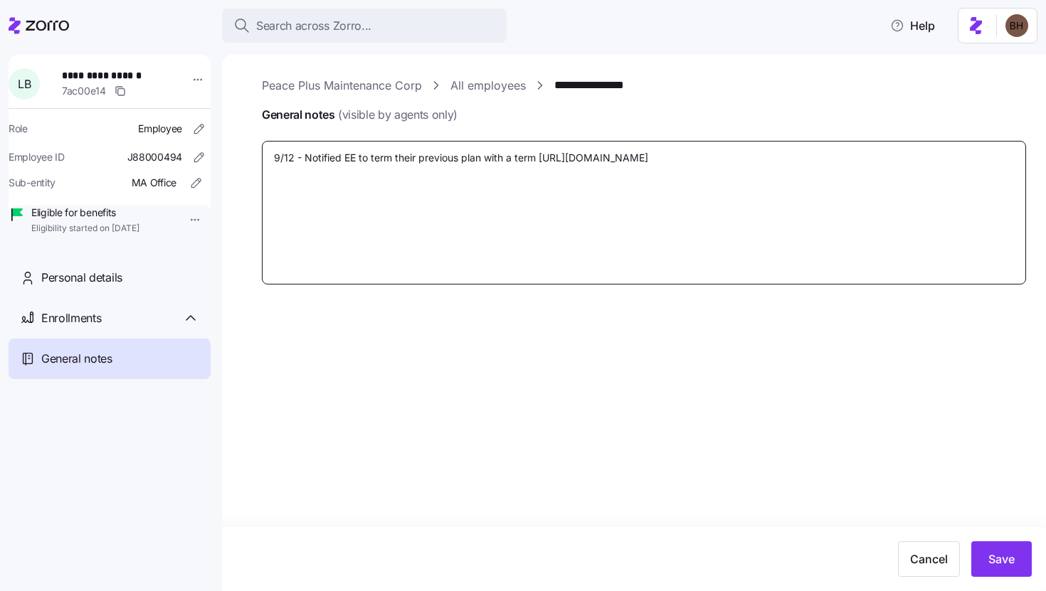
type textarea "x"
type textarea "9/12 - Notified EE to term their previous plan with a term dhttps://[DOMAIN_NAM…"
type textarea "x"
type textarea "9/12 - Notified EE to term their previous plan with a term dahttps://[DOMAIN_NA…"
type textarea "x"
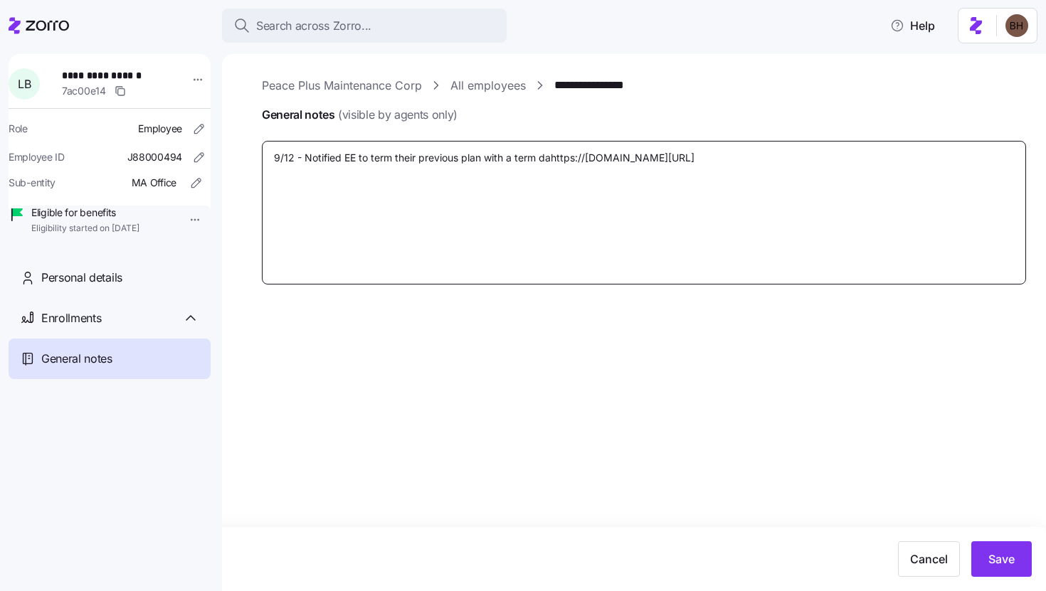
type textarea "9/12 - Notified EE to term their previous plan with a term dathttps://[DOMAIN_N…"
type textarea "x"
type textarea "9/12 - Notified EE to term their previous plan with a term datehttps://[DOMAIN_…"
type textarea "x"
type textarea "9/12 - Notified EE to term their previous plan with a term date [URL][DOMAIN_NA…"
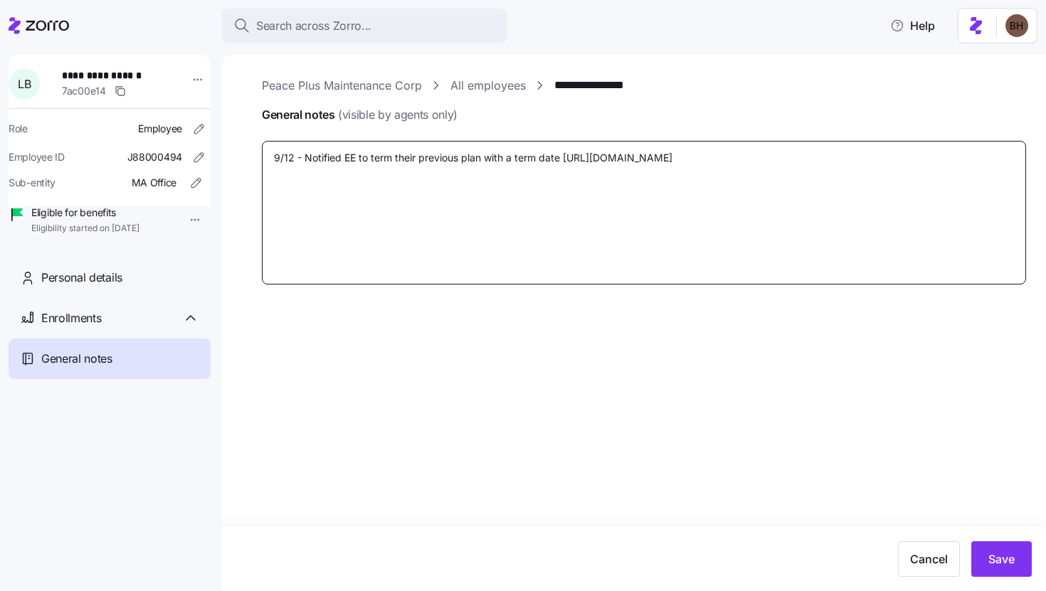
type textarea "x"
type textarea "9/12 - Notified EE to term their previous plan with a term date ohttps://[DOMAI…"
type textarea "x"
type textarea "9/12 - Notified EE to term their previous plan with a term date ofhttps://[DOMA…"
type textarea "x"
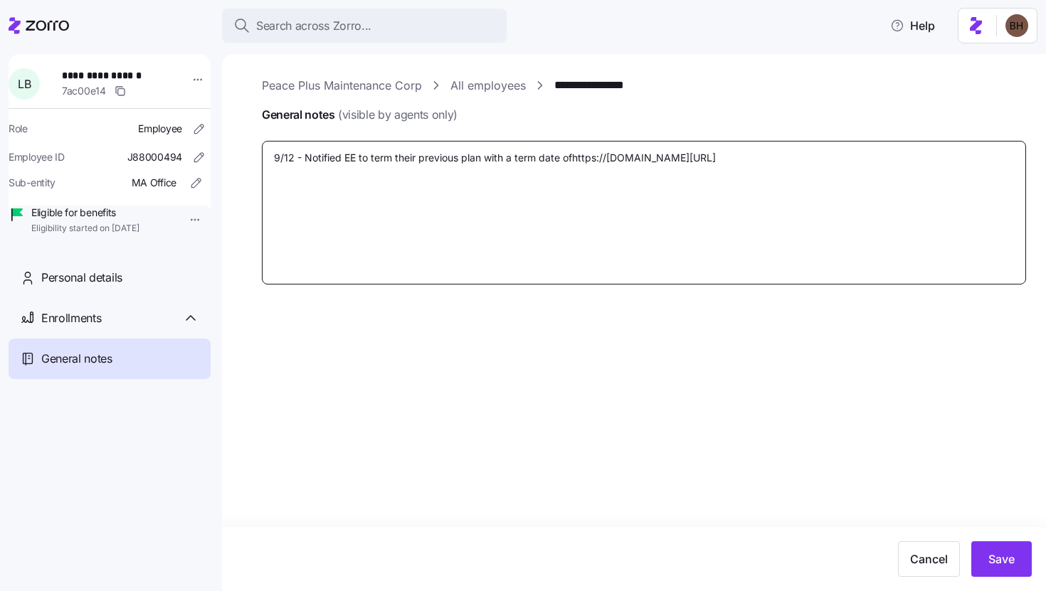
type textarea "9/12 - Notified EE to term their previous plan with a term date of [URL][DOMAIN…"
type textarea "x"
type textarea "9/12 - Notified EE to term their previous plan with a term date of 9[URL][DOMAI…"
type textarea "x"
type textarea "9/12 - Notified EE to term their previous plan with a term date of 9/[URL][DOMA…"
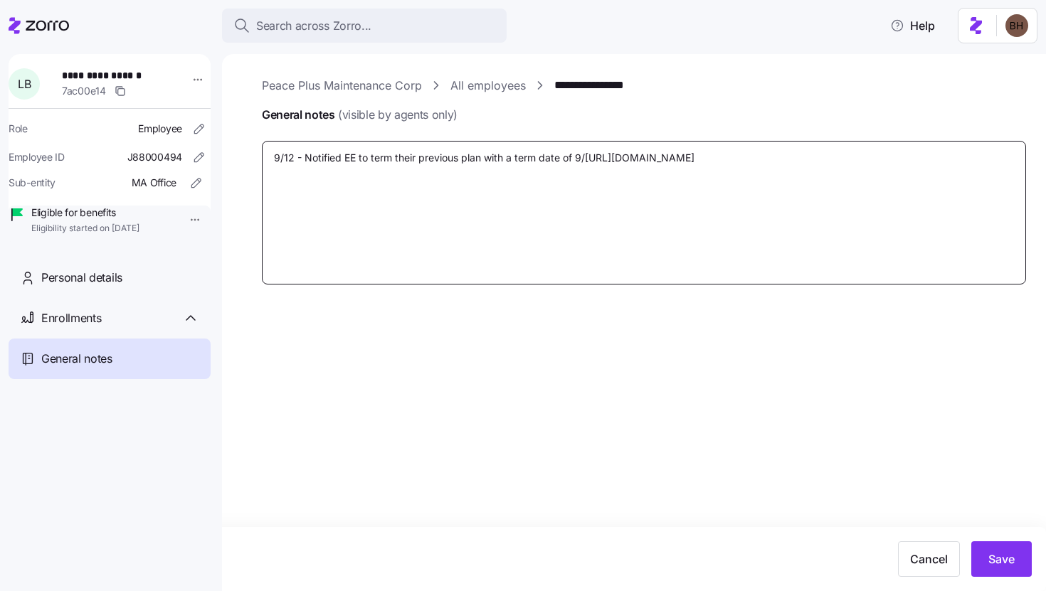
type textarea "x"
type textarea "9/12 - Notified EE to term their previous plan with a term date of 9/3[URL][DOM…"
type textarea "x"
type textarea "9/12 - Notified EE to term their previous plan with a term date of 9/30[URL][DO…"
type textarea "x"
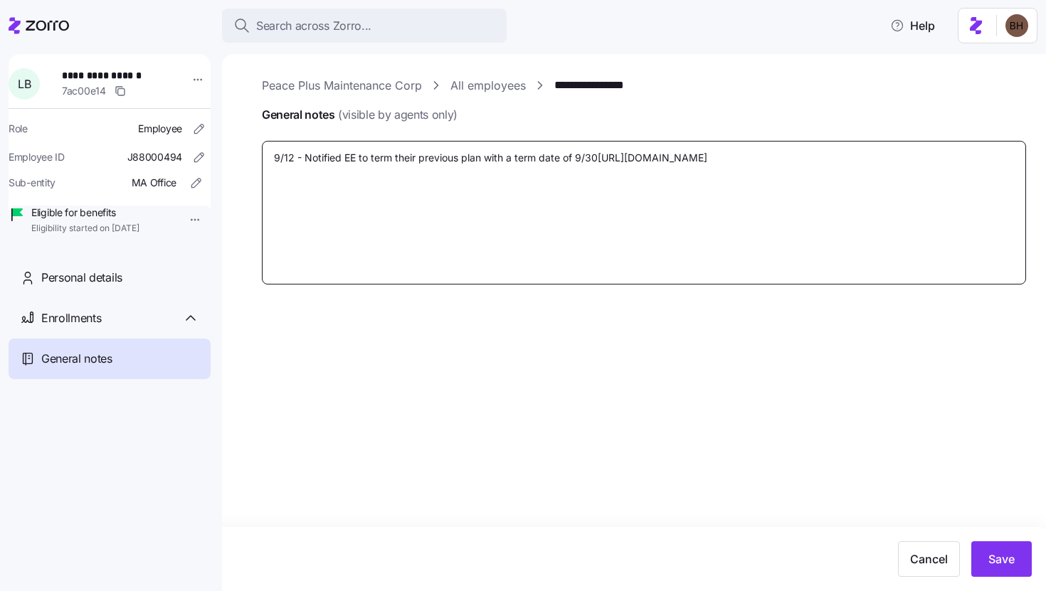
type textarea "9/12 - Notified EE to term their previous plan with a term date of 9/30/[URL][D…"
type textarea "x"
type textarea "9/12 - Notified EE to term their previous plan with a term date of 9/30/2[URL][…"
type textarea "x"
type textarea "9/12 - Notified EE to term their previous plan with a term date of 9/30/25[URL]…"
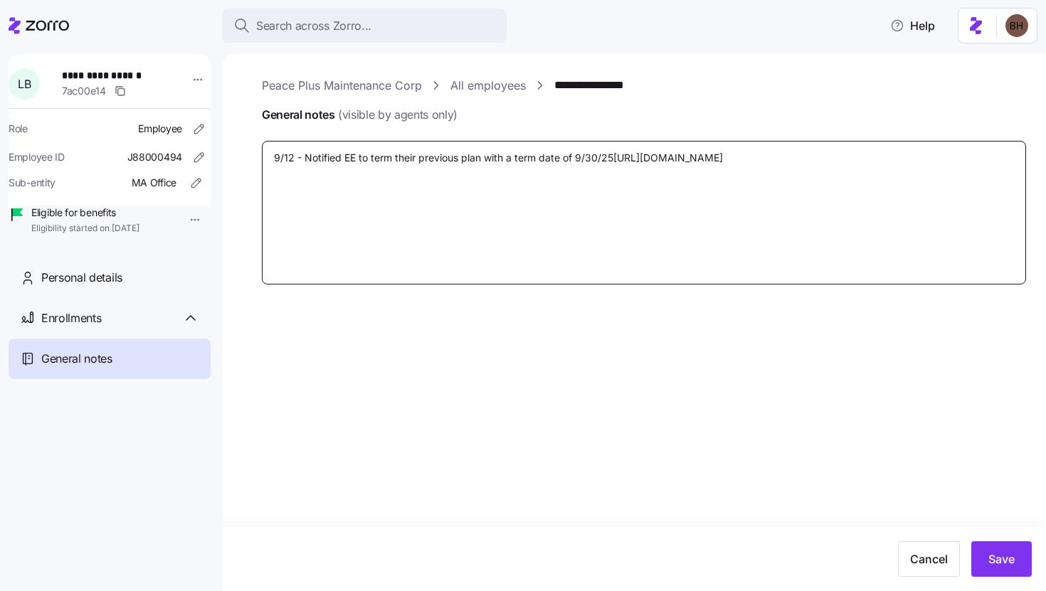
type textarea "x"
type textarea "9/12 - Notified EE to term their previous plan with a term date of [DATE] [URL]…"
click at [661, 150] on textarea "9/12 - Notified EE to term their previous plan with a term date of [DATE] [URL]…" at bounding box center [644, 213] width 764 height 144
type textarea "x"
type textarea "9/12 - Notified EE to term their previous plan with a term date of [DATE] [URL]…"
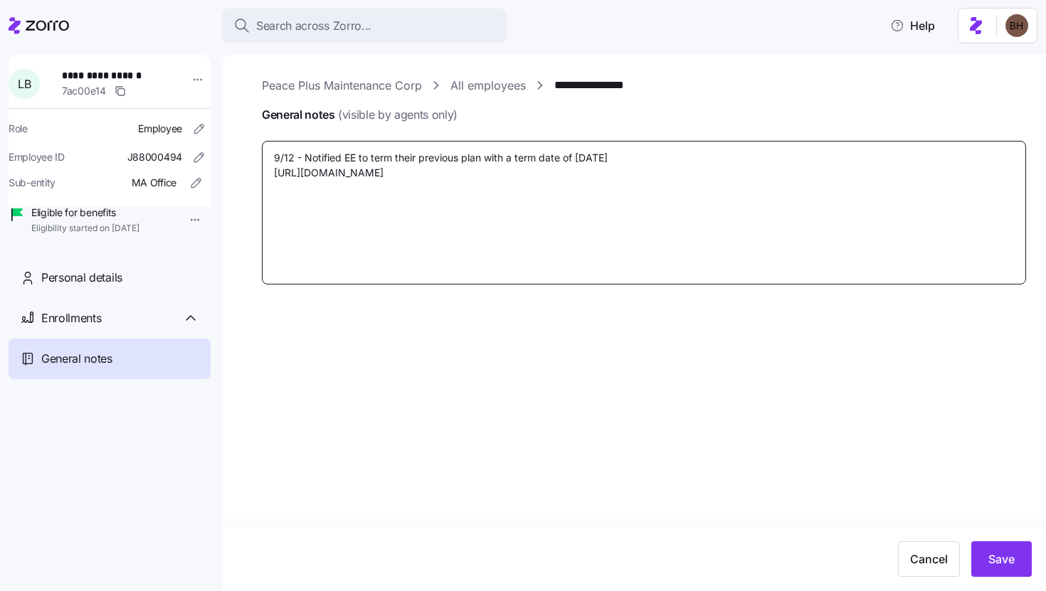
type textarea "x"
type textarea "9/12 - Notified EE to term their previous plan with a term date of [DATE] ( [UR…"
type textarea "x"
type textarea "9/12 - Notified EE to term their previous plan with a term date of [DATE] (B [U…"
type textarea "x"
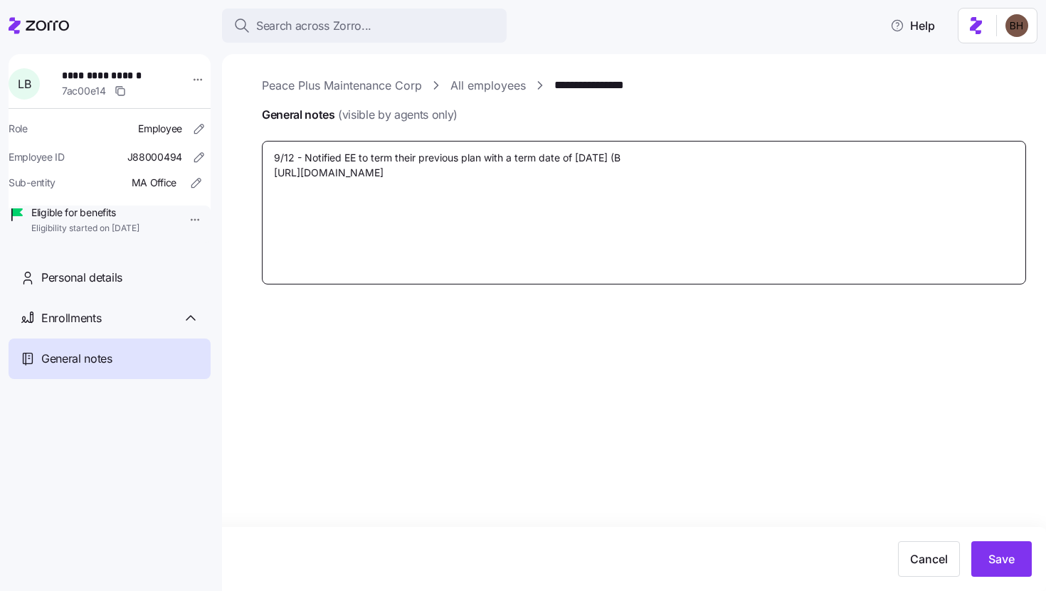
type textarea "9/12 - Notified EE to term their previous plan with a term date of [DATE] (BH […"
type textarea "x"
type textarea "9/12 - Notified EE to term their previous plan with a term date of [DATE] (BH) …"
click at [986, 521] on button "Save" at bounding box center [1001, 559] width 60 height 36
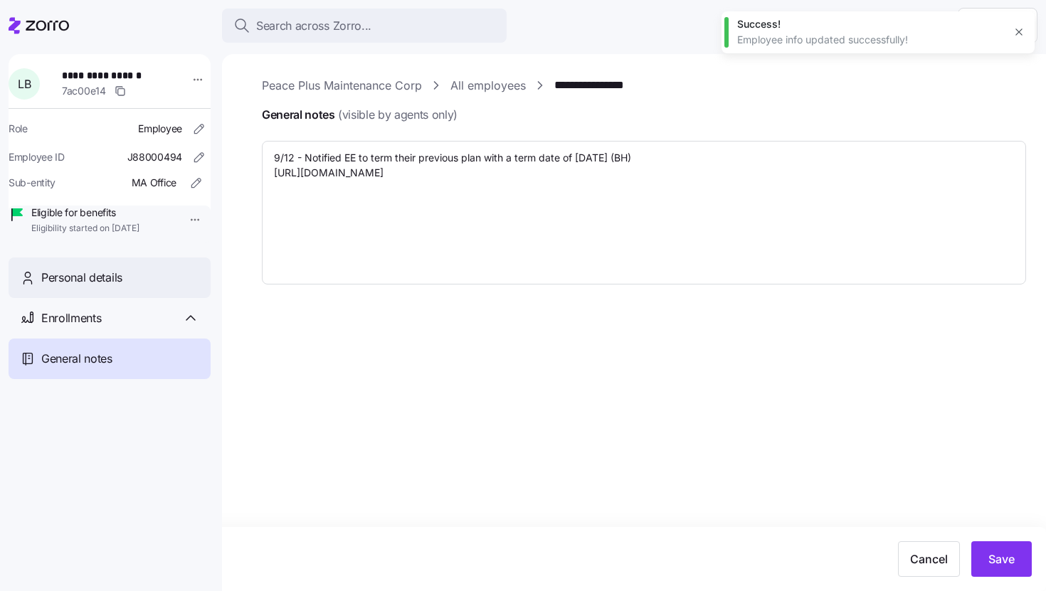
type textarea "x"
